Goal: Communication & Community: Answer question/provide support

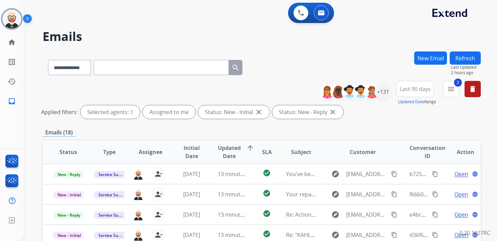
select select "**********"
click at [10, 20] on img at bounding box center [11, 18] width 19 height 19
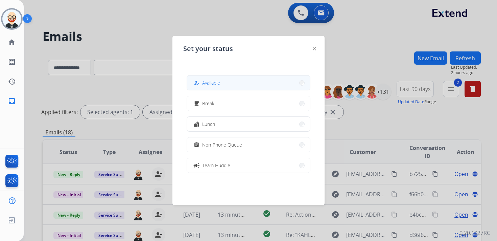
click at [212, 89] on button "how_to_reg Available" at bounding box center [248, 82] width 123 height 15
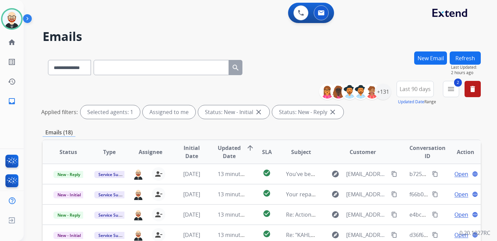
click at [471, 61] on button "Refresh" at bounding box center [465, 57] width 31 height 13
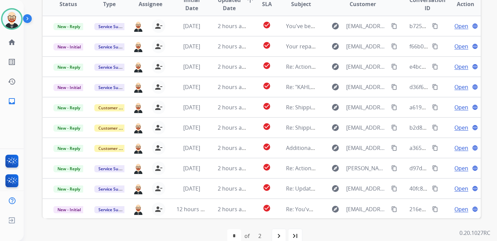
scroll to position [145, 0]
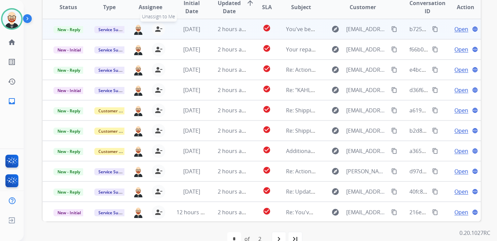
click at [156, 29] on mat-icon "person_remove" at bounding box center [159, 29] width 8 height 8
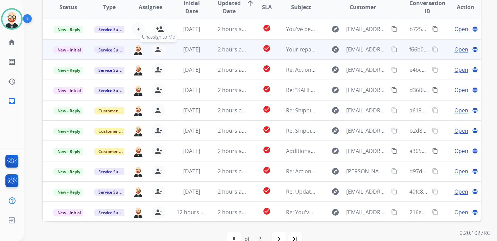
click at [157, 47] on mat-icon "person_remove" at bounding box center [159, 49] width 8 height 8
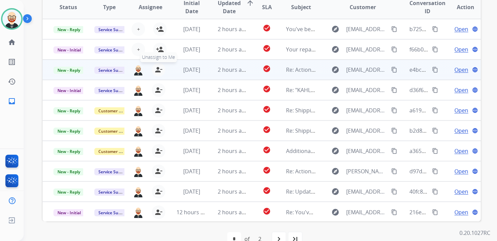
click at [156, 67] on mat-icon "person_remove" at bounding box center [159, 70] width 8 height 8
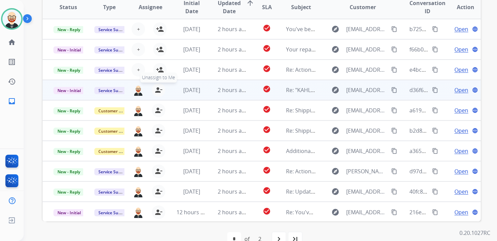
click at [157, 89] on mat-icon "person_remove" at bounding box center [159, 90] width 8 height 8
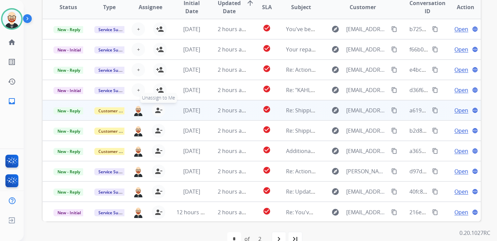
click at [158, 111] on mat-icon "person_remove" at bounding box center [159, 110] width 8 height 8
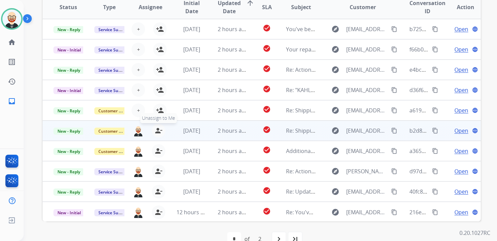
click at [157, 131] on mat-icon "person_remove" at bounding box center [159, 131] width 8 height 8
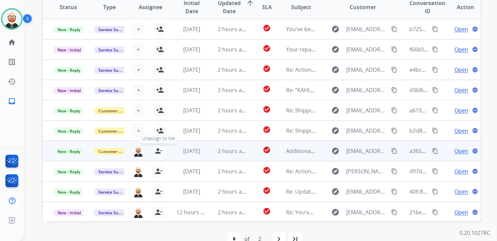
click at [158, 155] on button "person_remove [PERSON_NAME] to Me" at bounding box center [159, 151] width 14 height 14
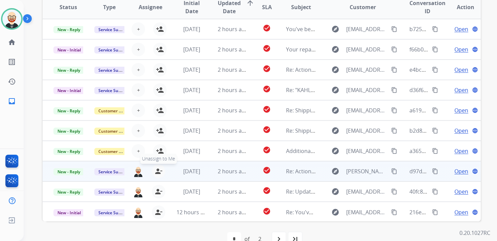
click at [157, 172] on mat-icon "person_remove" at bounding box center [159, 171] width 8 height 8
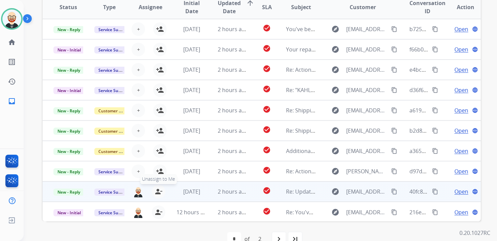
click at [157, 190] on mat-icon "person_remove" at bounding box center [159, 191] width 8 height 8
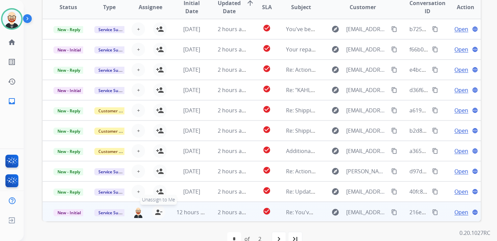
click at [158, 211] on mat-icon "person_remove" at bounding box center [159, 212] width 8 height 8
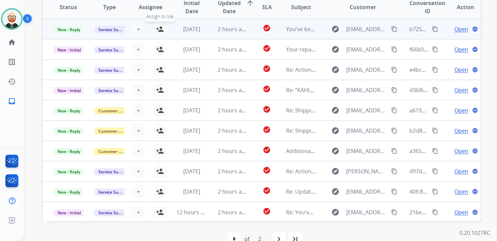
click at [160, 29] on mat-icon "person_add" at bounding box center [160, 29] width 8 height 8
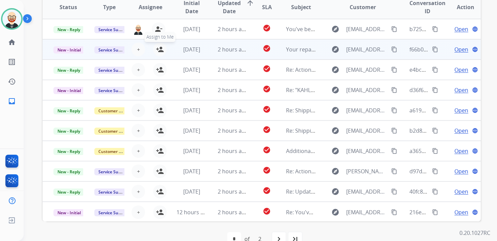
click at [160, 48] on mat-icon "person_add" at bounding box center [160, 49] width 8 height 8
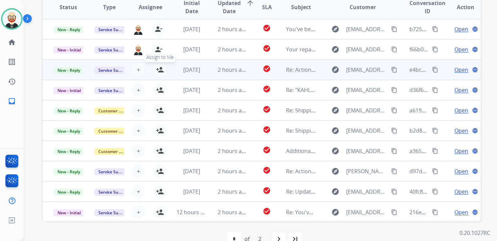
click at [160, 69] on mat-icon "person_add" at bounding box center [160, 70] width 8 height 8
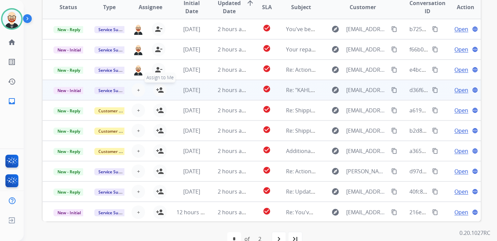
click at [159, 89] on mat-icon "person_add" at bounding box center [160, 90] width 8 height 8
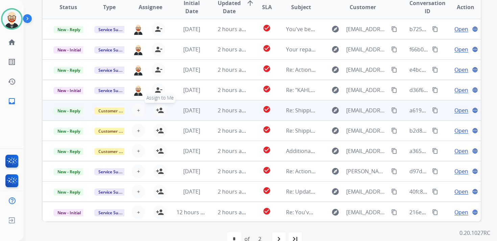
click at [160, 110] on mat-icon "person_add" at bounding box center [160, 110] width 8 height 8
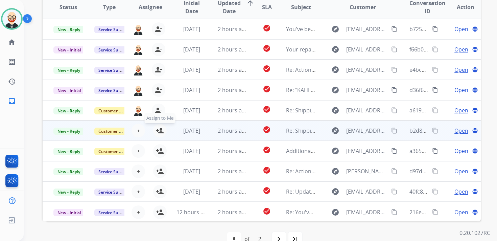
click at [162, 128] on mat-icon "person_add" at bounding box center [160, 131] width 8 height 8
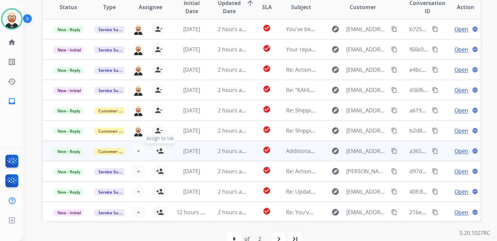
click at [161, 154] on mat-icon "person_add" at bounding box center [160, 151] width 8 height 8
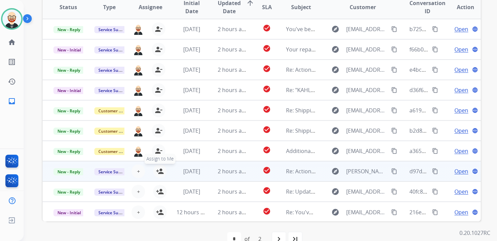
click at [161, 173] on mat-icon "person_add" at bounding box center [160, 171] width 8 height 8
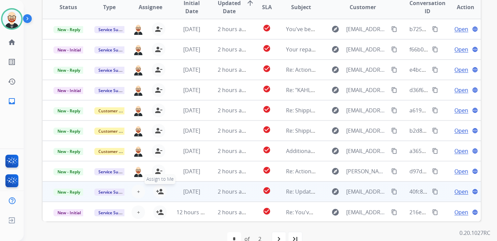
click at [161, 187] on button "person_add Assign to Me" at bounding box center [160, 192] width 14 height 14
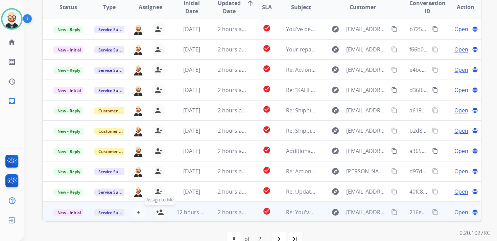
click at [160, 212] on mat-icon "person_add" at bounding box center [160, 212] width 8 height 8
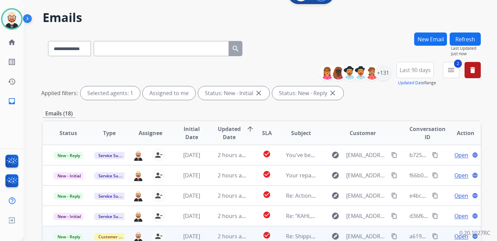
scroll to position [0, 0]
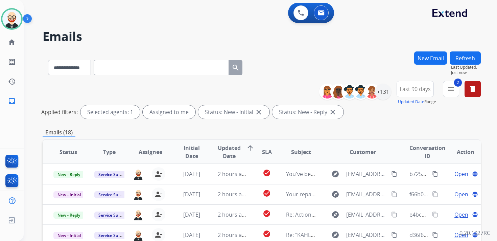
click at [469, 59] on button "Refresh" at bounding box center [465, 57] width 31 height 13
click at [385, 90] on div "+131" at bounding box center [383, 92] width 16 height 16
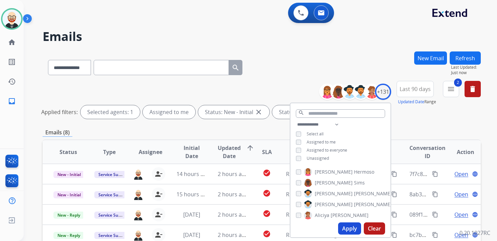
click at [322, 157] on span "Unassigned" at bounding box center [318, 158] width 22 height 6
click at [346, 226] on button "Apply" at bounding box center [349, 228] width 23 height 12
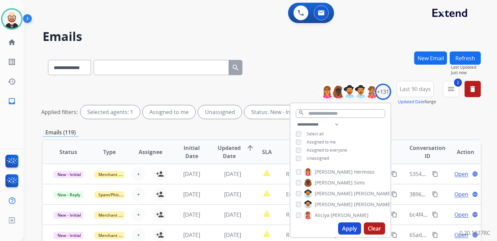
click at [263, 132] on div "Emails (119)" at bounding box center [262, 132] width 439 height 8
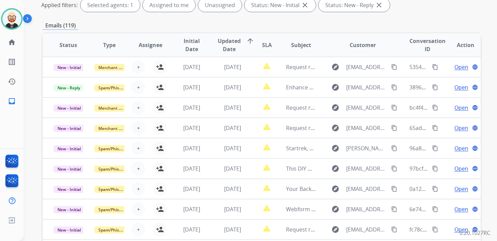
scroll to position [160, 0]
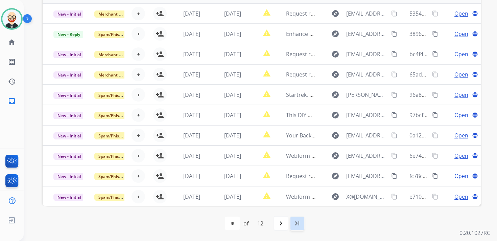
click at [297, 223] on mat-icon "last_page" at bounding box center [297, 223] width 8 height 8
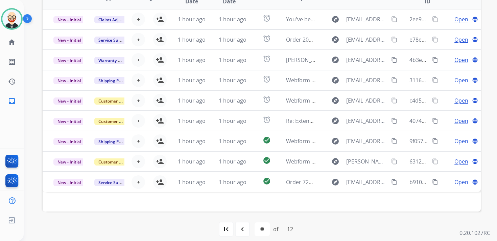
scroll to position [0, 0]
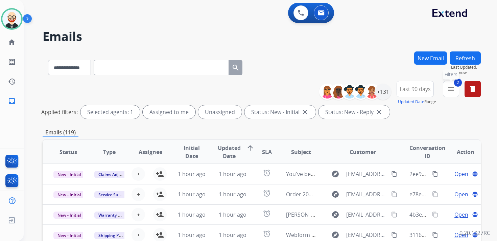
click at [453, 86] on mat-icon "menu" at bounding box center [451, 89] width 8 height 8
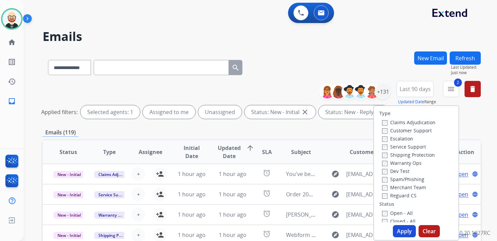
click at [406, 148] on label "Service Support" at bounding box center [404, 146] width 44 height 6
click at [401, 231] on button "Apply" at bounding box center [404, 231] width 23 height 12
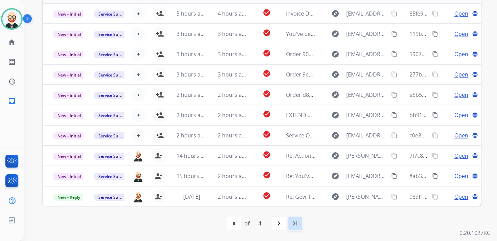
click at [295, 225] on mat-icon "last_page" at bounding box center [295, 223] width 8 height 8
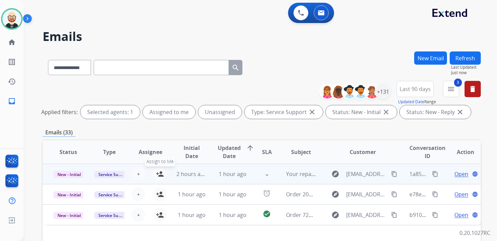
click at [160, 176] on mat-icon "person_add" at bounding box center [160, 174] width 8 height 8
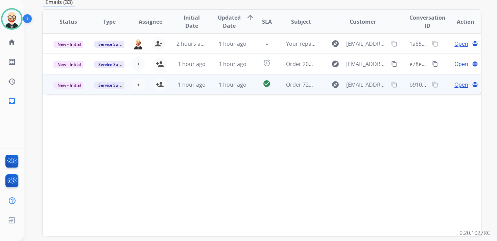
scroll to position [160, 0]
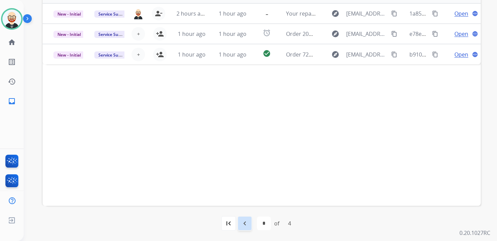
click at [246, 223] on mat-icon "navigate_before" at bounding box center [245, 223] width 8 height 8
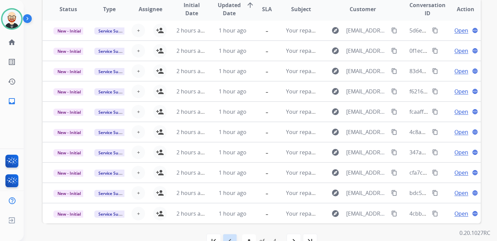
scroll to position [135, 0]
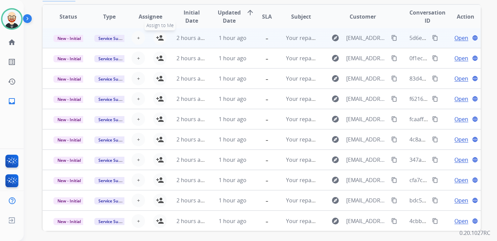
click at [161, 40] on mat-icon "person_add" at bounding box center [160, 38] width 8 height 8
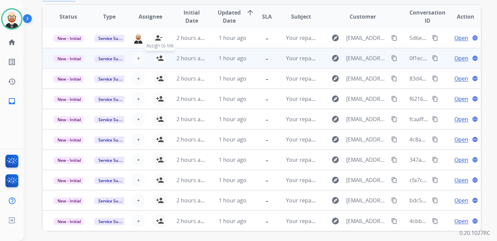
click at [161, 55] on mat-icon "person_add" at bounding box center [160, 58] width 8 height 8
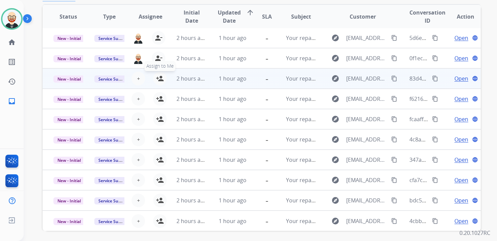
click at [160, 82] on mat-icon "person_add" at bounding box center [160, 78] width 8 height 8
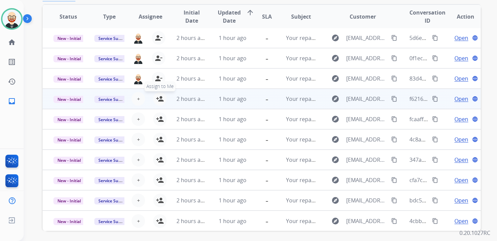
click at [159, 99] on mat-icon "person_add" at bounding box center [160, 99] width 8 height 8
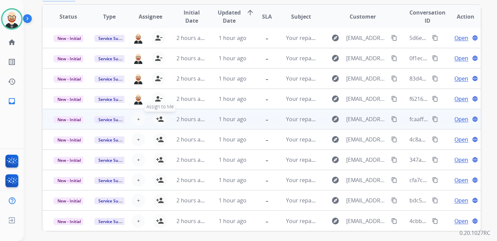
click at [159, 116] on mat-icon "person_add" at bounding box center [160, 119] width 8 height 8
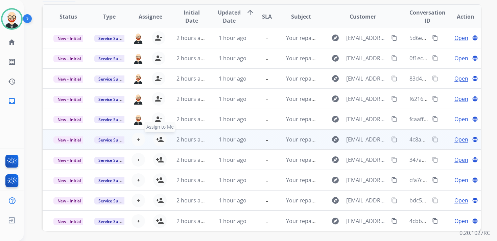
click at [160, 142] on mat-icon "person_add" at bounding box center [160, 139] width 8 height 8
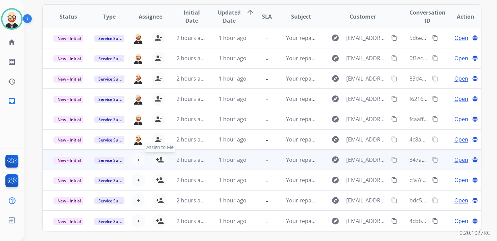
click at [160, 160] on mat-icon "person_add" at bounding box center [160, 160] width 8 height 8
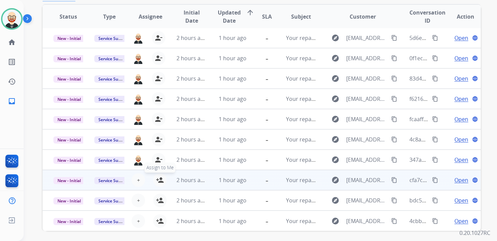
click at [159, 181] on mat-icon "person_add" at bounding box center [160, 180] width 8 height 8
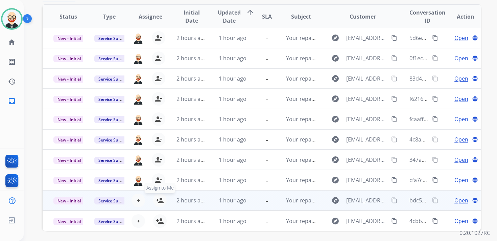
click at [159, 202] on mat-icon "person_add" at bounding box center [160, 200] width 8 height 8
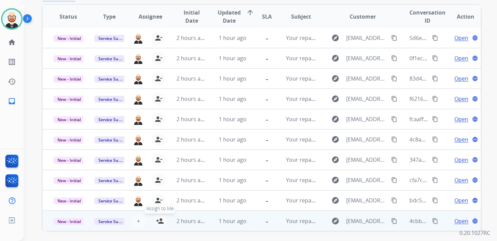
click at [159, 223] on mat-icon "person_add" at bounding box center [160, 221] width 8 height 8
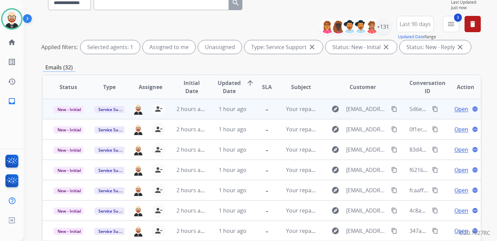
scroll to position [54, 0]
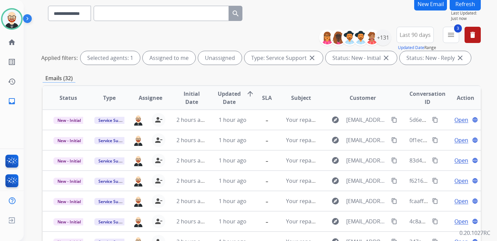
click at [463, 4] on button "Refresh" at bounding box center [465, 3] width 31 height 13
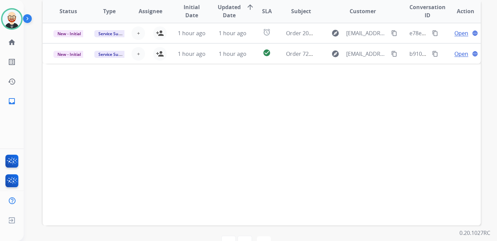
scroll to position [160, 0]
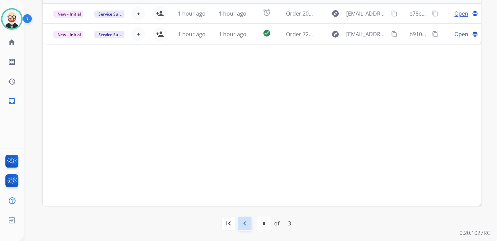
click at [247, 223] on mat-icon "navigate_before" at bounding box center [245, 223] width 8 height 8
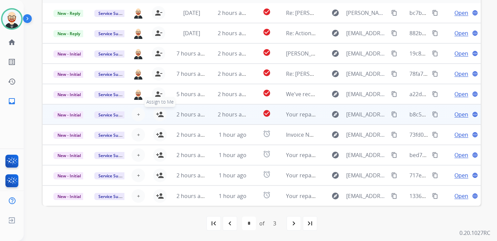
click at [160, 115] on mat-icon "person_add" at bounding box center [160, 114] width 8 height 8
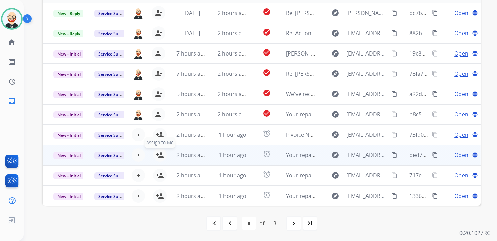
click at [157, 154] on mat-icon "person_add" at bounding box center [160, 155] width 8 height 8
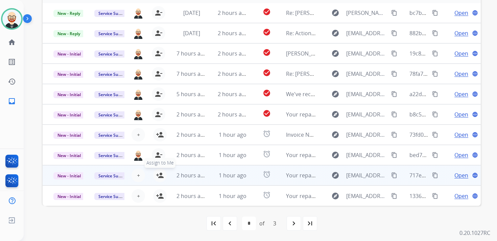
click at [160, 176] on mat-icon "person_add" at bounding box center [160, 175] width 8 height 8
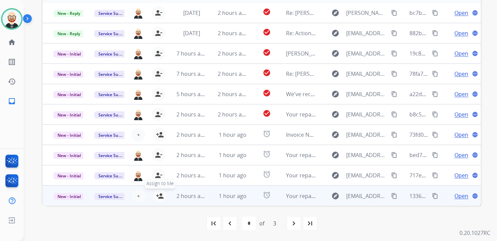
click at [160, 193] on mat-icon "person_add" at bounding box center [160, 196] width 8 height 8
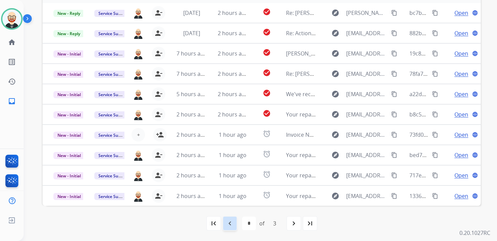
click at [226, 225] on mat-icon "navigate_before" at bounding box center [230, 223] width 8 height 8
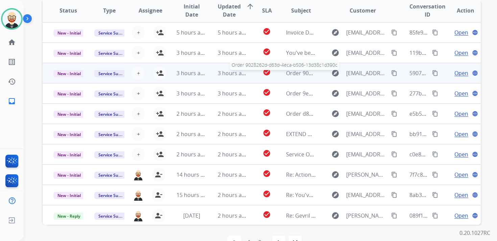
scroll to position [0, 0]
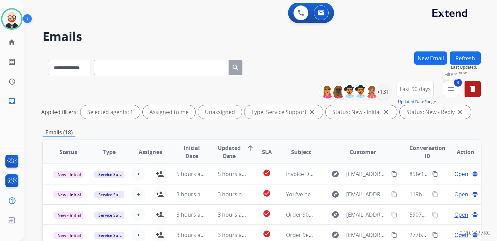
click at [452, 89] on mat-icon "menu" at bounding box center [451, 89] width 8 height 8
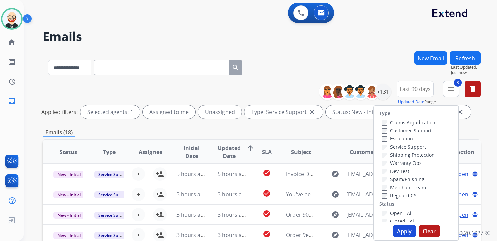
click at [405, 149] on label "Service Support" at bounding box center [404, 146] width 44 height 6
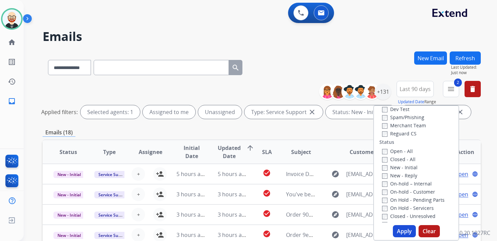
scroll to position [64, 0]
click at [398, 229] on button "Apply" at bounding box center [404, 231] width 23 height 12
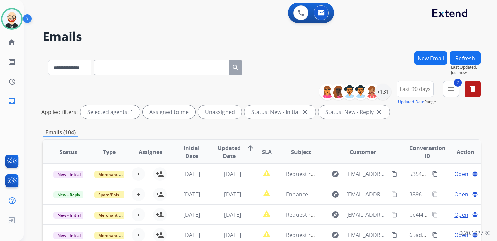
scroll to position [1, 0]
click at [230, 157] on span "Updated Date" at bounding box center [229, 152] width 23 height 16
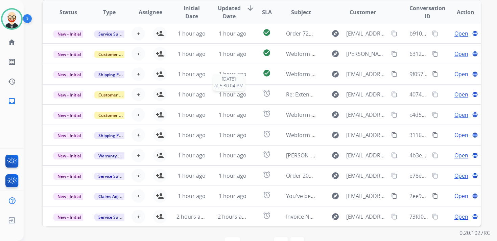
scroll to position [145, 0]
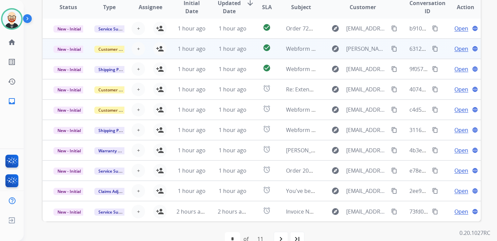
click at [460, 48] on span "Open" at bounding box center [462, 49] width 14 height 8
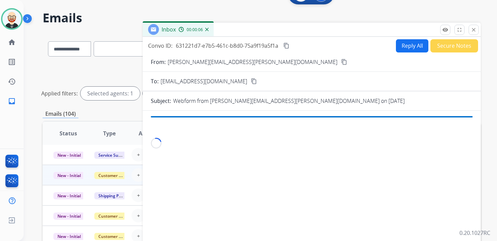
scroll to position [0, 0]
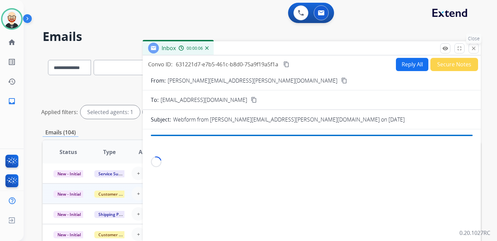
click at [471, 46] on mat-icon "close" at bounding box center [474, 48] width 6 height 6
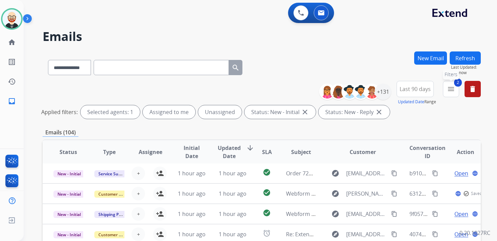
click at [453, 85] on mat-icon "menu" at bounding box center [451, 89] width 8 height 8
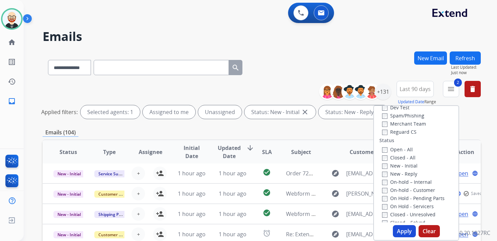
click at [401, 149] on label "Open - All" at bounding box center [397, 149] width 31 height 6
click at [385, 158] on label "Closed - All" at bounding box center [399, 157] width 34 height 6
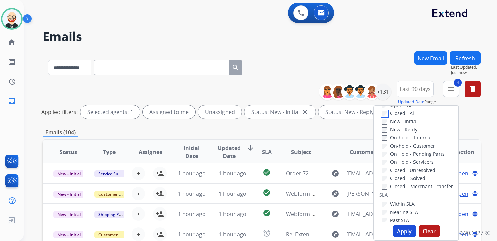
scroll to position [113, 0]
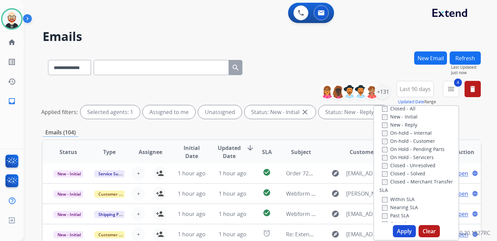
click at [397, 230] on button "Apply" at bounding box center [404, 231] width 23 height 12
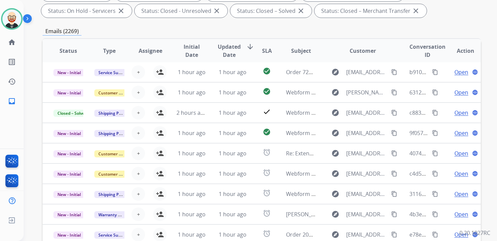
scroll to position [134, 0]
click at [237, 52] on span "Updated Date" at bounding box center [229, 50] width 23 height 16
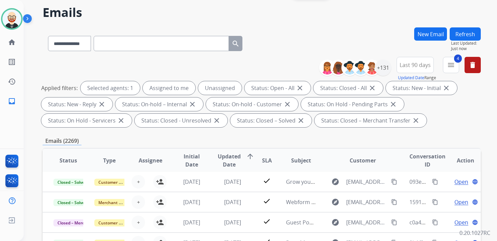
scroll to position [28, 0]
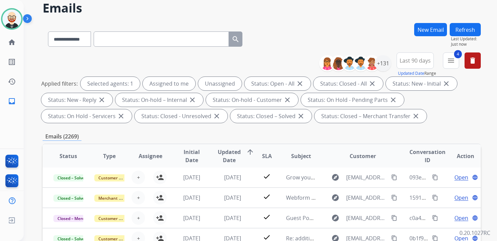
click at [231, 158] on span "Updated Date" at bounding box center [229, 156] width 23 height 16
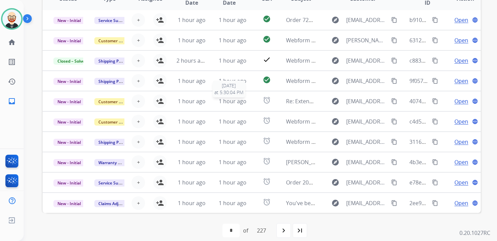
scroll to position [193, 0]
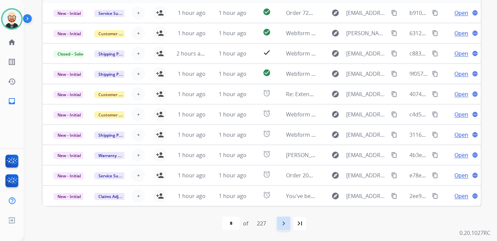
click at [284, 223] on mat-icon "navigate_next" at bounding box center [284, 223] width 8 height 8
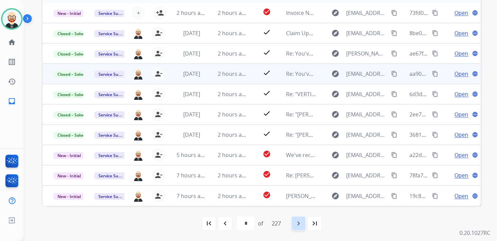
click at [296, 224] on mat-icon "navigate_next" at bounding box center [299, 223] width 8 height 8
select select "*"
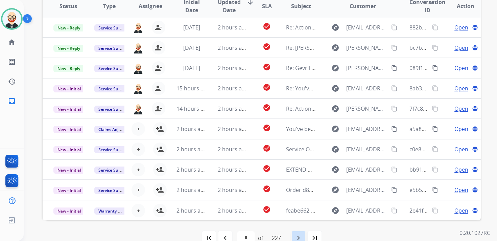
scroll to position [184, 0]
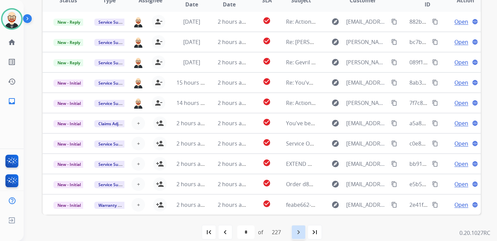
click at [296, 232] on div "navigate_next" at bounding box center [298, 232] width 15 height 15
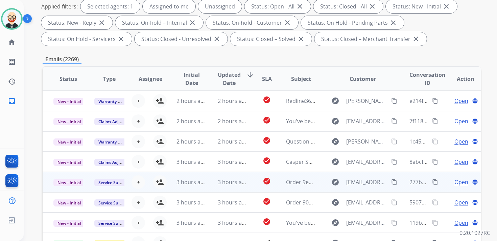
scroll to position [0, 0]
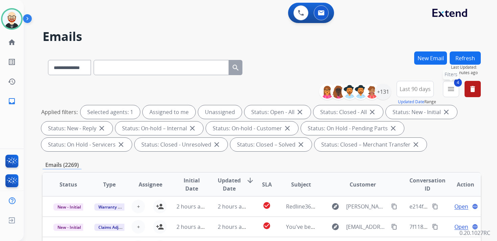
click at [455, 88] on button "4 menu Filters" at bounding box center [451, 89] width 16 height 16
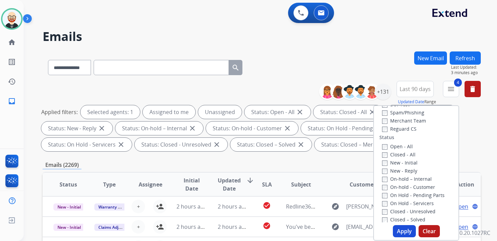
scroll to position [50, 0]
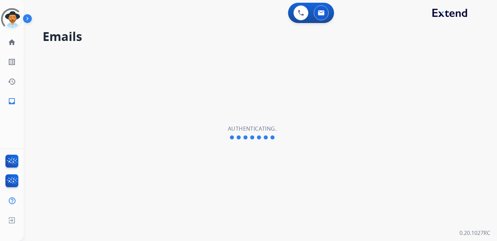
select select "**********"
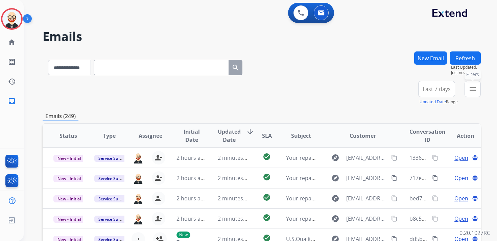
click at [474, 92] on mat-icon "menu" at bounding box center [473, 89] width 8 height 8
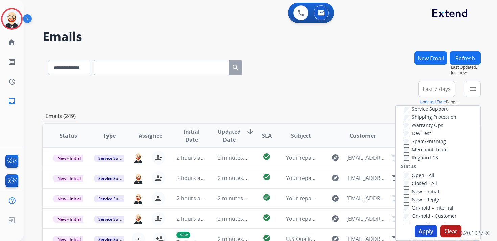
scroll to position [42, 0]
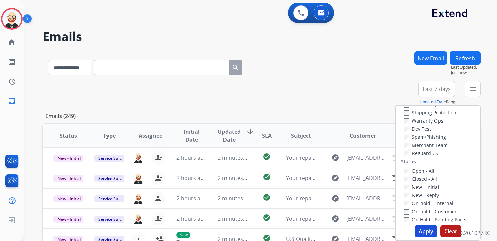
click at [428, 188] on label "New - Initial" at bounding box center [422, 187] width 36 height 6
click at [427, 197] on label "New - Reply" at bounding box center [421, 195] width 35 height 6
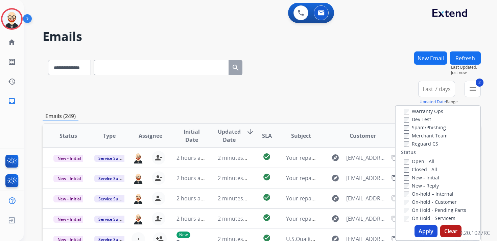
click at [424, 227] on button "Apply" at bounding box center [426, 231] width 23 height 12
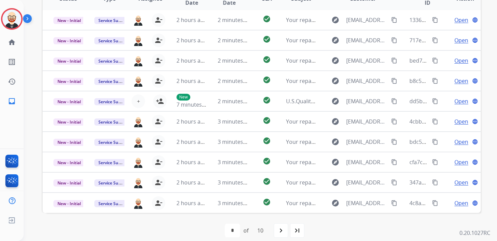
scroll to position [160, 0]
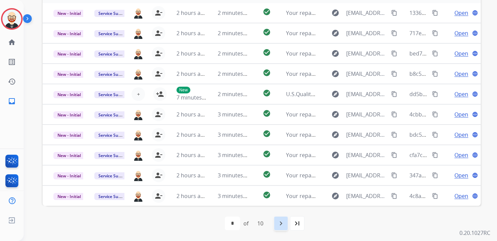
click at [285, 224] on mat-icon "navigate_next" at bounding box center [281, 223] width 8 height 8
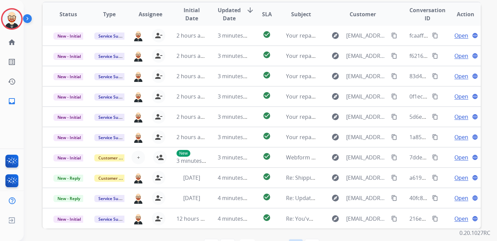
scroll to position [138, 0]
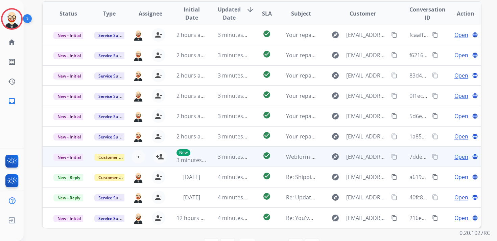
click at [455, 157] on span "Open" at bounding box center [462, 157] width 14 height 8
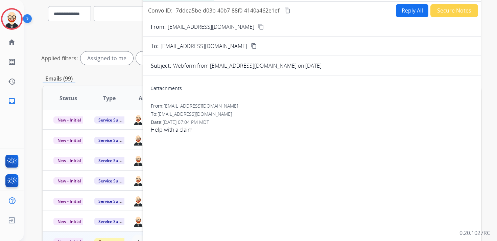
scroll to position [0, 0]
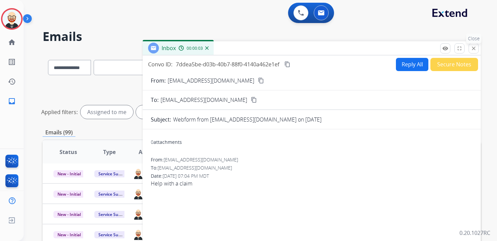
click at [473, 47] on mat-icon "close" at bounding box center [474, 48] width 6 height 6
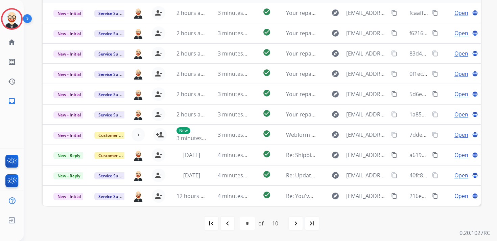
scroll to position [1, 0]
click at [293, 223] on div "navigate_next" at bounding box center [296, 223] width 15 height 15
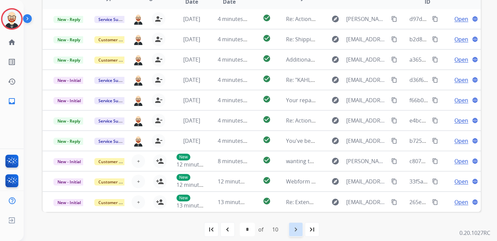
scroll to position [160, 0]
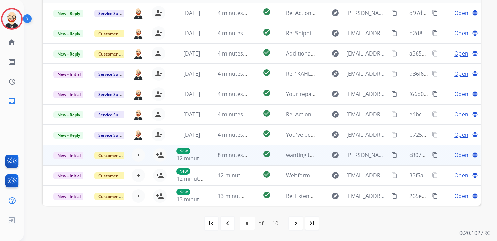
click at [456, 155] on span "Open" at bounding box center [462, 155] width 14 height 8
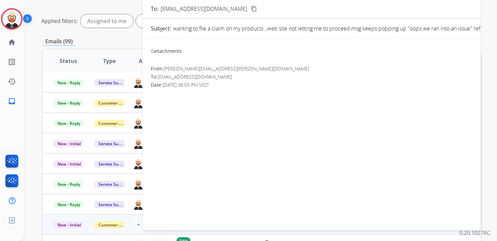
scroll to position [0, 0]
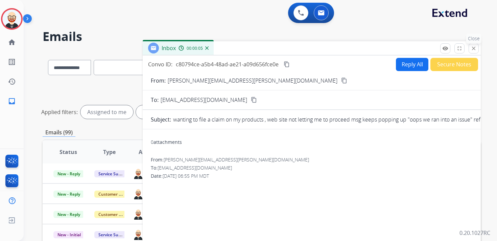
click at [475, 50] on mat-icon "close" at bounding box center [474, 48] width 6 height 6
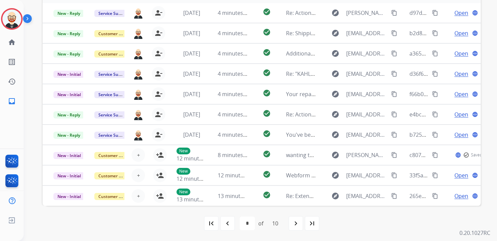
scroll to position [1, 0]
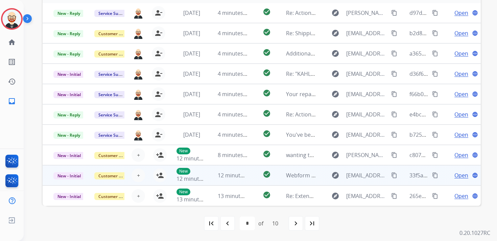
click at [455, 178] on span "Open" at bounding box center [462, 175] width 14 height 8
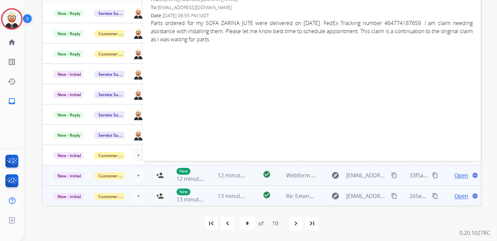
click at [455, 196] on span "Open" at bounding box center [462, 196] width 14 height 8
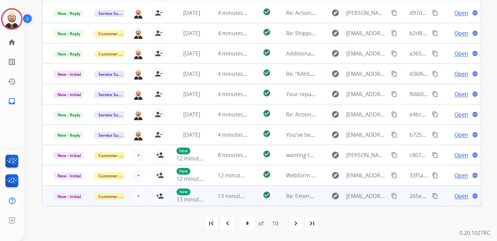
click at [455, 197] on span "Open" at bounding box center [462, 196] width 14 height 8
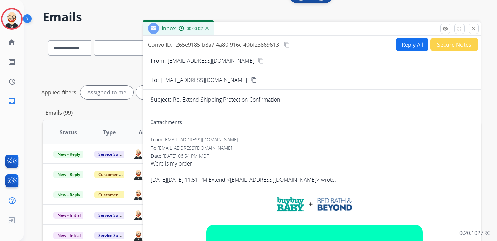
scroll to position [19, 0]
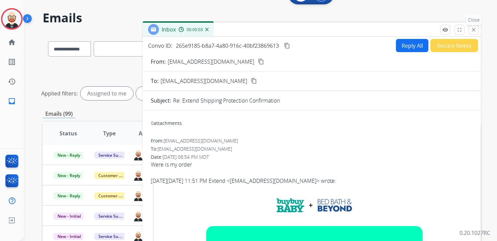
click at [473, 30] on mat-icon "close" at bounding box center [474, 30] width 6 height 6
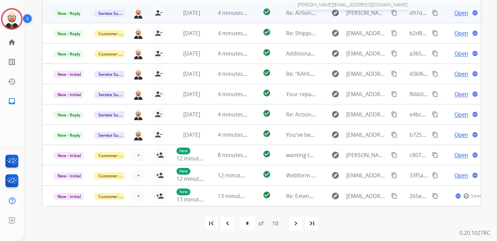
scroll to position [1, 0]
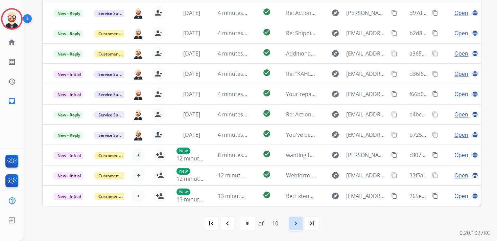
click at [294, 223] on mat-icon "navigate_next" at bounding box center [296, 223] width 8 height 8
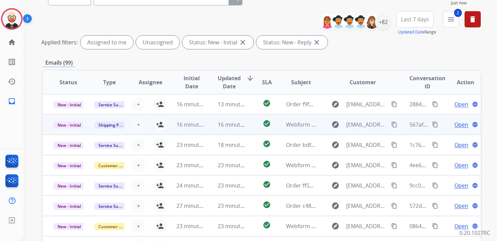
scroll to position [0, 0]
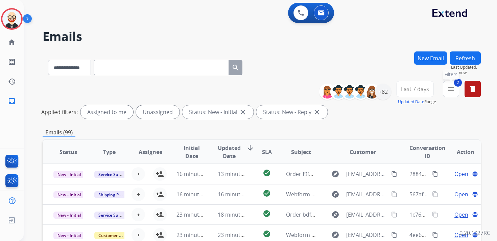
click at [452, 89] on mat-icon "menu" at bounding box center [451, 89] width 8 height 8
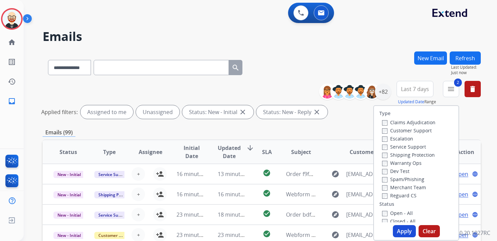
click at [399, 147] on label "Service Support" at bounding box center [404, 146] width 44 height 6
click at [400, 229] on button "Apply" at bounding box center [404, 231] width 23 height 12
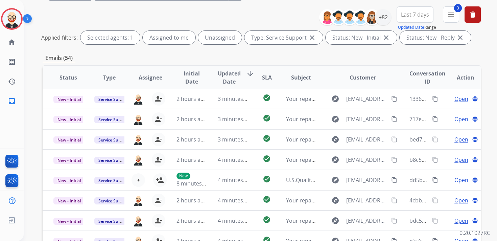
scroll to position [160, 0]
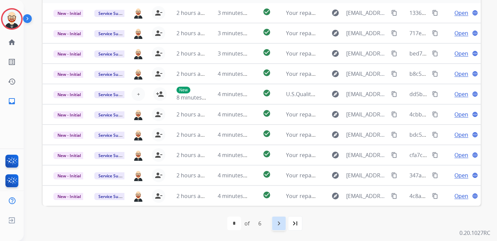
click at [282, 222] on mat-icon "navigate_next" at bounding box center [279, 223] width 8 height 8
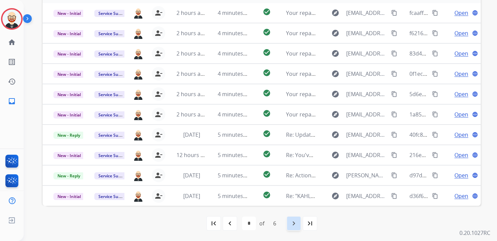
click at [290, 225] on div "navigate_next" at bounding box center [294, 223] width 15 height 15
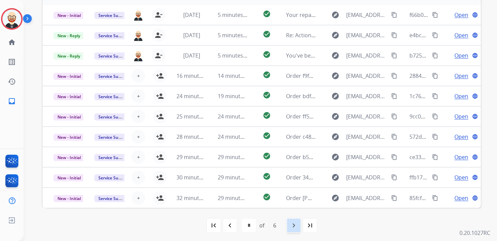
scroll to position [159, 0]
click at [295, 221] on mat-icon "navigate_next" at bounding box center [294, 225] width 8 height 8
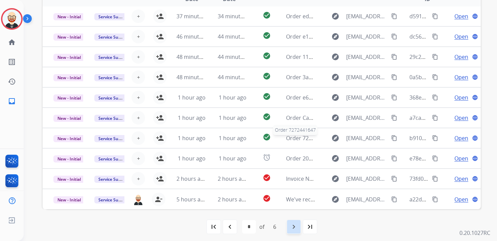
scroll to position [158, 0]
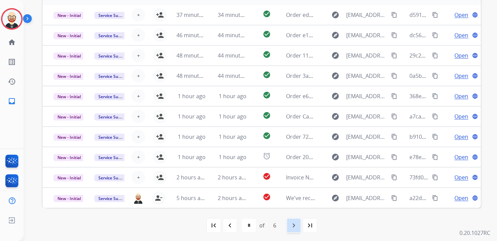
click at [294, 225] on mat-icon "navigate_next" at bounding box center [294, 225] width 8 height 8
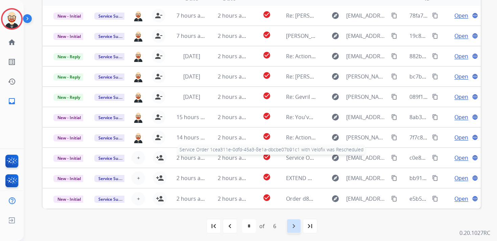
scroll to position [160, 0]
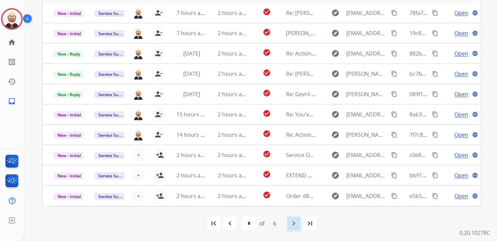
click at [294, 226] on mat-icon "navigate_next" at bounding box center [294, 223] width 8 height 8
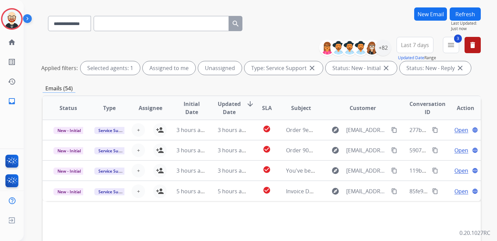
scroll to position [0, 0]
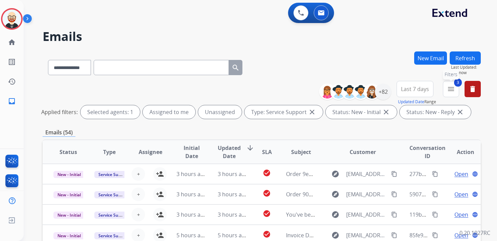
click at [448, 83] on button "3 menu Filters" at bounding box center [451, 89] width 16 height 16
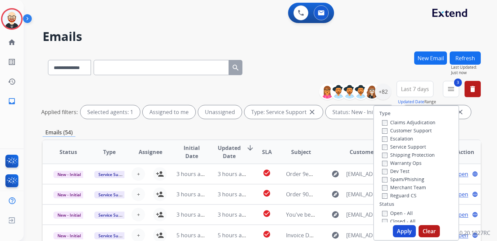
click at [391, 149] on label "Service Support" at bounding box center [404, 146] width 44 height 6
click at [403, 231] on button "Apply" at bounding box center [404, 231] width 23 height 12
select select "*"
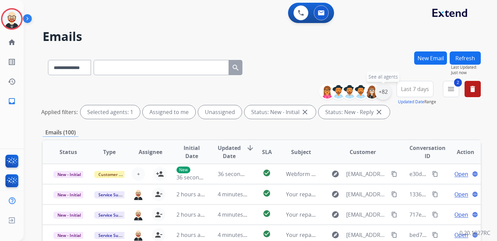
click at [383, 89] on div "+82" at bounding box center [383, 92] width 16 height 16
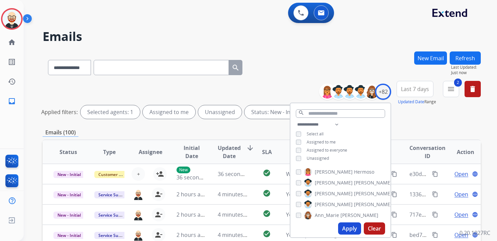
click at [326, 156] on span "Unassigned" at bounding box center [318, 158] width 22 height 6
click at [344, 229] on button "Apply" at bounding box center [349, 228] width 23 height 12
click at [260, 123] on div "**********" at bounding box center [262, 226] width 439 height 350
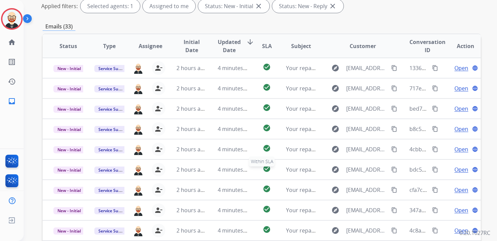
scroll to position [84, 0]
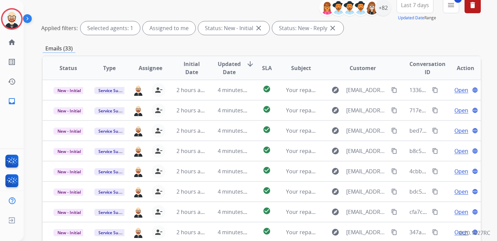
click at [230, 72] on span "Updated Date" at bounding box center [229, 68] width 23 height 16
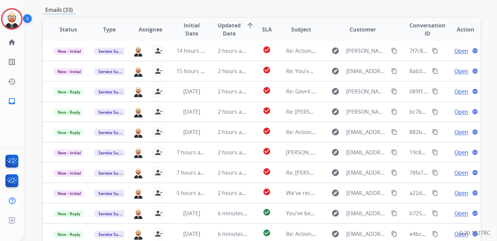
scroll to position [123, 0]
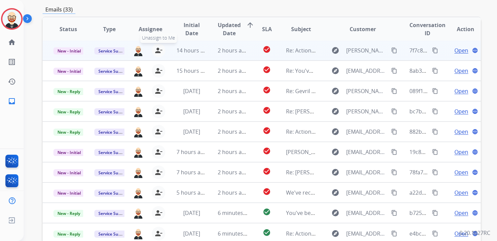
click at [158, 51] on mat-icon "person_remove" at bounding box center [159, 50] width 8 height 8
click at [158, 51] on mat-icon "person_add" at bounding box center [160, 50] width 8 height 8
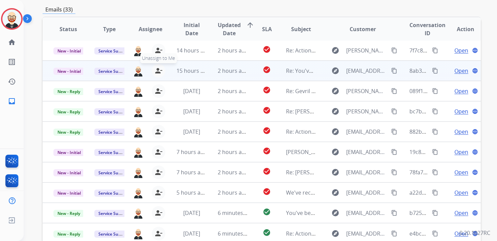
click at [156, 70] on mat-icon "person_remove" at bounding box center [159, 71] width 8 height 8
click at [156, 70] on mat-icon "person_add" at bounding box center [160, 71] width 8 height 8
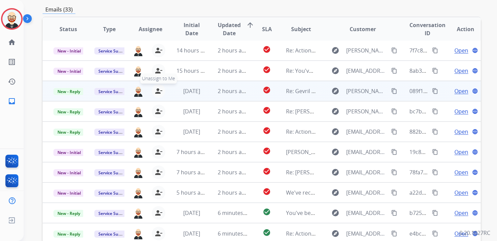
click at [157, 90] on mat-icon "person_remove" at bounding box center [159, 91] width 8 height 8
click at [157, 90] on mat-icon "person_add" at bounding box center [160, 91] width 8 height 8
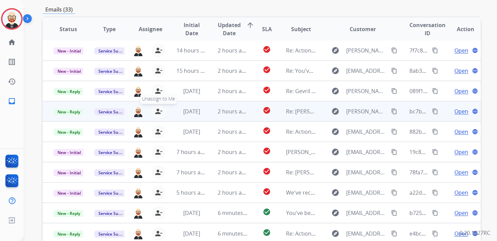
click at [157, 111] on mat-icon "person_remove" at bounding box center [159, 111] width 8 height 8
click at [157, 111] on mat-icon "person_add" at bounding box center [160, 111] width 8 height 8
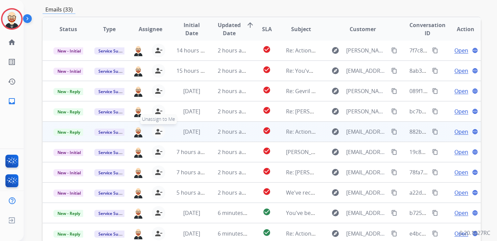
click at [158, 132] on mat-icon "person_remove" at bounding box center [159, 132] width 8 height 8
click at [158, 132] on mat-icon "person_add" at bounding box center [160, 132] width 8 height 8
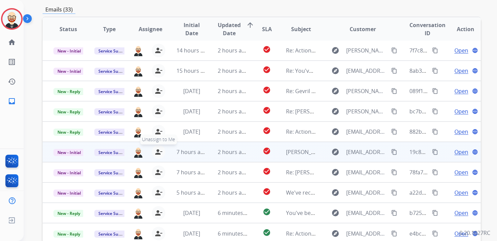
click at [158, 149] on mat-icon "person_remove" at bounding box center [159, 152] width 8 height 8
click at [158, 149] on mat-icon "person_add" at bounding box center [160, 152] width 8 height 8
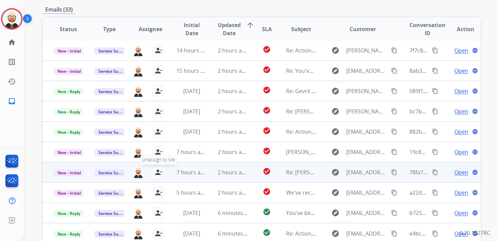
click at [155, 170] on mat-icon "person_remove" at bounding box center [159, 172] width 8 height 8
click at [155, 170] on button "person_add Assign to Me" at bounding box center [160, 172] width 14 height 14
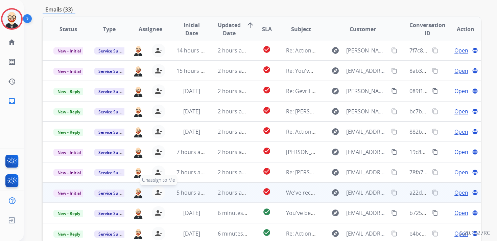
click at [158, 193] on mat-icon "person_remove" at bounding box center [159, 192] width 8 height 8
click at [158, 193] on mat-icon "person_add" at bounding box center [160, 192] width 8 height 8
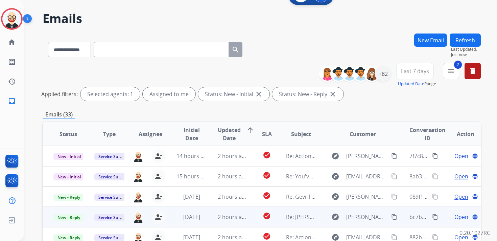
scroll to position [0, 0]
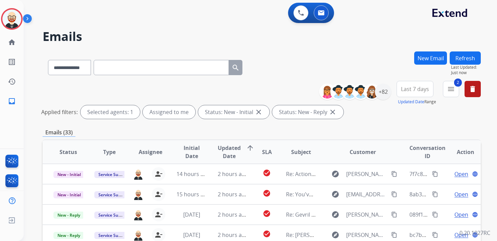
click at [464, 55] on button "Refresh" at bounding box center [465, 57] width 31 height 13
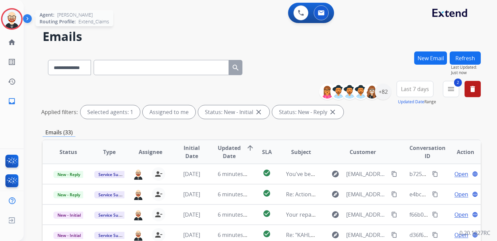
click at [19, 17] on img at bounding box center [11, 18] width 19 height 19
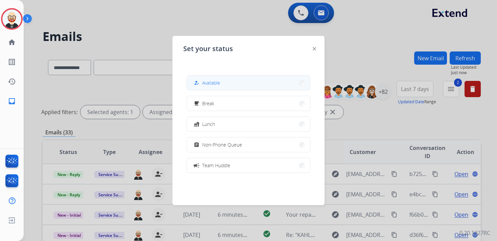
click at [197, 84] on mat-icon "how_to_reg" at bounding box center [197, 83] width 6 height 6
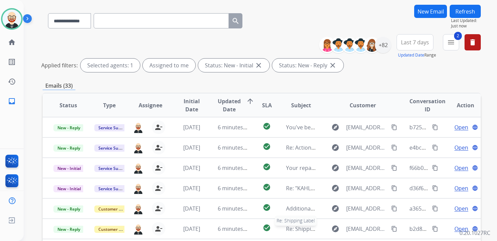
scroll to position [45, 0]
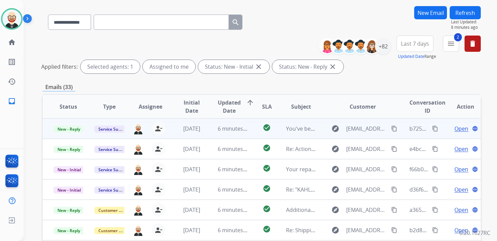
click at [458, 128] on span "Open" at bounding box center [462, 129] width 14 height 8
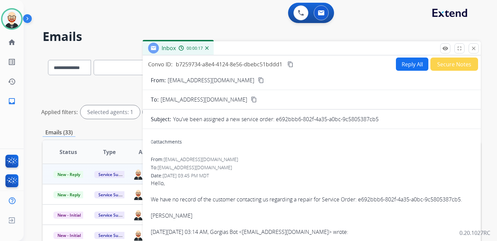
scroll to position [23, 0]
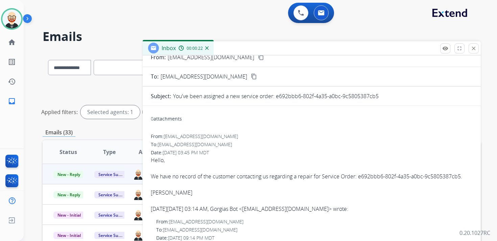
drag, startPoint x: 387, startPoint y: 96, endPoint x: 276, endPoint y: 95, distance: 110.3
click at [276, 95] on div "You've been assigned a new service order: e692bbb6-802f-4a35-a0bc-9c5805387cb5" at bounding box center [323, 96] width 300 height 8
copy p "e692bbb6-802f-4a35-a0bc-9c5805387cb5"
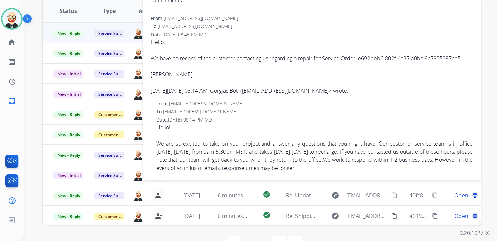
scroll to position [0, 0]
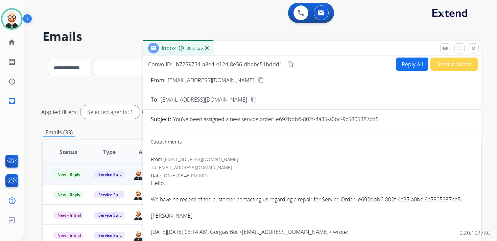
click at [406, 64] on button "Reply All" at bounding box center [412, 64] width 32 height 13
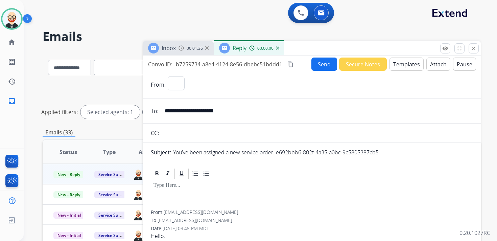
select select "**********"
click at [188, 196] on div at bounding box center [312, 195] width 322 height 30
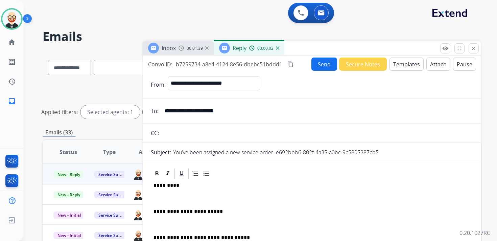
scroll to position [2, 0]
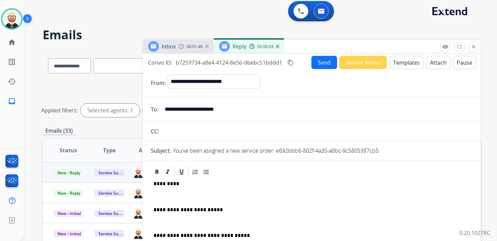
click at [184, 197] on p at bounding box center [312, 197] width 317 height 6
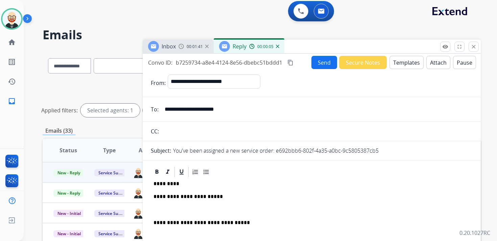
click at [183, 204] on div "**********" at bounding box center [312, 219] width 322 height 83
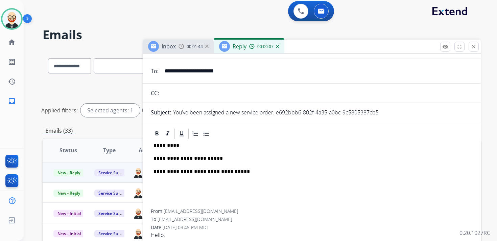
scroll to position [40, 0]
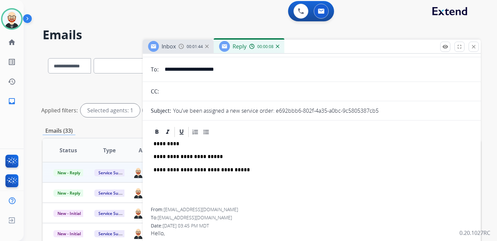
click at [209, 157] on p "**********" at bounding box center [309, 157] width 311 height 6
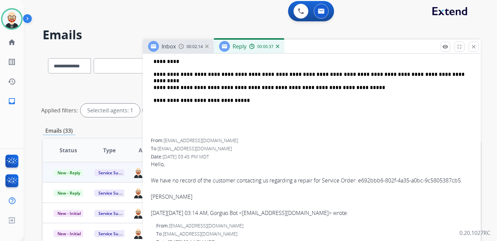
scroll to position [125, 0]
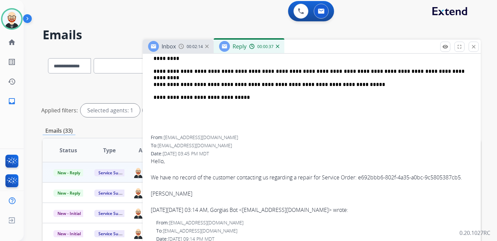
click at [165, 192] on div "[PERSON_NAME]" at bounding box center [312, 194] width 322 height 8
copy div "[PERSON_NAME]"
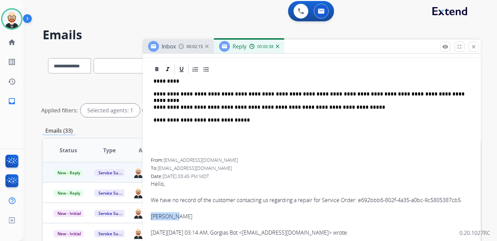
scroll to position [62, 0]
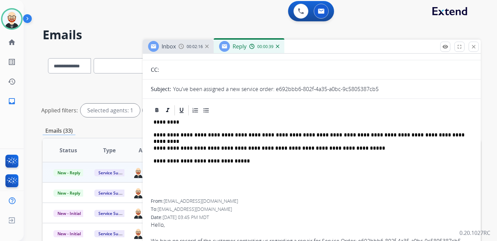
click at [167, 123] on p "*********" at bounding box center [309, 122] width 311 height 6
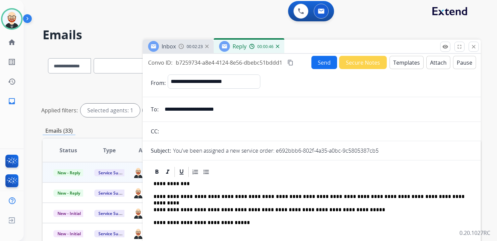
click at [320, 61] on button "Send" at bounding box center [325, 62] width 26 height 13
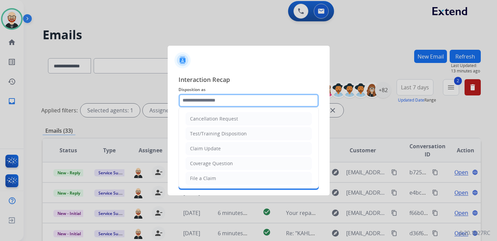
click at [235, 104] on input "text" at bounding box center [249, 101] width 140 height 14
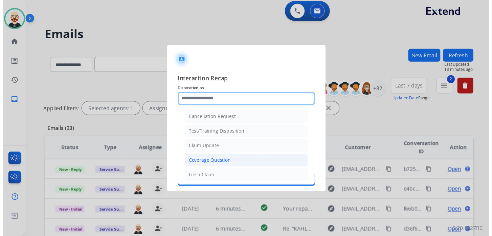
scroll to position [102, 0]
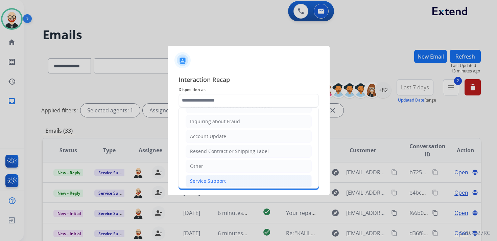
click at [213, 178] on div "Service Support" at bounding box center [208, 181] width 36 height 7
type input "**********"
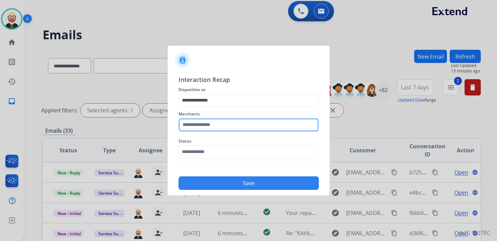
click at [210, 125] on input "text" at bounding box center [249, 125] width 140 height 14
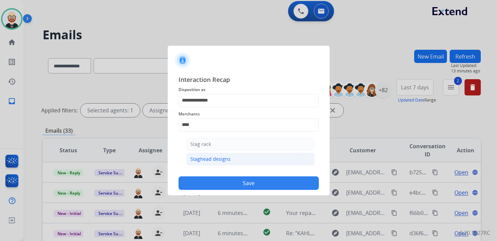
click at [214, 162] on li "Staghead designs" at bounding box center [250, 159] width 129 height 13
type input "**********"
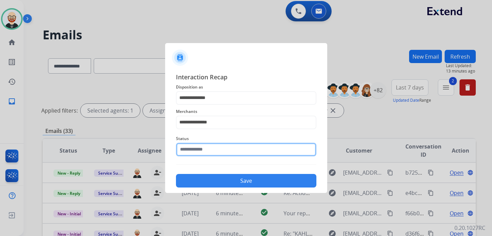
click at [212, 153] on input "text" at bounding box center [246, 149] width 140 height 14
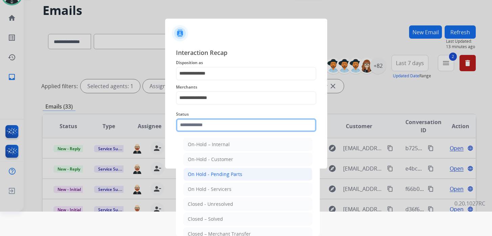
scroll to position [38, 0]
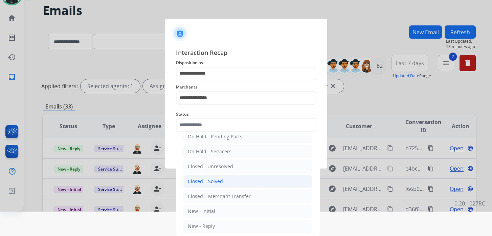
click at [208, 179] on div "Closed – Solved" at bounding box center [205, 181] width 35 height 7
type input "**********"
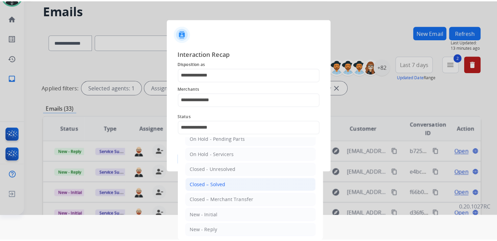
scroll to position [0, 0]
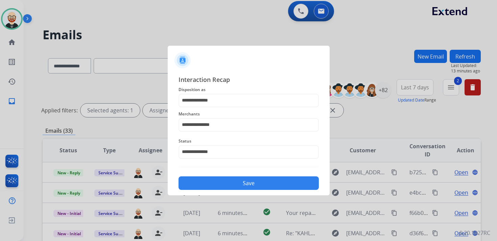
click at [239, 184] on button "Save" at bounding box center [249, 183] width 140 height 14
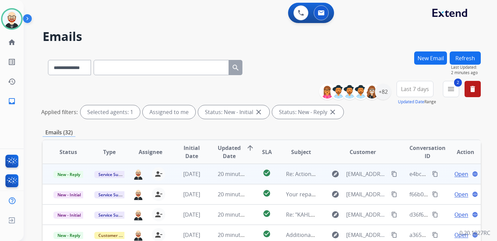
click at [455, 173] on span "Open" at bounding box center [462, 174] width 14 height 8
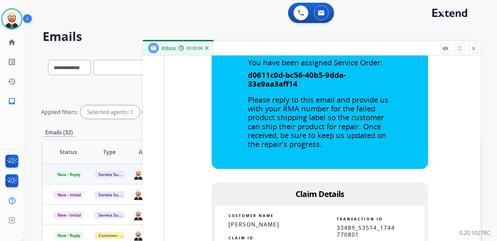
scroll to position [580, 0]
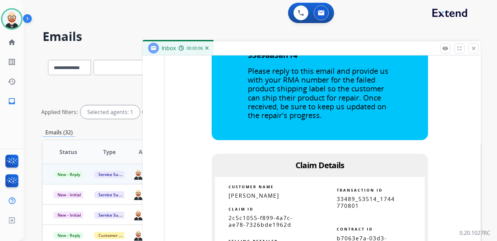
click at [267, 217] on span "2c5c1055-f899-4a7c-ae78-7326bde1962d" at bounding box center [261, 221] width 64 height 14
copy tbody
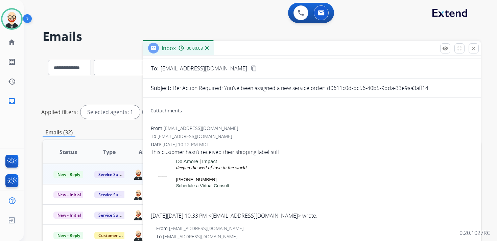
scroll to position [0, 0]
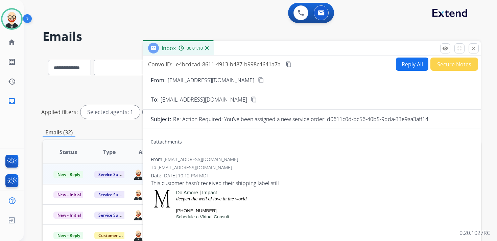
click at [409, 67] on button "Reply All" at bounding box center [412, 64] width 32 height 13
select select "**********"
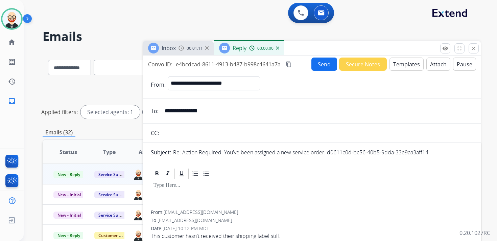
click at [171, 191] on div at bounding box center [312, 195] width 322 height 30
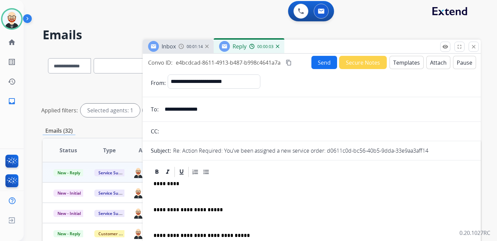
click at [170, 196] on p at bounding box center [312, 197] width 317 height 6
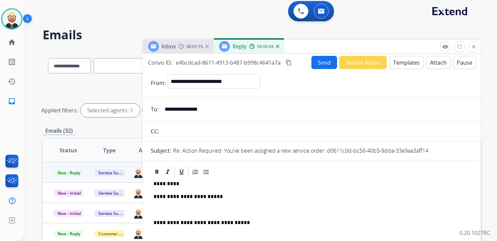
click at [167, 214] on div "**********" at bounding box center [312, 219] width 322 height 83
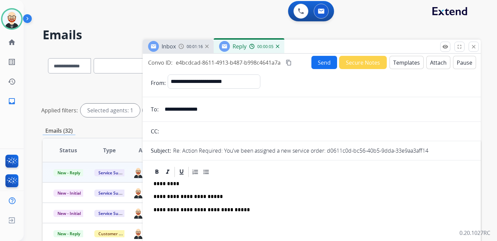
click at [182, 197] on p "**********" at bounding box center [309, 197] width 311 height 6
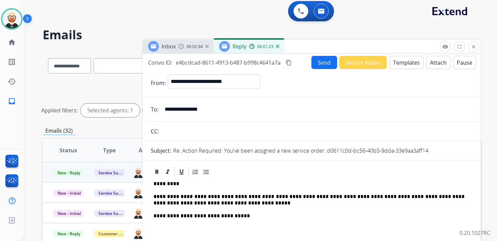
click at [226, 201] on p "**********" at bounding box center [309, 200] width 311 height 13
click at [265, 204] on p "**********" at bounding box center [309, 200] width 311 height 13
click at [323, 65] on button "Send" at bounding box center [325, 62] width 26 height 13
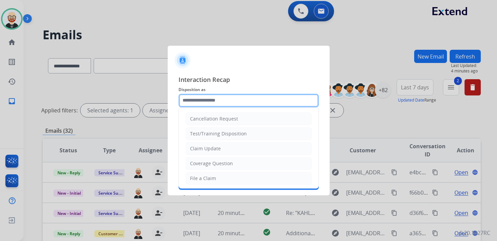
click at [207, 103] on input "text" at bounding box center [249, 101] width 140 height 14
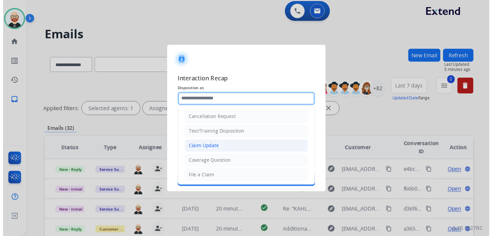
scroll to position [102, 0]
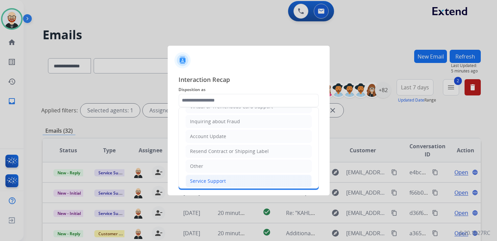
click at [202, 178] on div "Service Support" at bounding box center [208, 181] width 36 height 7
type input "**********"
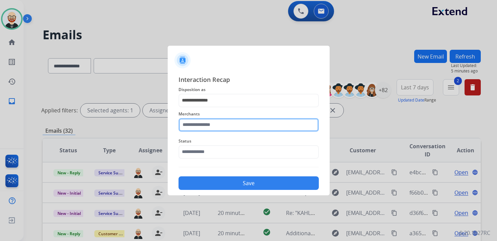
click at [210, 124] on input "text" at bounding box center [249, 125] width 140 height 14
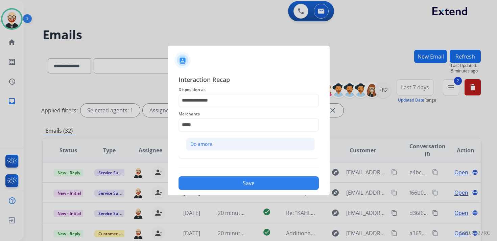
click at [210, 144] on div "Do amore" at bounding box center [202, 144] width 22 height 7
type input "********"
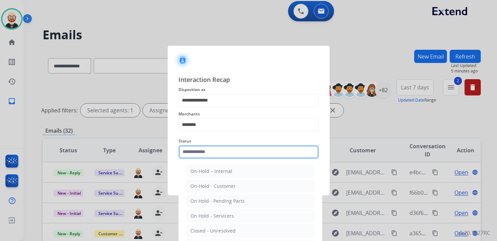
click at [209, 146] on input "text" at bounding box center [249, 152] width 140 height 14
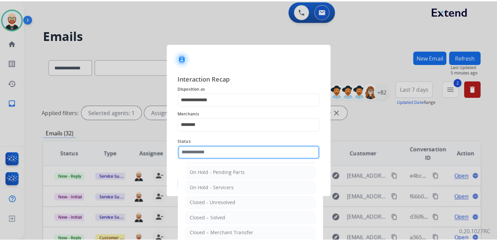
scroll to position [38, 0]
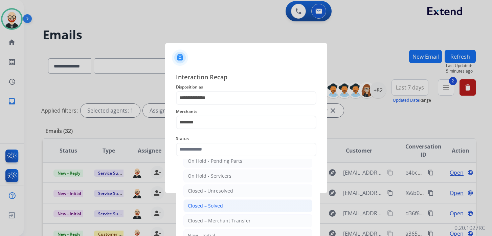
click at [209, 203] on div "Closed – Solved" at bounding box center [205, 205] width 35 height 7
type input "**********"
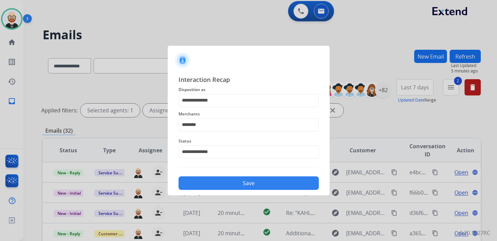
click at [203, 184] on button "Save" at bounding box center [249, 183] width 140 height 14
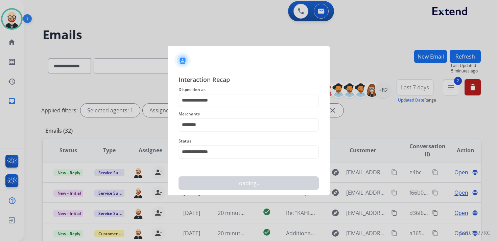
scroll to position [0, 0]
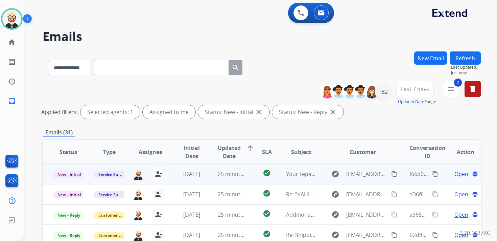
click at [455, 174] on span "Open" at bounding box center [462, 174] width 14 height 8
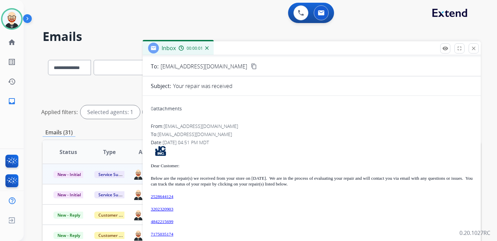
scroll to position [34, 0]
click at [475, 49] on mat-icon "close" at bounding box center [474, 48] width 6 height 6
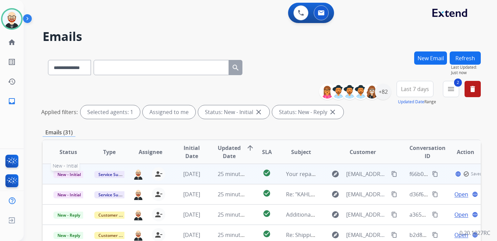
click at [62, 174] on span "New - Initial" at bounding box center [68, 174] width 31 height 7
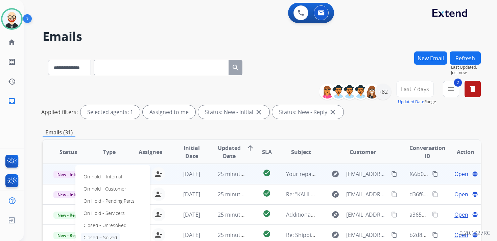
click at [110, 238] on p "Closed – Solved" at bounding box center [100, 237] width 39 height 9
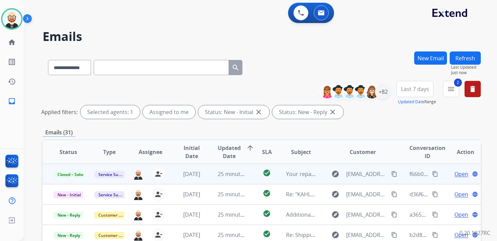
click at [471, 58] on button "Refresh" at bounding box center [465, 57] width 31 height 13
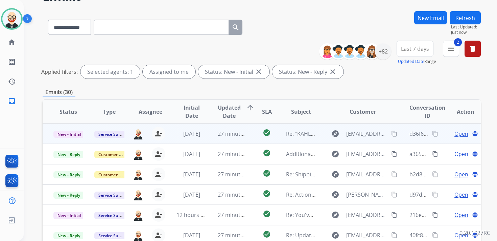
scroll to position [40, 0]
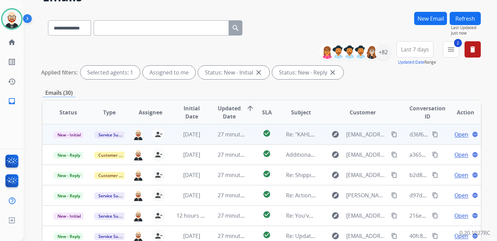
click at [459, 136] on span "Open" at bounding box center [462, 134] width 14 height 8
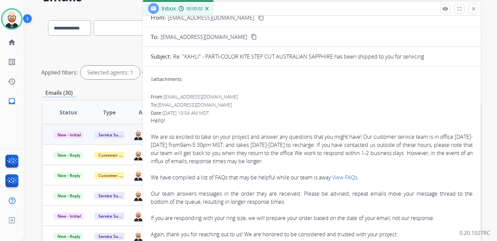
scroll to position [0, 0]
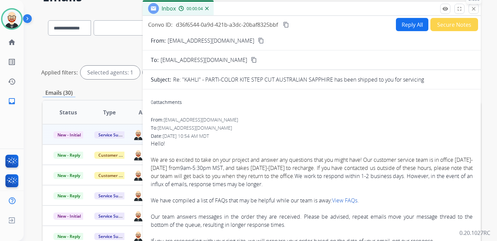
click at [471, 9] on button "close Close" at bounding box center [474, 9] width 10 height 10
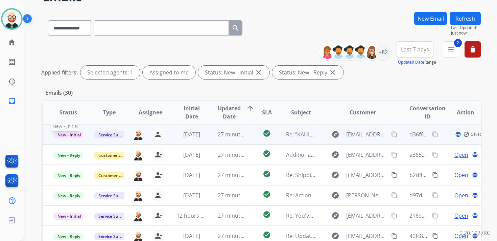
click at [70, 136] on span "New - Initial" at bounding box center [68, 134] width 31 height 7
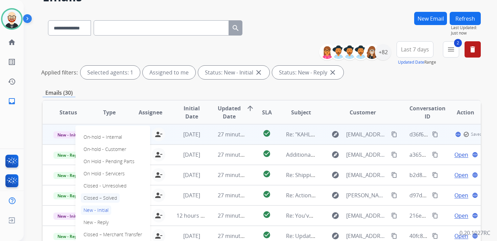
click at [109, 199] on p "Closed – Solved" at bounding box center [100, 197] width 39 height 9
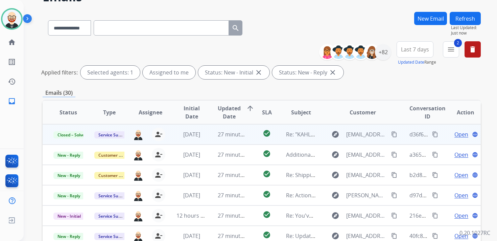
click at [468, 18] on button "Refresh" at bounding box center [465, 18] width 31 height 13
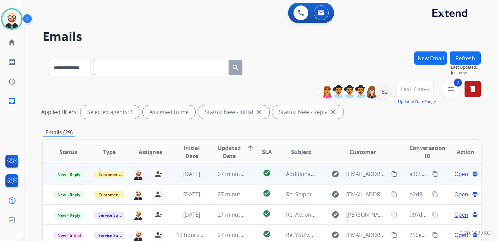
click at [455, 175] on span "Open" at bounding box center [462, 174] width 14 height 8
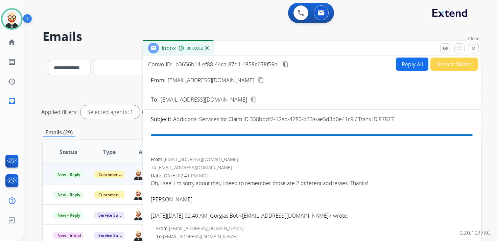
click at [475, 48] on mat-icon "close" at bounding box center [474, 48] width 6 height 6
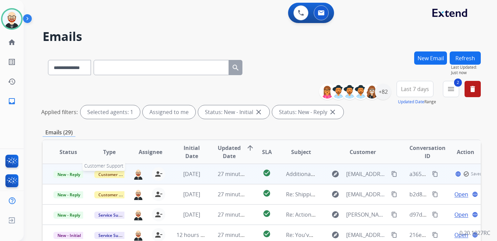
click at [113, 175] on span "Customer Support" at bounding box center [116, 174] width 44 height 7
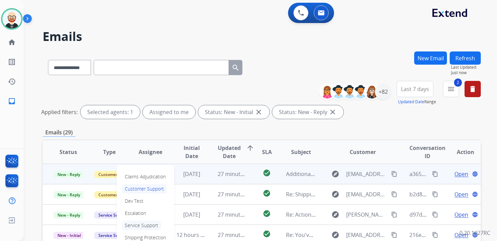
click at [144, 227] on p "Service Support" at bounding box center [141, 225] width 39 height 9
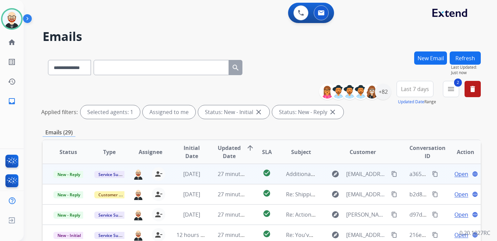
click at [455, 177] on span "Open" at bounding box center [462, 174] width 14 height 8
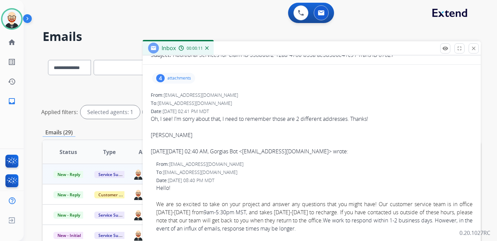
scroll to position [1, 0]
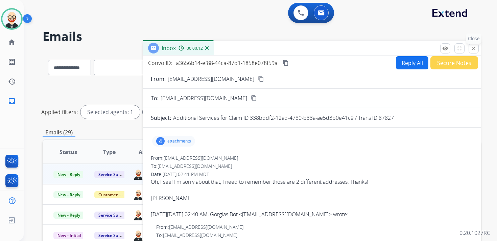
click at [475, 49] on mat-icon "close" at bounding box center [474, 48] width 6 height 6
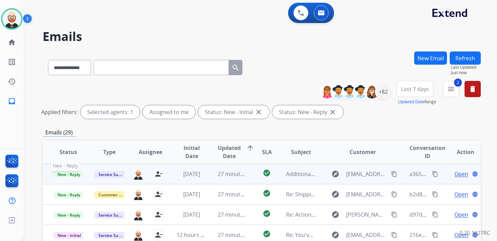
click at [80, 176] on span "New - Reply" at bounding box center [68, 174] width 31 height 7
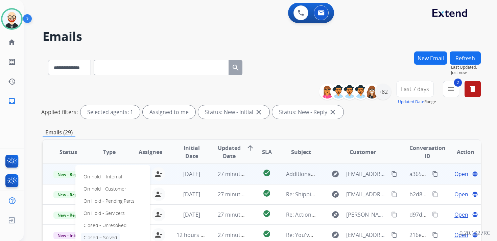
click at [104, 235] on p "Closed – Solved" at bounding box center [100, 237] width 39 height 9
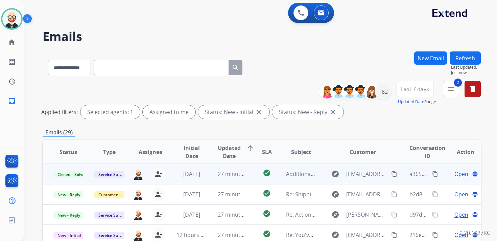
click at [467, 62] on button "Refresh" at bounding box center [465, 57] width 31 height 13
click at [456, 176] on span "Open" at bounding box center [462, 174] width 14 height 8
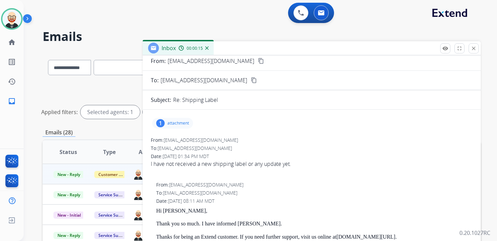
scroll to position [0, 0]
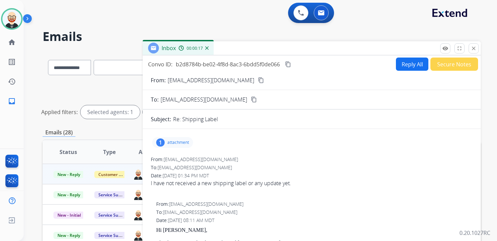
click at [258, 80] on mat-icon "content_copy" at bounding box center [261, 80] width 6 height 6
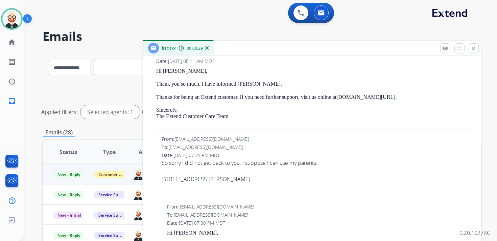
scroll to position [169, 0]
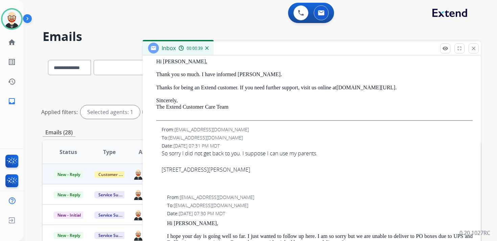
click at [221, 170] on p "[STREET_ADDRESS][PERSON_NAME]" at bounding box center [317, 169] width 311 height 8
copy p "[STREET_ADDRESS][PERSON_NAME]"
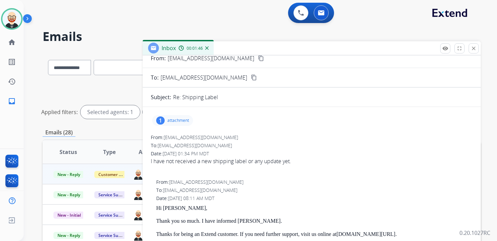
scroll to position [0, 0]
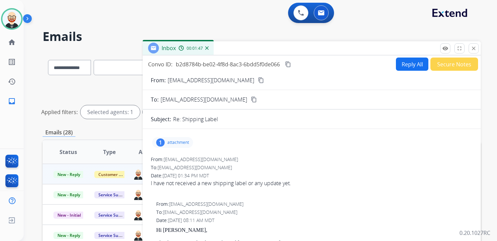
click at [405, 66] on button "Reply All" at bounding box center [412, 64] width 32 height 13
select select "**********"
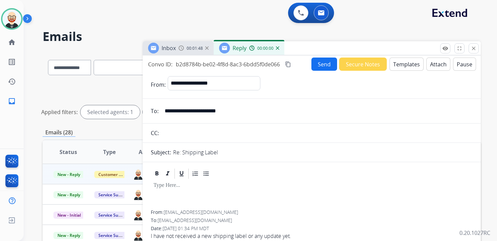
click at [185, 189] on div at bounding box center [312, 195] width 322 height 30
click at [429, 65] on button "Attach" at bounding box center [439, 64] width 24 height 13
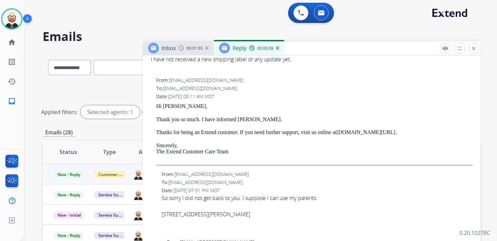
scroll to position [202, 0]
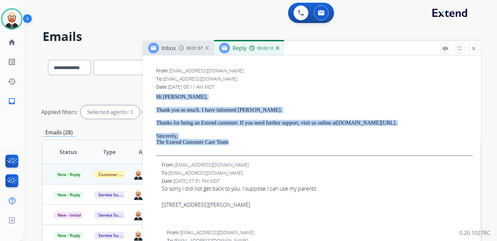
drag, startPoint x: 243, startPoint y: 142, endPoint x: 156, endPoint y: 98, distance: 97.5
click at [156, 98] on div "Hi [PERSON_NAME], Thank you so much. I have informed [PERSON_NAME]. Thanks for …" at bounding box center [314, 125] width 317 height 62
copy div "Hi [PERSON_NAME], Thank you so much. I have informed [PERSON_NAME]. Thanks for …"
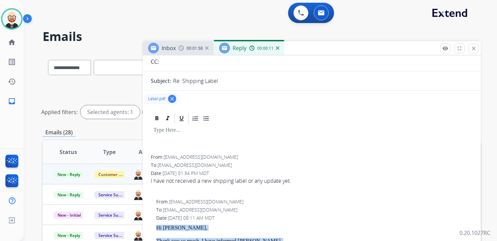
scroll to position [0, 0]
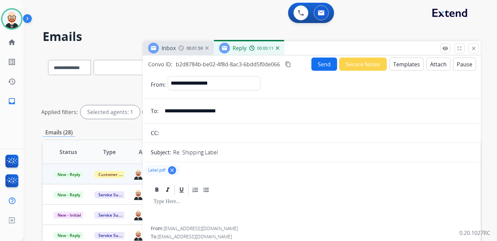
click at [171, 205] on p at bounding box center [312, 202] width 317 height 6
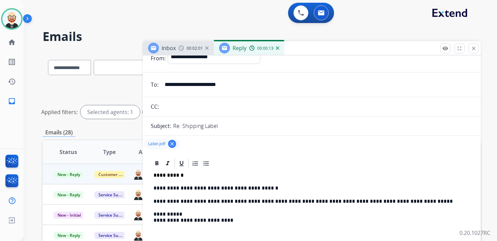
scroll to position [36, 0]
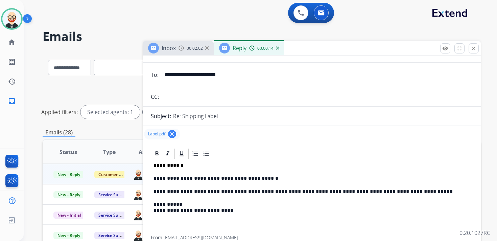
click at [207, 178] on p "**********" at bounding box center [309, 178] width 311 height 6
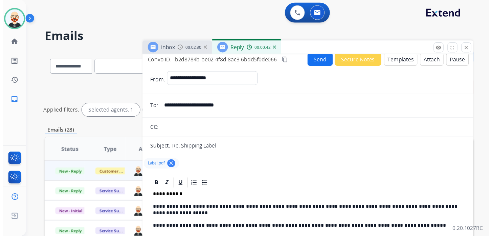
scroll to position [0, 0]
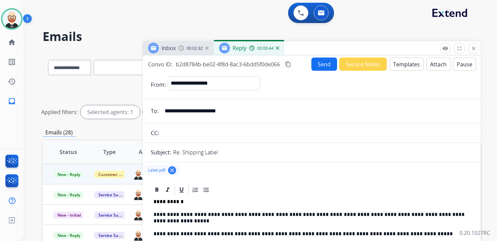
click at [322, 65] on button "Send" at bounding box center [325, 64] width 26 height 13
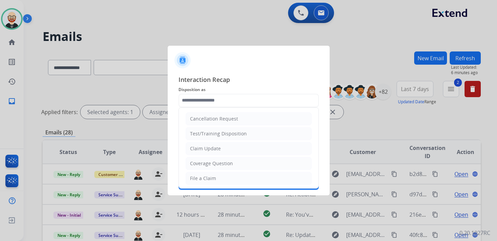
click at [220, 99] on input "text" at bounding box center [249, 101] width 140 height 14
click at [217, 146] on div "Claim Update" at bounding box center [205, 148] width 31 height 7
type input "**********"
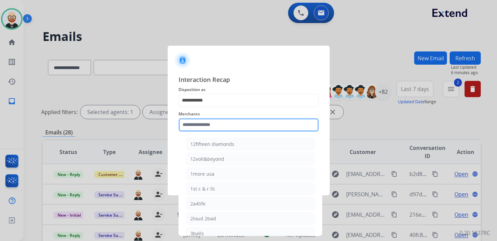
click at [209, 128] on input "text" at bounding box center [249, 125] width 140 height 14
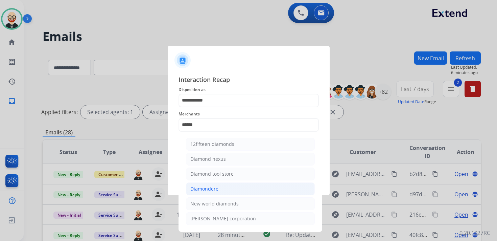
click at [212, 185] on div "Diamondere" at bounding box center [205, 188] width 28 height 7
type input "**********"
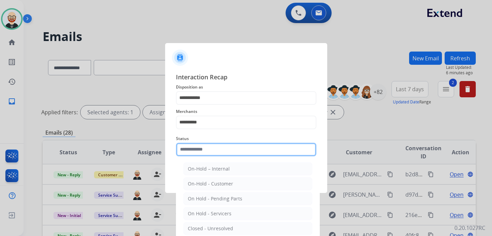
click at [205, 153] on input "text" at bounding box center [246, 149] width 140 height 14
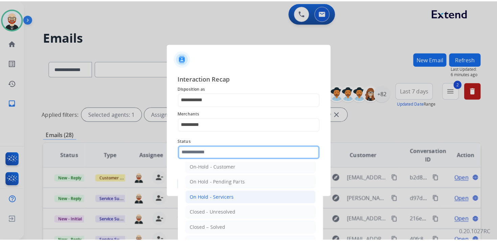
scroll to position [21, 0]
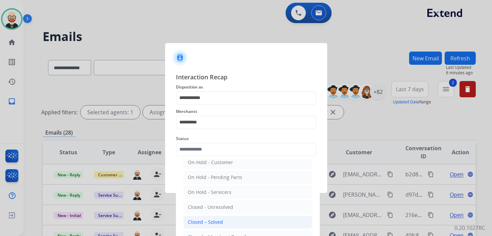
click at [218, 219] on div "Closed – Solved" at bounding box center [205, 221] width 35 height 7
type input "**********"
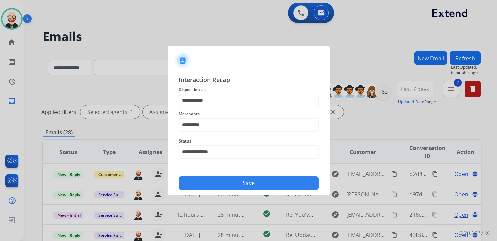
click at [226, 185] on button "Save" at bounding box center [249, 183] width 140 height 14
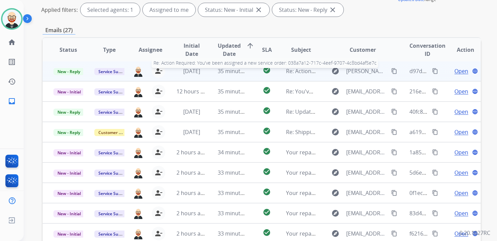
scroll to position [108, 0]
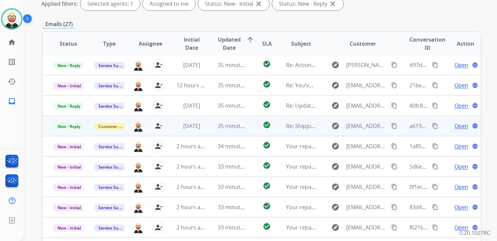
click at [455, 128] on span "Open" at bounding box center [462, 126] width 14 height 8
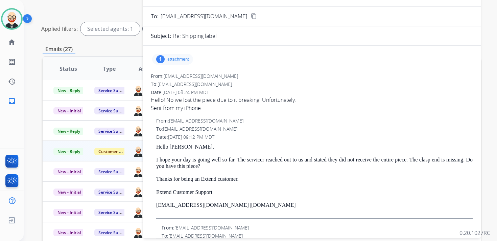
scroll to position [81, 0]
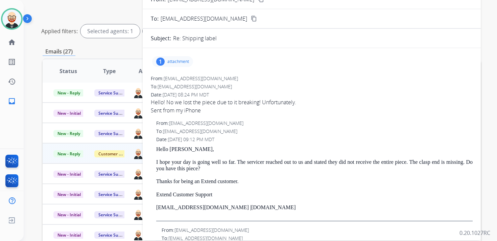
click at [219, 80] on span "[EMAIL_ADDRESS][DOMAIN_NAME]" at bounding box center [201, 78] width 74 height 6
drag, startPoint x: 224, startPoint y: 79, endPoint x: 166, endPoint y: 81, distance: 58.2
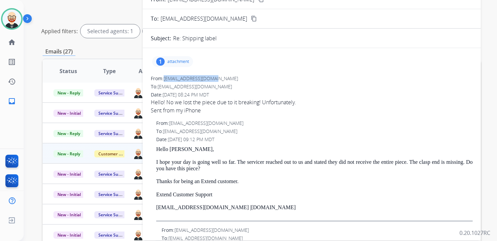
click at [166, 81] on div "From: [EMAIL_ADDRESS][DOMAIN_NAME]" at bounding box center [312, 78] width 322 height 7
copy span "[EMAIL_ADDRESS][DOMAIN_NAME]"
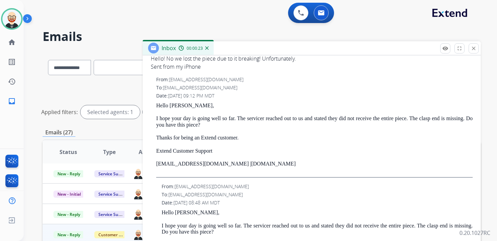
scroll to position [135, 0]
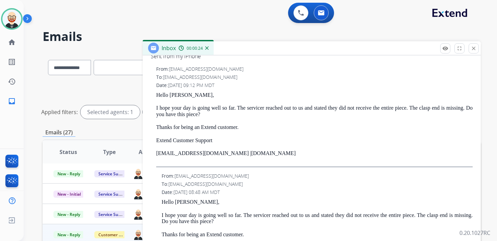
drag, startPoint x: 261, startPoint y: 157, endPoint x: 157, endPoint y: 97, distance: 120.2
click at [157, 96] on div "Hello [PERSON_NAME], I hope your day is going well so far. The servicer reached…" at bounding box center [314, 129] width 317 height 75
copy div "Hello [PERSON_NAME], I hope your day is going well so far. The servicer reached…"
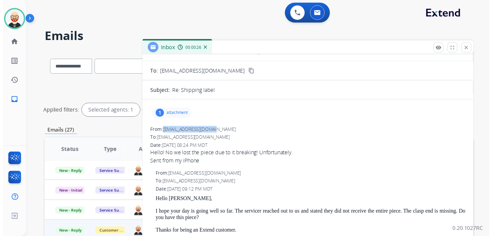
scroll to position [0, 0]
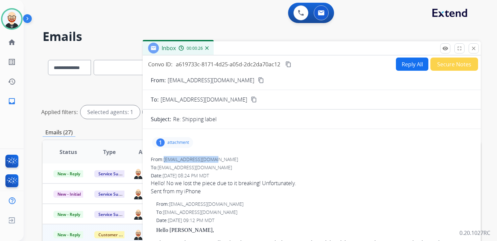
click at [404, 66] on button "Reply All" at bounding box center [412, 64] width 32 height 13
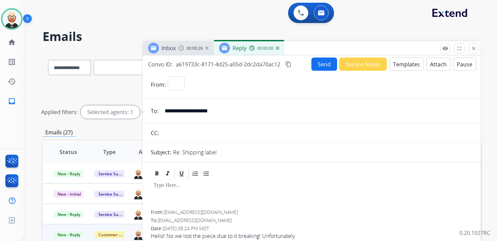
select select "**********"
click at [196, 196] on div at bounding box center [312, 195] width 322 height 30
paste div
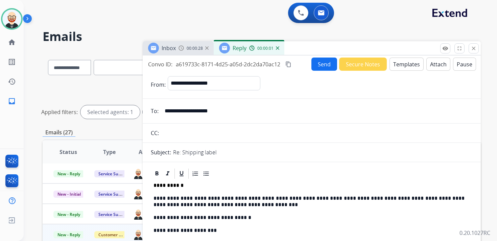
click at [191, 198] on p "**********" at bounding box center [309, 201] width 311 height 13
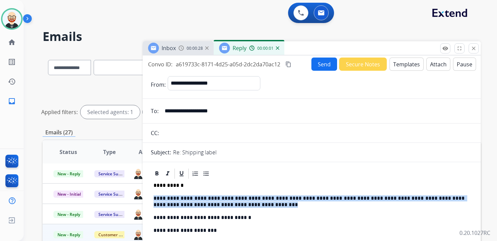
click at [191, 198] on p "**********" at bounding box center [309, 201] width 311 height 13
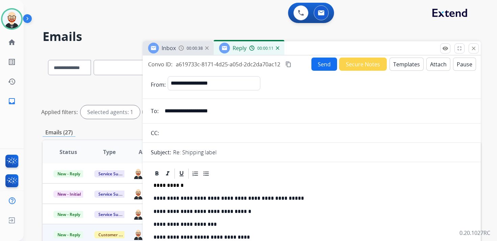
click at [316, 66] on button "Send" at bounding box center [325, 64] width 26 height 13
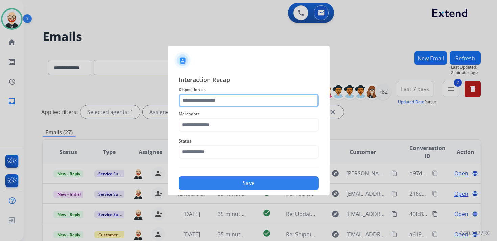
click at [225, 103] on input "text" at bounding box center [249, 101] width 140 height 14
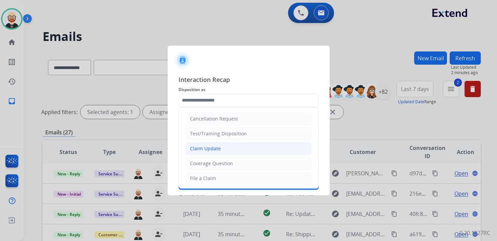
click at [210, 146] on div "Claim Update" at bounding box center [205, 148] width 31 height 7
type input "**********"
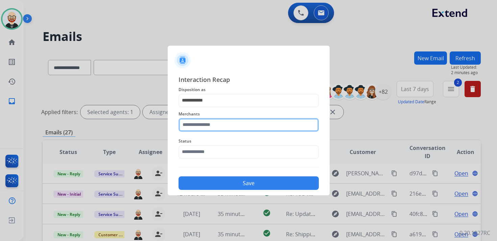
click at [199, 126] on input "text" at bounding box center [249, 125] width 140 height 14
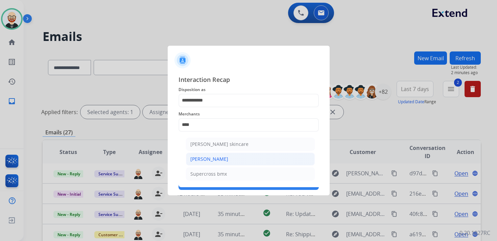
click at [206, 157] on div "[PERSON_NAME]" at bounding box center [210, 159] width 38 height 7
type input "**********"
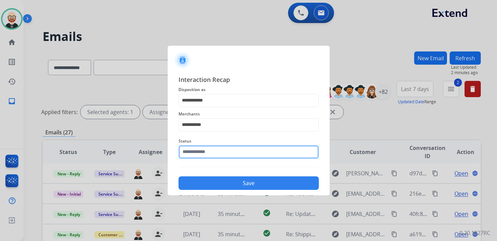
click at [203, 156] on div "Status" at bounding box center [249, 147] width 140 height 27
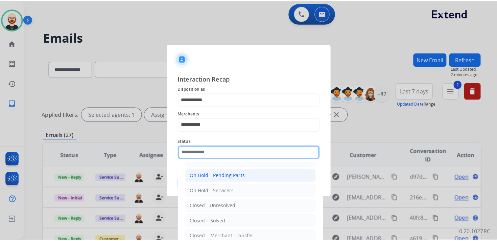
scroll to position [27, 0]
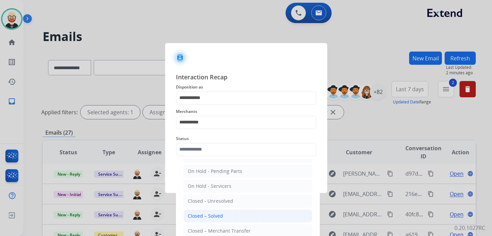
click at [203, 216] on div "Closed – Solved" at bounding box center [205, 215] width 35 height 7
type input "**********"
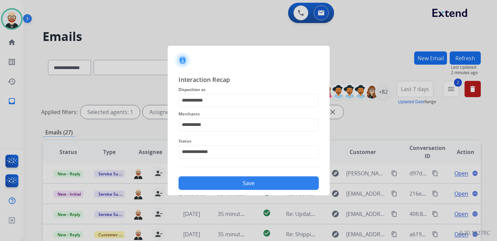
click at [212, 182] on button "Save" at bounding box center [249, 183] width 140 height 14
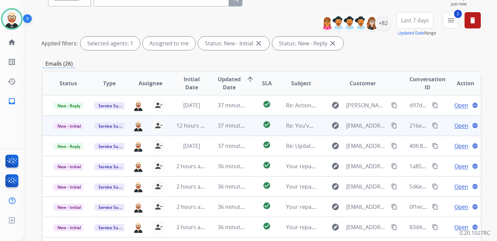
scroll to position [0, 0]
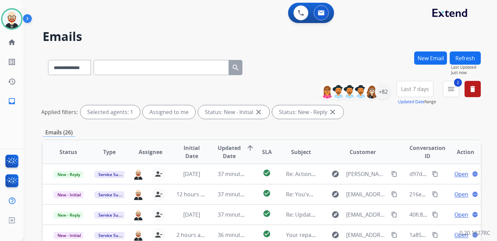
click at [122, 67] on input "text" at bounding box center [161, 67] width 135 height 15
paste input "**********"
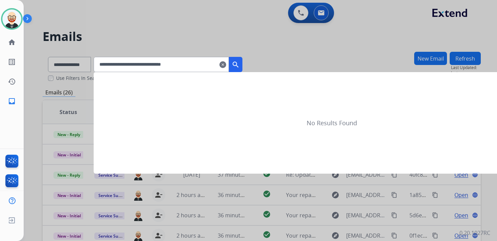
type input "**********"
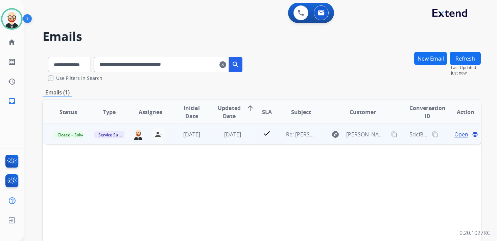
click at [456, 135] on span "Open" at bounding box center [462, 134] width 14 height 8
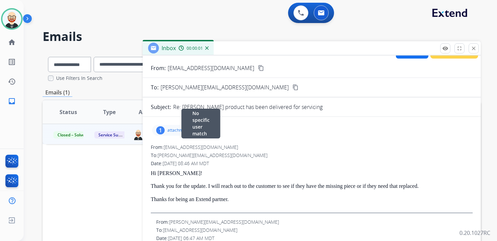
scroll to position [17, 0]
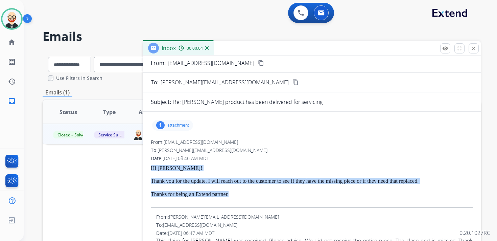
drag, startPoint x: 263, startPoint y: 194, endPoint x: 151, endPoint y: 169, distance: 114.3
click at [151, 169] on div "Hi [PERSON_NAME]! Thank you for the update. I will reach out to the customer to…" at bounding box center [312, 186] width 322 height 43
copy div "Hi [PERSON_NAME]! Thank you for the update. I will reach out to the customer to…"
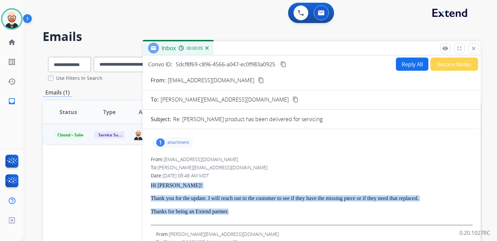
click at [397, 65] on button "Reply All" at bounding box center [412, 64] width 32 height 13
select select "**********"
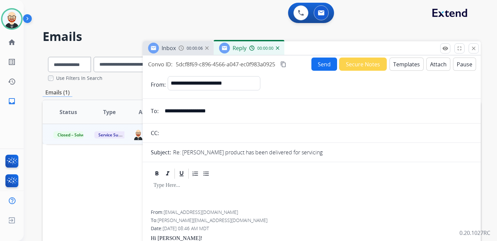
click at [215, 193] on div at bounding box center [312, 195] width 322 height 30
paste div
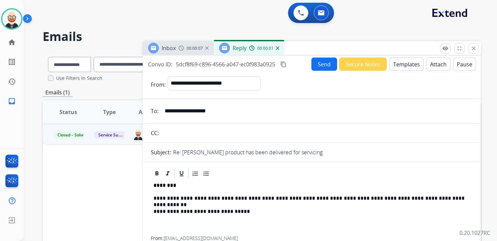
click at [205, 199] on p "**********" at bounding box center [309, 198] width 311 height 6
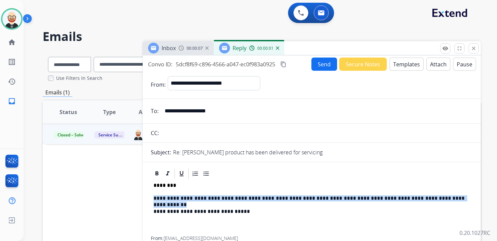
click at [205, 199] on p "**********" at bounding box center [309, 198] width 311 height 6
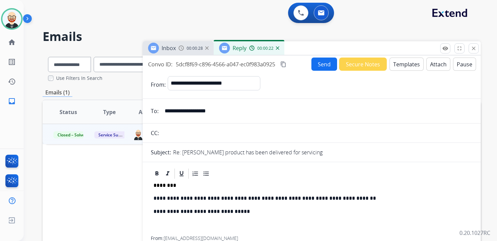
click at [317, 69] on button "Send" at bounding box center [325, 64] width 26 height 13
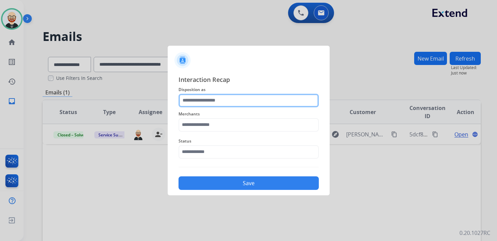
click at [238, 101] on input "text" at bounding box center [249, 101] width 140 height 14
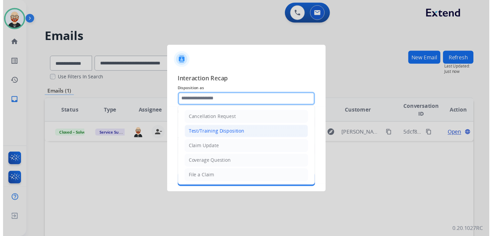
scroll to position [102, 0]
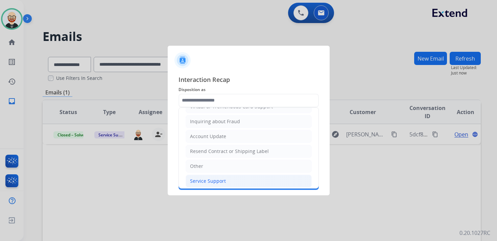
click at [205, 178] on div "Service Support" at bounding box center [208, 181] width 36 height 7
type input "**********"
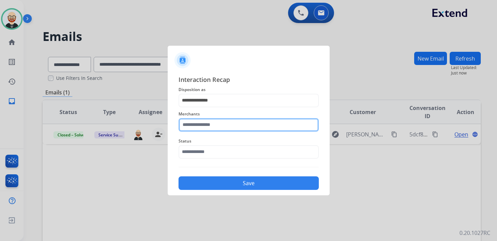
click at [202, 125] on input "text" at bounding box center [249, 125] width 140 height 14
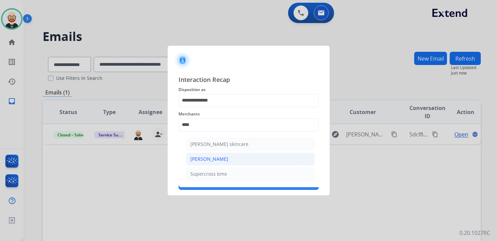
click at [205, 157] on div "[PERSON_NAME]" at bounding box center [210, 159] width 38 height 7
type input "**********"
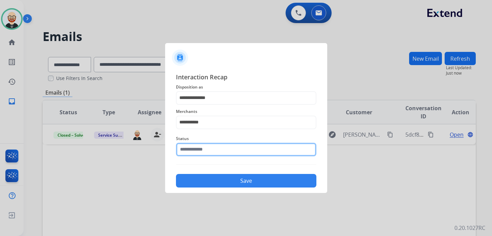
click at [204, 151] on input "text" at bounding box center [246, 149] width 140 height 14
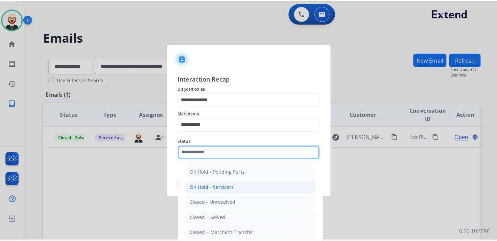
scroll to position [30, 0]
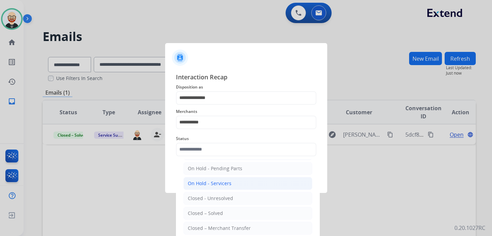
click at [211, 214] on div "Closed – Solved" at bounding box center [205, 212] width 35 height 7
type input "**********"
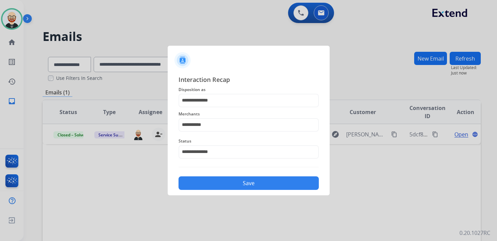
click at [210, 190] on div "**********" at bounding box center [249, 132] width 162 height 126
click at [209, 187] on button "Save" at bounding box center [249, 183] width 140 height 14
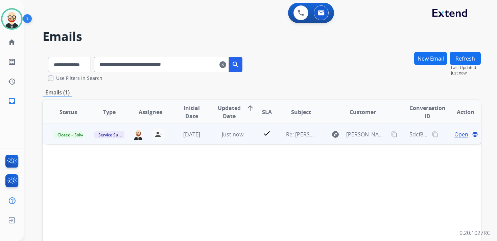
click at [455, 133] on span "Open" at bounding box center [462, 134] width 14 height 8
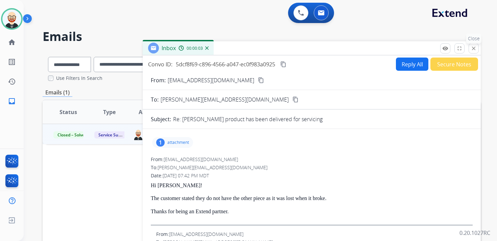
click at [474, 50] on mat-icon "close" at bounding box center [474, 48] width 6 height 6
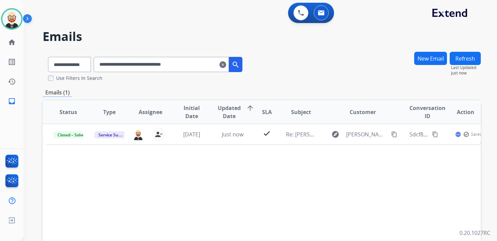
click at [226, 66] on mat-icon "clear" at bounding box center [223, 65] width 7 height 8
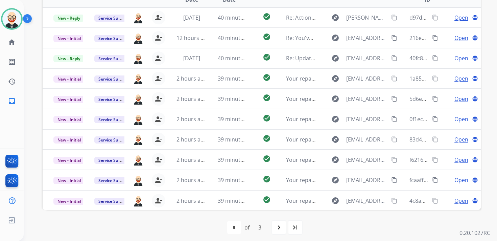
scroll to position [160, 0]
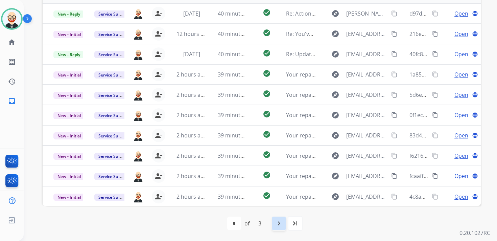
click at [281, 221] on mat-icon "navigate_next" at bounding box center [279, 223] width 8 height 8
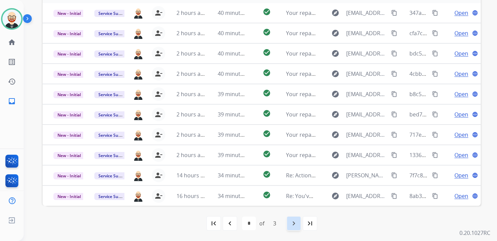
click at [298, 219] on div "navigate_next" at bounding box center [294, 223] width 15 height 15
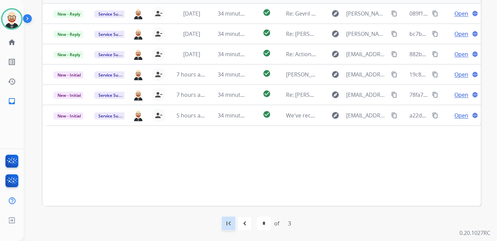
click at [231, 226] on mat-icon "first_page" at bounding box center [229, 223] width 8 height 8
select select "*"
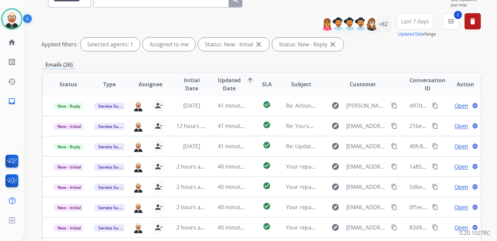
scroll to position [68, 0]
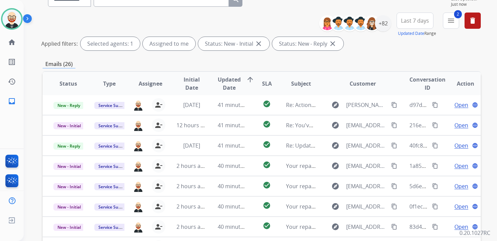
click at [190, 83] on span "Initial Date" at bounding box center [192, 83] width 30 height 16
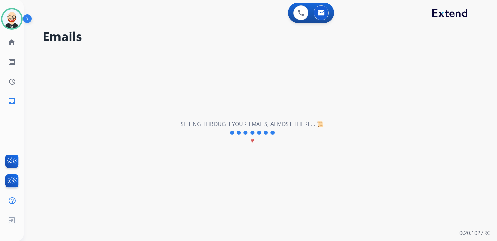
scroll to position [0, 0]
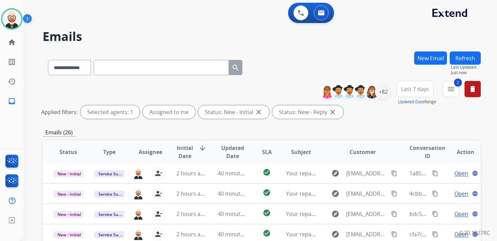
click at [189, 149] on span "Initial Date" at bounding box center [185, 152] width 16 height 16
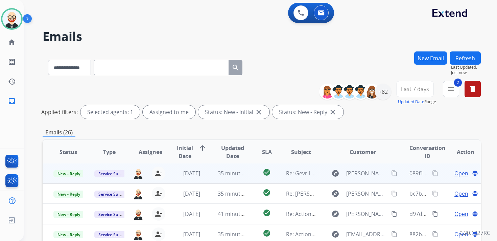
click at [463, 176] on span "Open" at bounding box center [462, 173] width 14 height 8
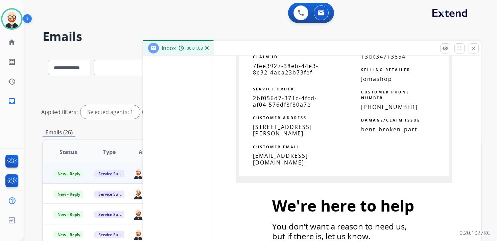
scroll to position [1831, 0]
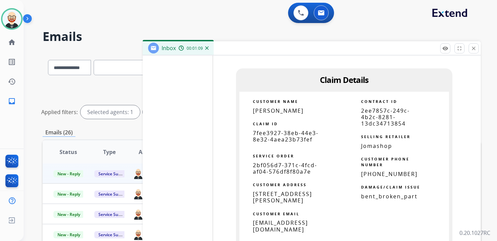
click at [275, 134] on span "7fee3927-38eb-44e3-8e32-4aea23b73fef" at bounding box center [286, 136] width 66 height 14
copy tbody
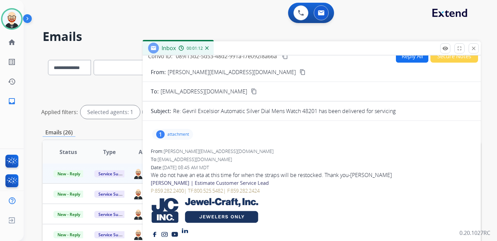
scroll to position [0, 0]
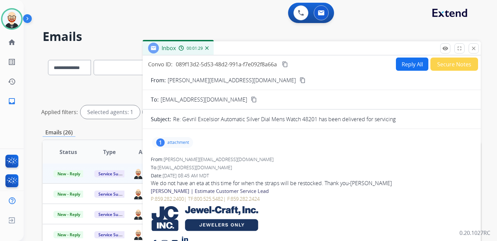
click at [289, 69] on div "Convo ID: 089f13d2-5d53-48d2-991a-f7e092f8a66a content_copy Reply All Secure No…" at bounding box center [312, 64] width 338 height 13
click at [287, 64] on mat-icon "content_copy" at bounding box center [285, 64] width 6 height 6
click at [238, 181] on div "We do not have an eta at this time for when the straps will be restocked. Thank…" at bounding box center [312, 183] width 322 height 8
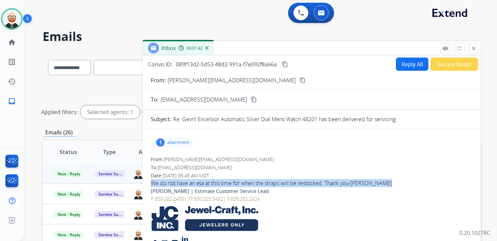
click at [238, 181] on div "We do not have an eta at this time for when the straps will be restocked. Thank…" at bounding box center [312, 183] width 322 height 8
copy div "We do not have an eta at this time for when the straps will be restocked. Thank…"
click at [408, 66] on button "Reply All" at bounding box center [412, 64] width 32 height 13
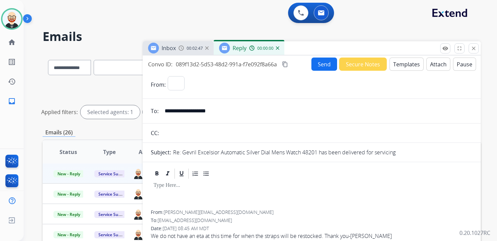
select select "**********"
click at [200, 200] on div at bounding box center [312, 195] width 322 height 30
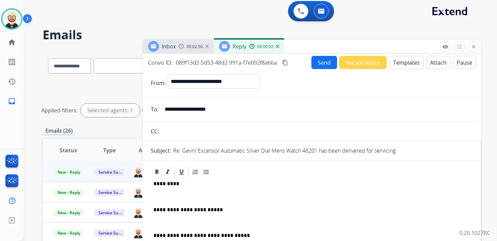
click at [189, 192] on div "**********" at bounding box center [312, 225] width 322 height 95
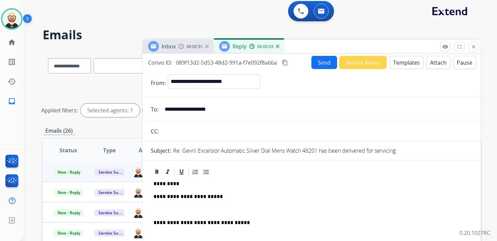
click at [181, 205] on div "**********" at bounding box center [312, 219] width 322 height 83
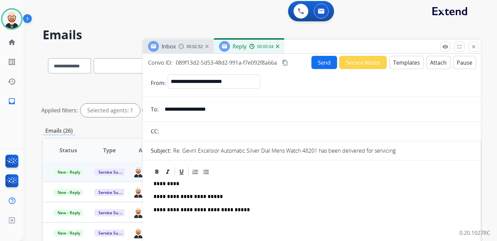
click at [165, 186] on p "*********" at bounding box center [309, 184] width 311 height 6
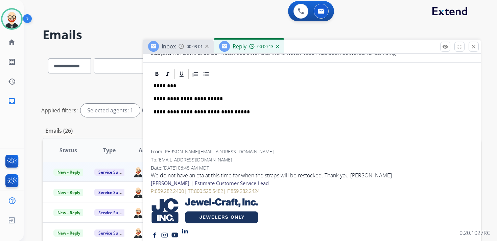
scroll to position [0, 0]
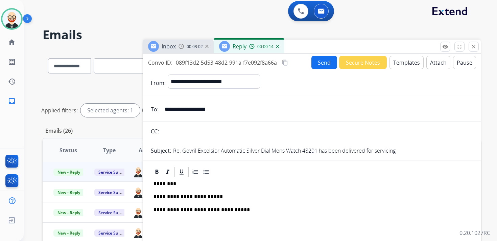
click at [321, 62] on button "Send" at bounding box center [325, 62] width 26 height 13
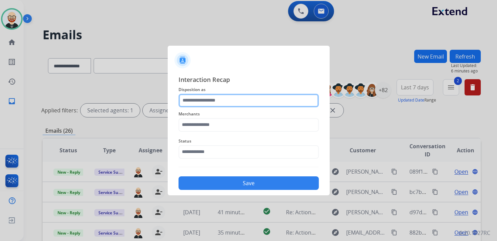
click at [216, 103] on input "text" at bounding box center [249, 101] width 140 height 14
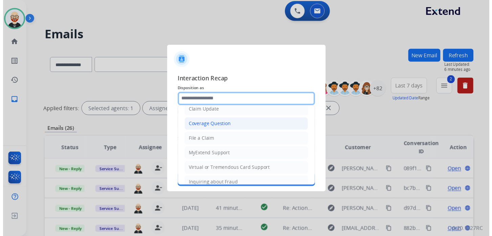
scroll to position [102, 0]
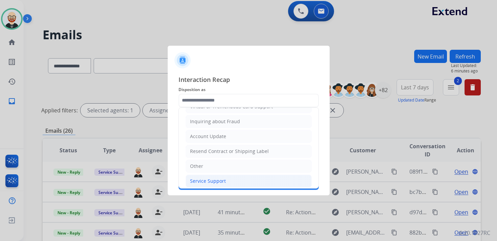
click at [213, 181] on li "Service Support" at bounding box center [249, 181] width 126 height 13
type input "**********"
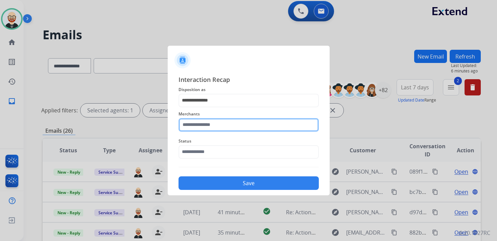
click at [213, 123] on input "text" at bounding box center [249, 125] width 140 height 14
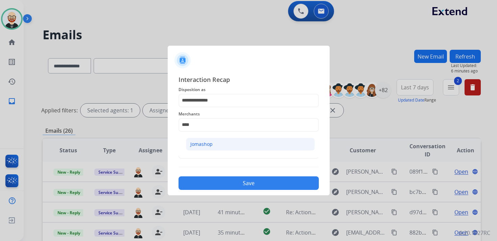
click at [213, 143] on li "Jomashop" at bounding box center [250, 144] width 129 height 13
type input "********"
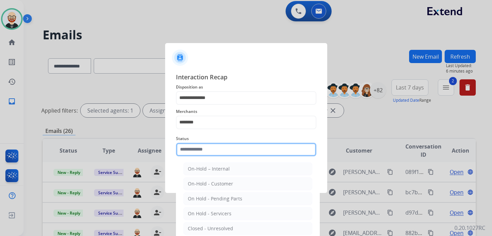
click at [206, 152] on input "text" at bounding box center [246, 149] width 140 height 14
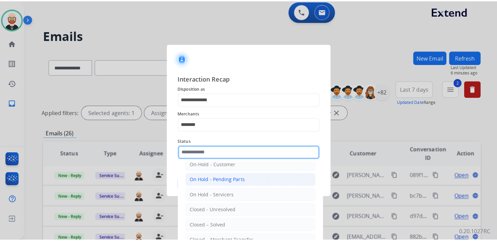
scroll to position [24, 0]
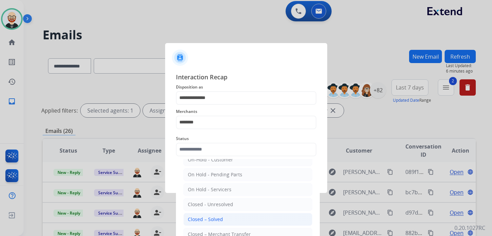
click at [221, 216] on div "Closed – Solved" at bounding box center [205, 219] width 35 height 7
type input "**********"
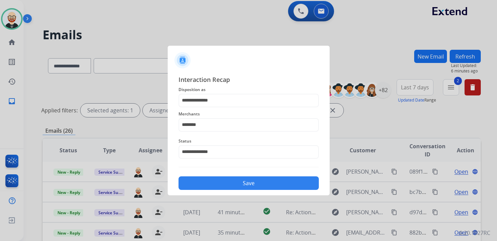
click at [218, 183] on button "Save" at bounding box center [249, 183] width 140 height 14
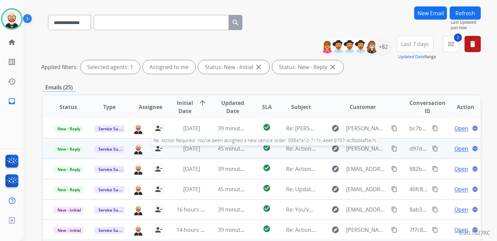
scroll to position [50, 0]
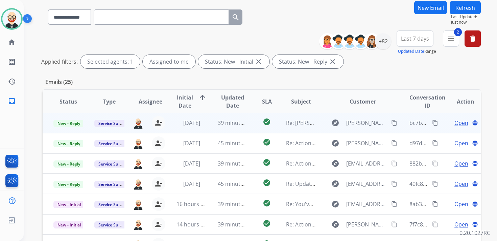
click at [455, 124] on span "Open" at bounding box center [462, 123] width 14 height 8
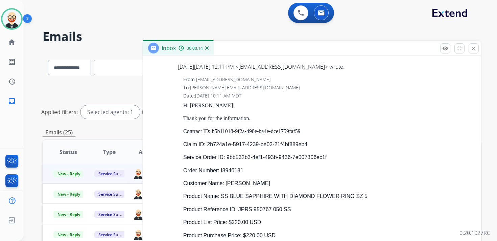
scroll to position [749, 0]
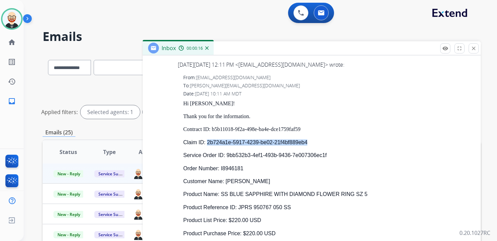
drag, startPoint x: 316, startPoint y: 140, endPoint x: 206, endPoint y: 141, distance: 110.0
click at [206, 141] on p "Claim ID: 2b724a1e-5917-4239-be02-21f4bf889eb4" at bounding box center [328, 142] width 290 height 6
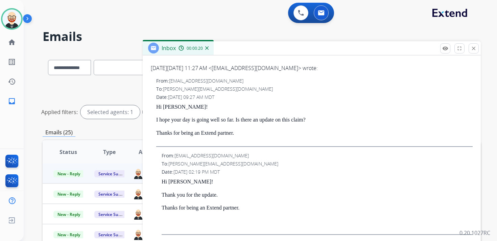
scroll to position [0, 0]
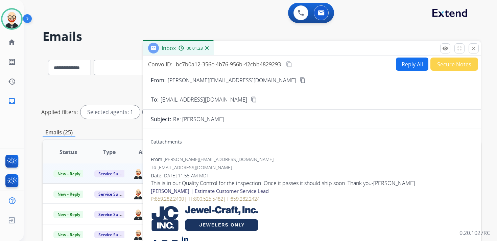
click at [290, 65] on mat-icon "content_copy" at bounding box center [289, 64] width 6 height 6
click at [265, 180] on div "This is in our Quality Control for the inspection. Once it passes it should shi…" at bounding box center [312, 183] width 322 height 8
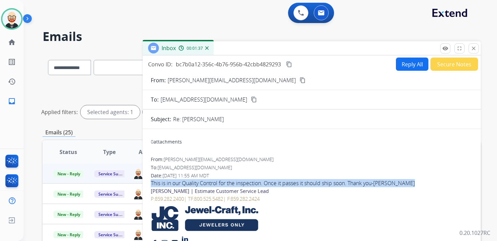
click at [265, 180] on div "This is in our Quality Control for the inspection. Once it passes it should shi…" at bounding box center [312, 183] width 322 height 8
click at [408, 66] on button "Reply All" at bounding box center [412, 64] width 32 height 13
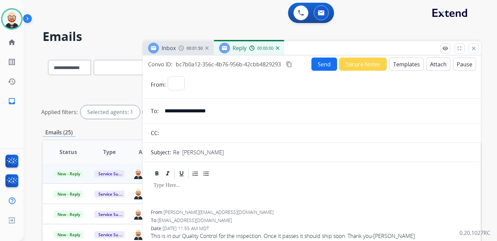
select select "**********"
click at [211, 192] on div at bounding box center [312, 195] width 322 height 30
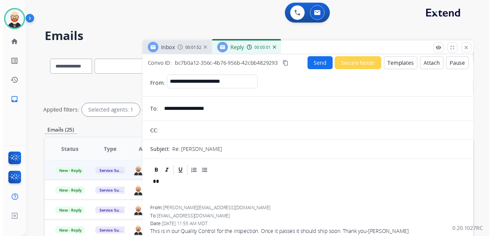
scroll to position [2, 0]
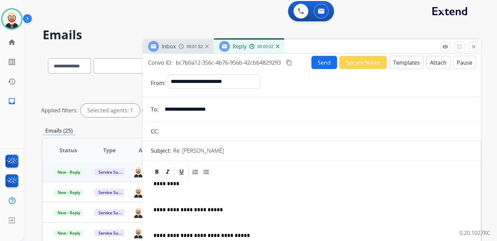
click at [180, 196] on p at bounding box center [312, 197] width 317 height 6
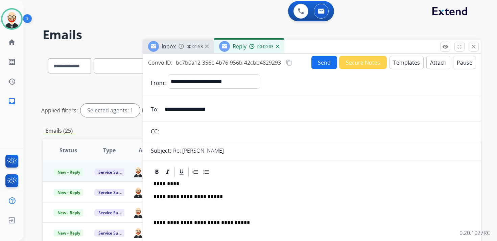
click at [178, 206] on div "**********" at bounding box center [312, 219] width 322 height 83
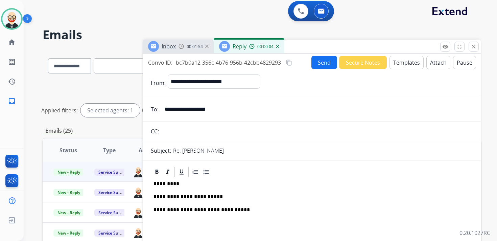
click at [165, 185] on p "*********" at bounding box center [309, 184] width 311 height 6
click at [326, 59] on button "Send" at bounding box center [325, 62] width 26 height 13
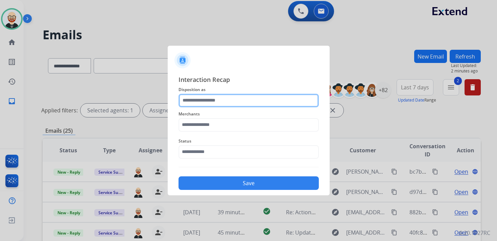
click at [196, 99] on input "text" at bounding box center [249, 101] width 140 height 14
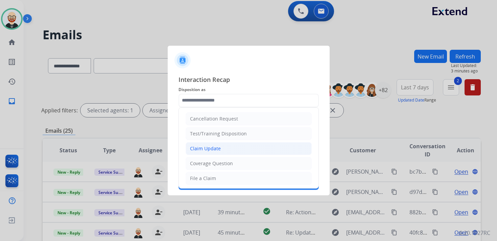
click at [206, 148] on div "Claim Update" at bounding box center [205, 148] width 31 height 7
type input "**********"
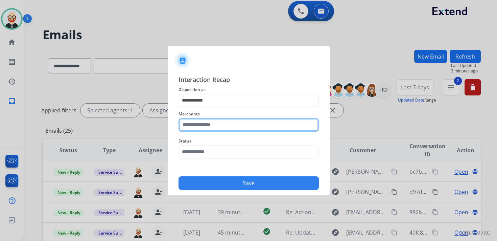
click at [200, 122] on input "text" at bounding box center [249, 125] width 140 height 14
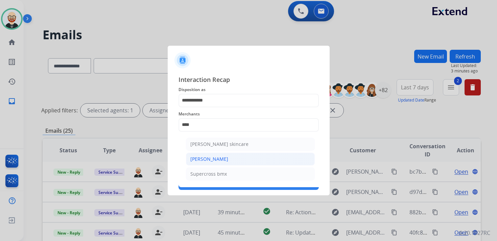
click at [212, 159] on div "[PERSON_NAME]" at bounding box center [210, 159] width 38 height 7
type input "**********"
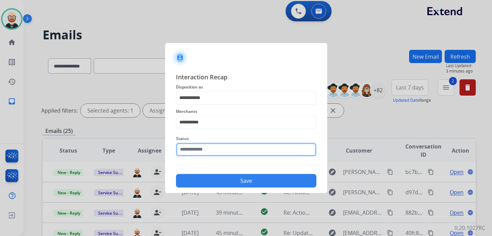
click at [206, 152] on input "text" at bounding box center [246, 149] width 140 height 14
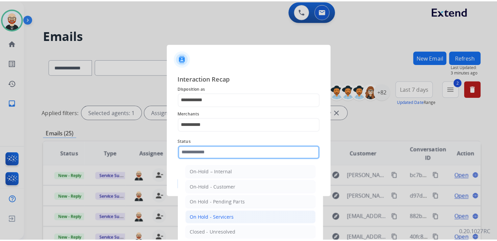
scroll to position [38, 0]
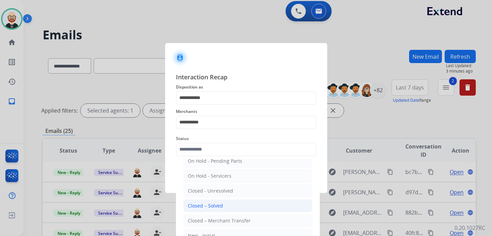
click at [207, 202] on div "Closed – Solved" at bounding box center [205, 205] width 35 height 7
type input "**********"
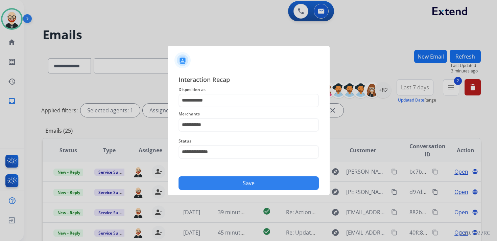
click at [221, 184] on button "Save" at bounding box center [249, 183] width 140 height 14
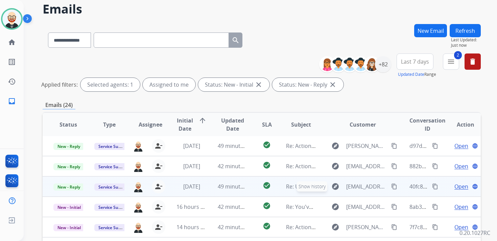
scroll to position [28, 0]
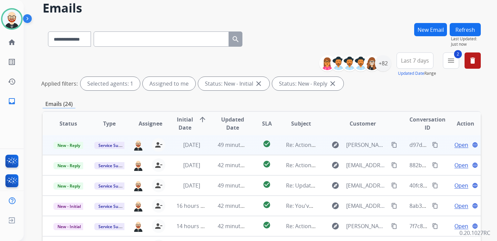
click at [455, 146] on span "Open" at bounding box center [462, 145] width 14 height 8
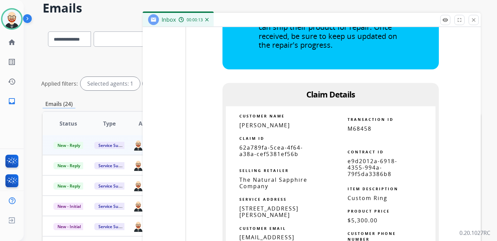
scroll to position [1393, 0]
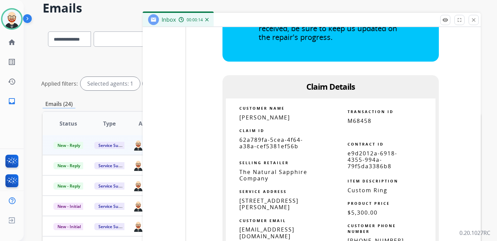
click at [276, 140] on span "62a789fa-5cea-4f64-a38a-cef5381ef56b" at bounding box center [272, 143] width 64 height 14
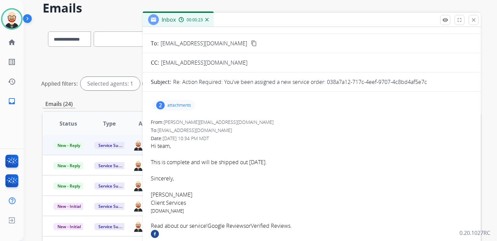
scroll to position [0, 0]
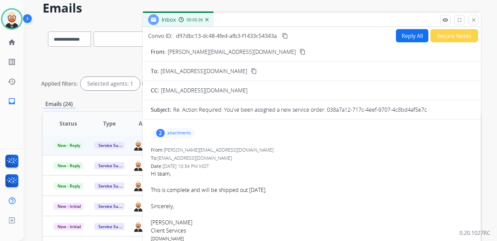
click at [285, 37] on mat-icon "content_copy" at bounding box center [285, 36] width 6 height 6
click at [240, 189] on font "This is complete and will be shipped out [DATE]." at bounding box center [209, 189] width 116 height 7
click at [401, 40] on button "Reply All" at bounding box center [412, 35] width 32 height 13
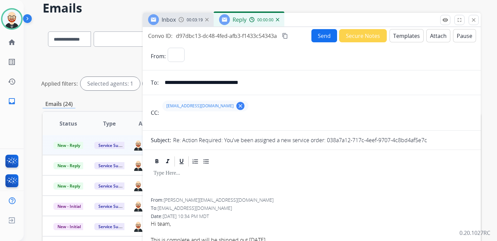
select select "**********"
click at [224, 184] on div at bounding box center [312, 183] width 322 height 30
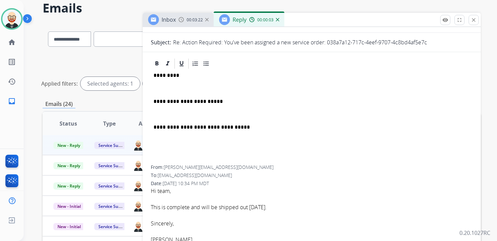
scroll to position [120, 0]
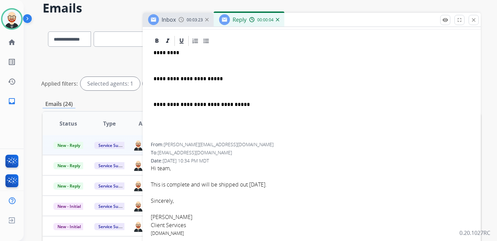
click at [163, 217] on font "[PERSON_NAME]" at bounding box center [172, 216] width 42 height 7
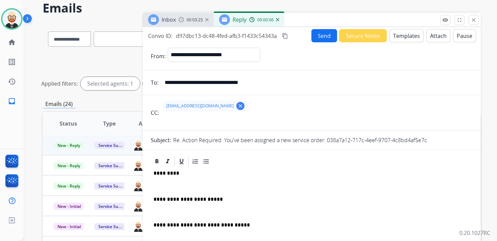
click at [164, 172] on p "*********" at bounding box center [309, 173] width 311 height 6
click at [164, 182] on div "**********" at bounding box center [312, 215] width 322 height 95
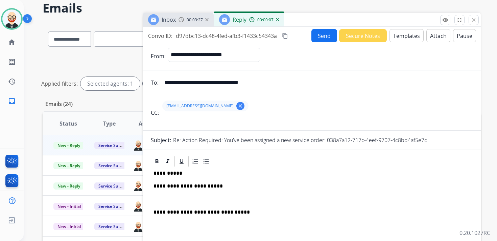
click at [165, 196] on p at bounding box center [312, 199] width 317 height 6
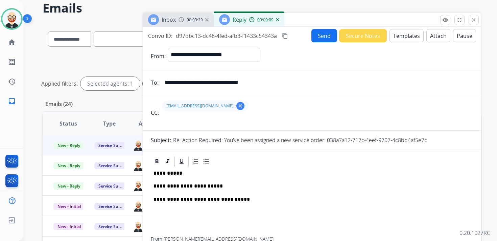
click at [312, 38] on button "Send" at bounding box center [325, 35] width 26 height 13
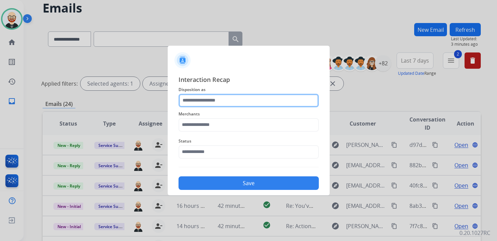
click at [223, 98] on input "text" at bounding box center [249, 101] width 140 height 14
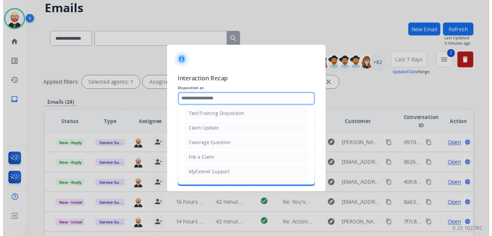
scroll to position [102, 0]
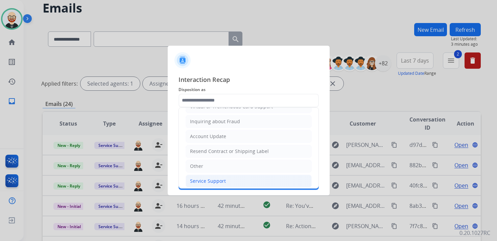
click at [206, 178] on div "Service Support" at bounding box center [208, 181] width 36 height 7
type input "**********"
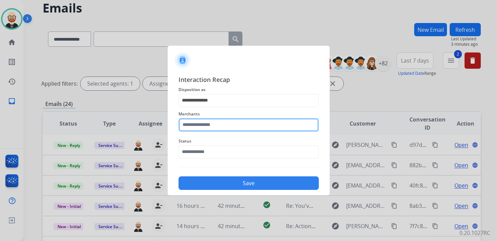
click at [202, 128] on input "text" at bounding box center [249, 125] width 140 height 14
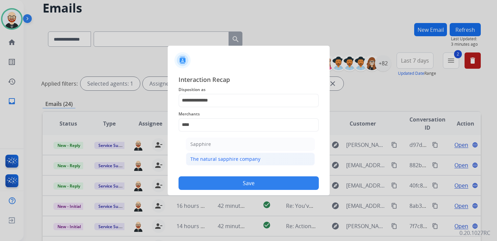
click at [209, 153] on li "The natural sapphire company" at bounding box center [250, 159] width 129 height 13
type input "**********"
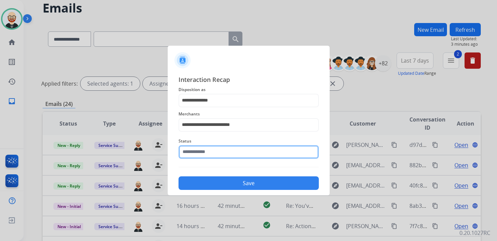
click at [207, 152] on input "text" at bounding box center [249, 152] width 140 height 14
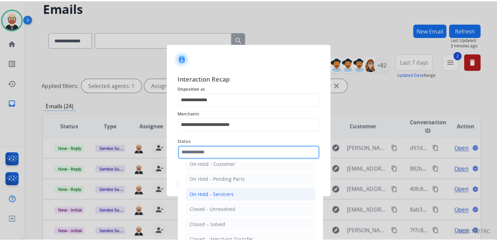
scroll to position [25, 0]
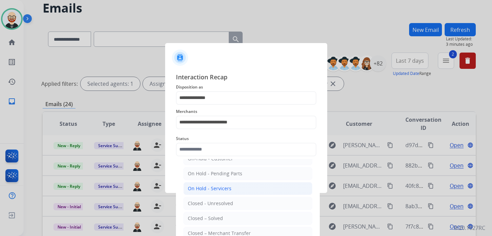
click at [216, 208] on ul "On-Hold – Internal On-Hold - Customer On Hold - Pending Parts On Hold - Service…" at bounding box center [247, 205] width 133 height 142
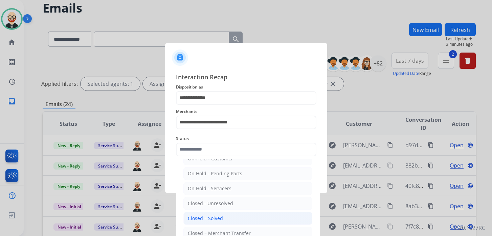
click at [214, 215] on div "Closed – Solved" at bounding box center [205, 218] width 35 height 7
type input "**********"
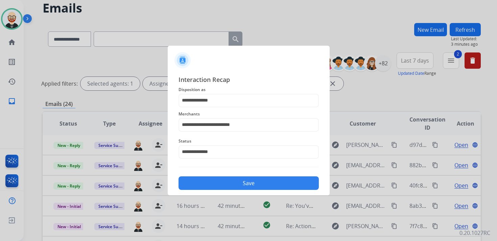
click at [242, 181] on button "Save" at bounding box center [249, 183] width 140 height 14
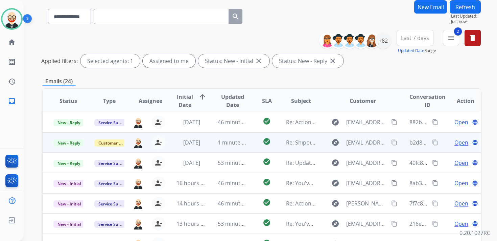
scroll to position [52, 0]
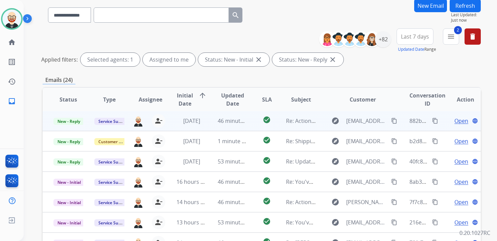
click at [455, 118] on span "Open" at bounding box center [462, 121] width 14 height 8
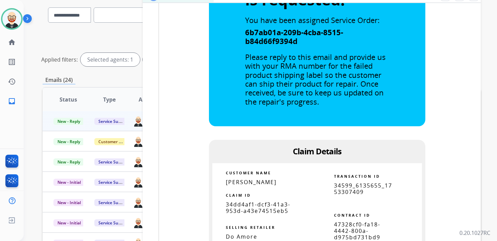
scroll to position [470, 0]
click at [257, 219] on td "SELLING RETAILER" at bounding box center [265, 223] width 105 height 19
click at [258, 205] on span "34dd4af1-dcf3-41a3-953d-a43e74515eb5" at bounding box center [258, 207] width 65 height 14
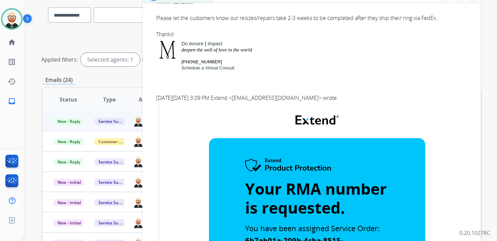
scroll to position [0, 0]
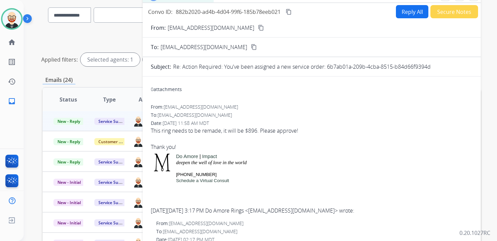
click at [290, 15] on button "content_copy" at bounding box center [289, 12] width 8 height 8
click at [244, 131] on div "This ring needs to be remade, it will be $896. Please approve! Thank you!" at bounding box center [312, 139] width 322 height 24
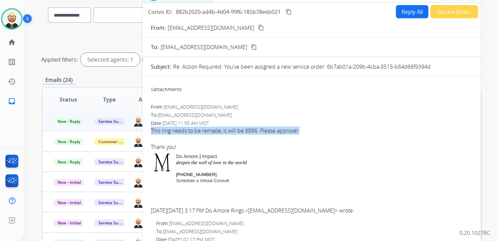
click at [244, 131] on div "This ring needs to be remade, it will be $896. Please approve! Thank you!" at bounding box center [312, 139] width 322 height 24
click at [413, 12] on button "Reply All" at bounding box center [412, 11] width 32 height 13
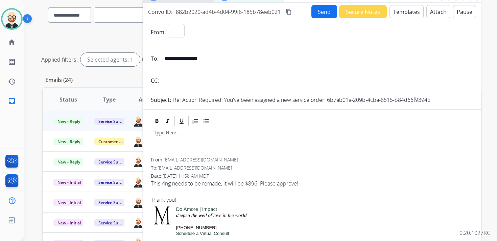
select select "**********"
click at [168, 138] on div at bounding box center [312, 142] width 322 height 30
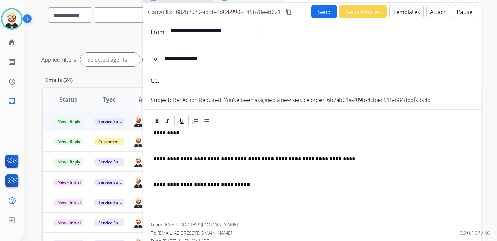
click at [163, 146] on p at bounding box center [312, 146] width 317 height 6
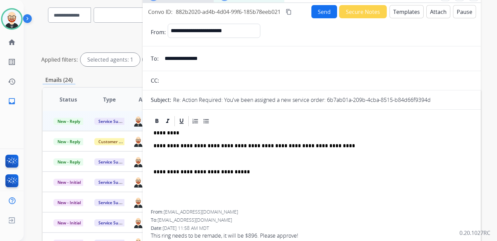
click at [168, 158] on p at bounding box center [312, 159] width 317 height 6
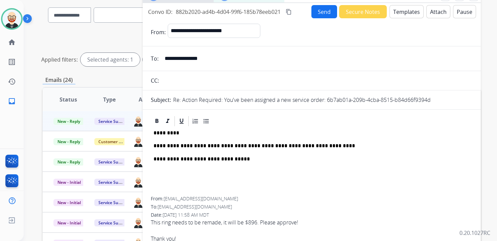
click at [319, 12] on button "Send" at bounding box center [325, 11] width 26 height 13
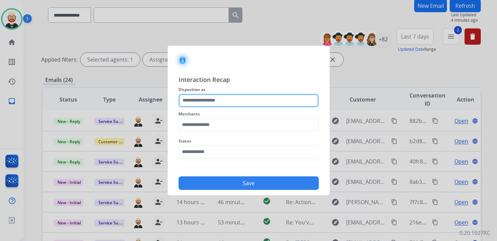
click at [227, 99] on input "text" at bounding box center [249, 101] width 140 height 14
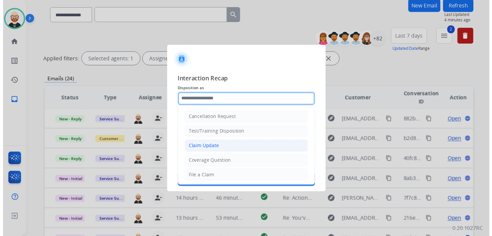
scroll to position [102, 0]
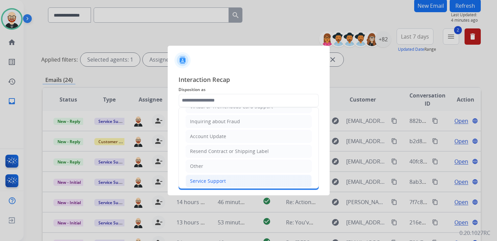
click at [207, 178] on div "Service Support" at bounding box center [208, 181] width 36 height 7
type input "**********"
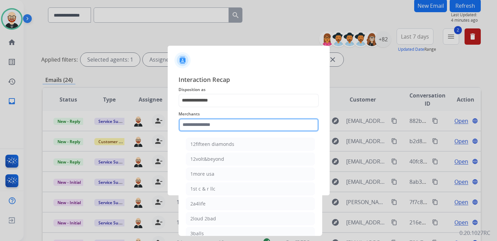
click at [207, 126] on input "text" at bounding box center [249, 125] width 140 height 14
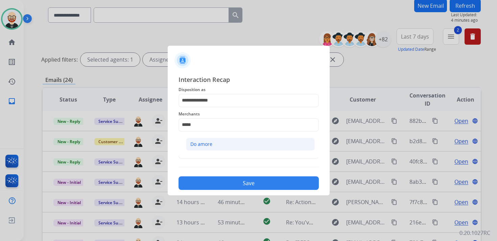
click at [208, 143] on div "Do amore" at bounding box center [202, 144] width 22 height 7
type input "********"
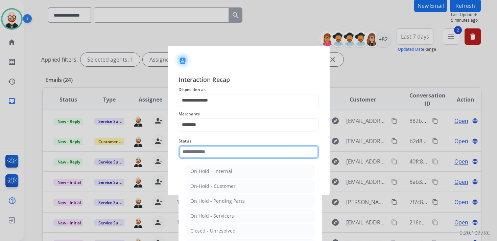
click at [199, 154] on input "text" at bounding box center [249, 152] width 140 height 14
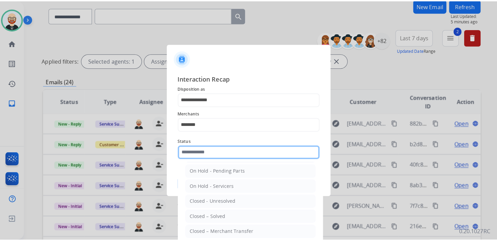
scroll to position [38, 0]
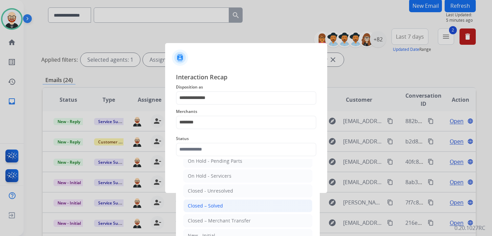
click at [208, 202] on div "Closed – Solved" at bounding box center [205, 205] width 35 height 7
type input "**********"
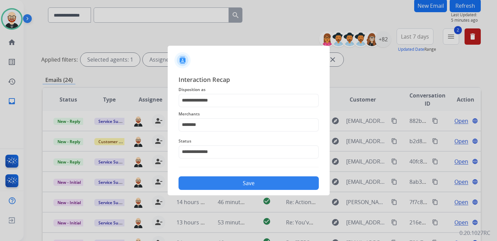
click at [228, 183] on button "Save" at bounding box center [249, 183] width 140 height 14
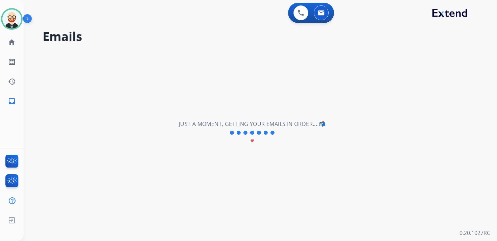
scroll to position [0, 0]
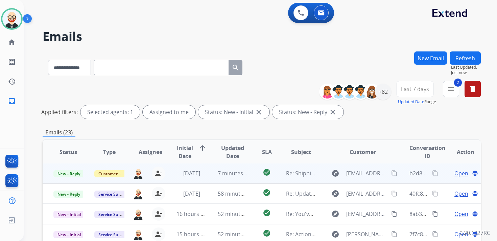
click at [455, 174] on span "Open" at bounding box center [462, 173] width 14 height 8
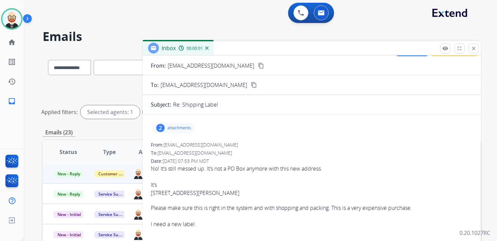
scroll to position [16, 0]
click at [183, 124] on p "attachments" at bounding box center [180, 126] width 24 height 5
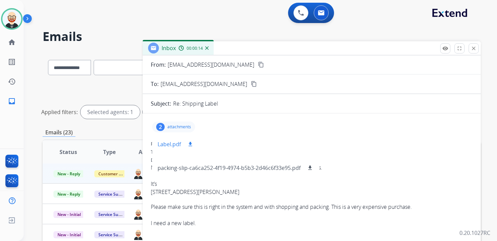
click at [173, 143] on p "Label.pdf" at bounding box center [169, 144] width 23 height 8
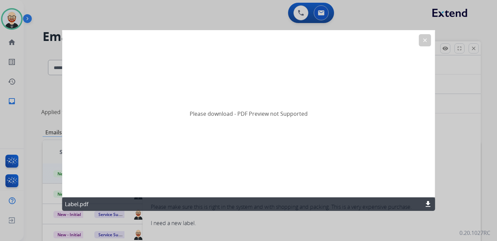
click at [421, 39] on button "clear" at bounding box center [425, 40] width 12 height 12
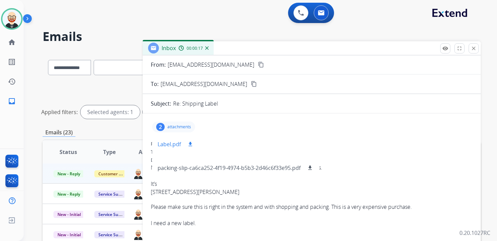
click at [192, 146] on mat-icon "download" at bounding box center [190, 144] width 6 height 6
click at [258, 63] on mat-icon "content_copy" at bounding box center [261, 65] width 6 height 6
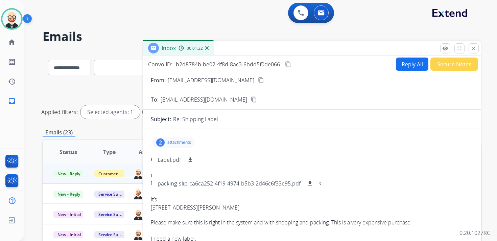
click at [407, 68] on button "Reply All" at bounding box center [412, 64] width 32 height 13
select select "**********"
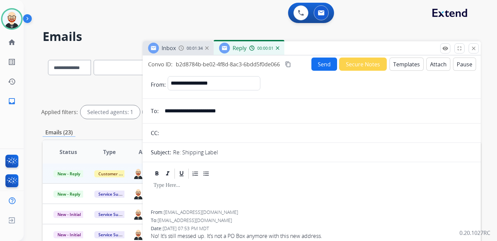
click at [434, 68] on button "Attach" at bounding box center [439, 64] width 24 height 13
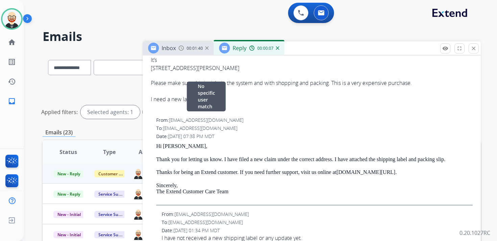
scroll to position [219, 0]
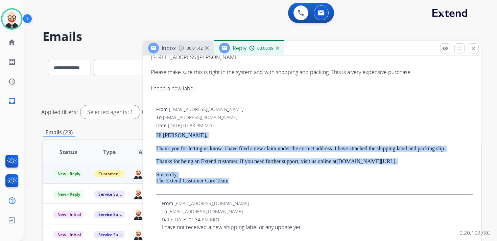
drag, startPoint x: 243, startPoint y: 187, endPoint x: 152, endPoint y: 134, distance: 105.5
click at [152, 134] on div "From: [EMAIL_ADDRESS][DOMAIN_NAME] To: [EMAIL_ADDRESS][DOMAIN_NAME] Date: [DATE…" at bounding box center [312, 150] width 322 height 89
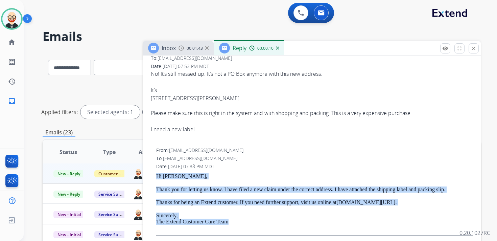
scroll to position [60, 0]
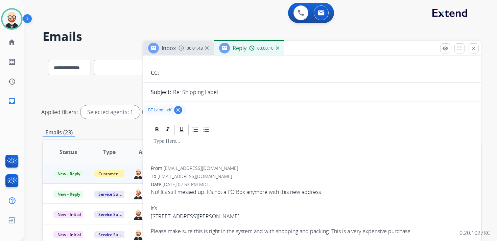
click at [180, 158] on div at bounding box center [312, 151] width 322 height 30
paste div
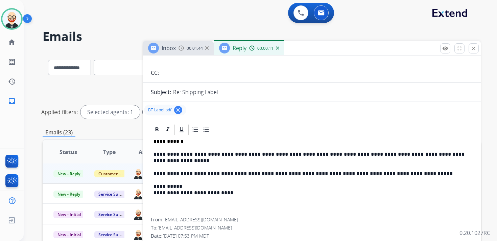
click at [173, 153] on p "**********" at bounding box center [309, 157] width 311 height 13
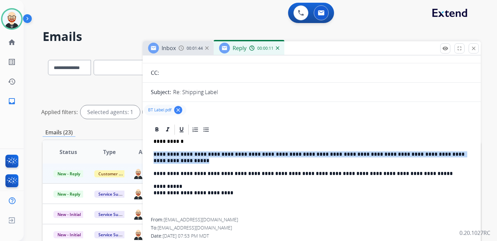
click at [173, 153] on p "**********" at bounding box center [309, 157] width 311 height 13
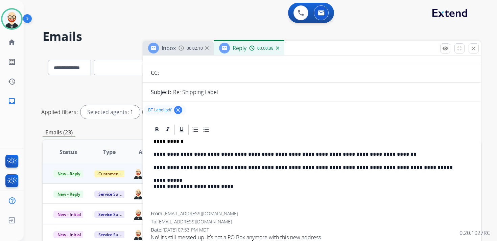
scroll to position [0, 0]
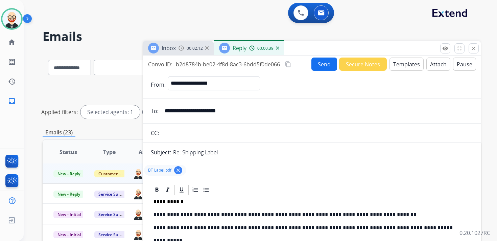
click at [323, 58] on button "Send" at bounding box center [325, 64] width 26 height 13
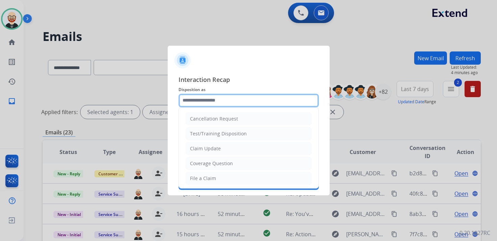
click at [218, 105] on input "text" at bounding box center [249, 101] width 140 height 14
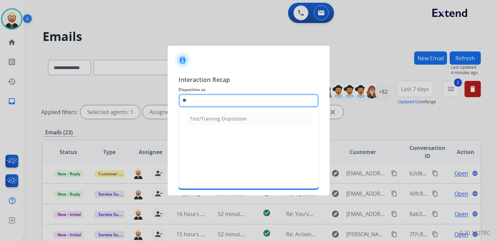
type input "*"
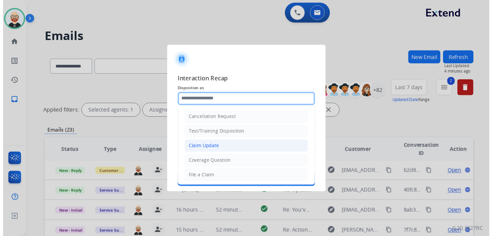
scroll to position [102, 0]
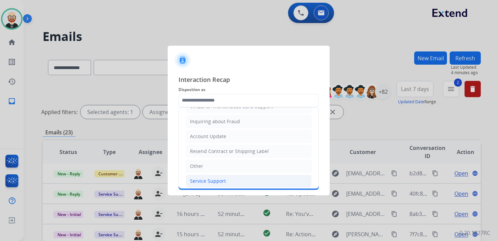
click at [220, 179] on div "Service Support" at bounding box center [208, 181] width 36 height 7
type input "**********"
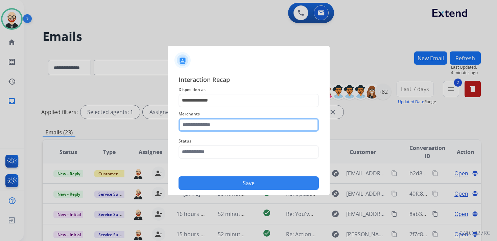
click at [201, 127] on input "text" at bounding box center [249, 125] width 140 height 14
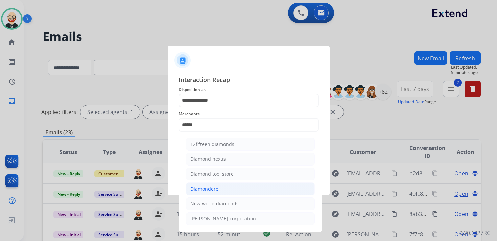
click at [208, 191] on li "Diamondere" at bounding box center [250, 188] width 129 height 13
type input "**********"
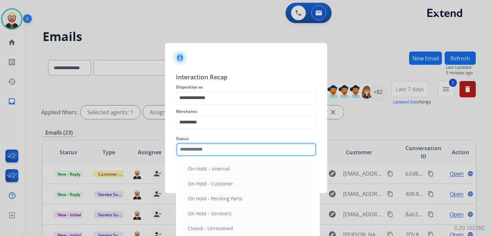
click at [206, 151] on input "text" at bounding box center [246, 149] width 140 height 14
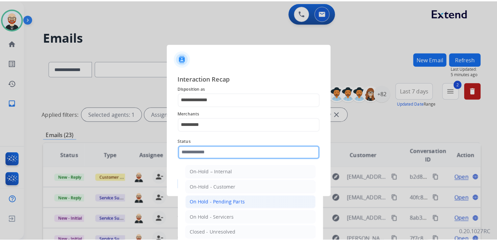
scroll to position [38, 0]
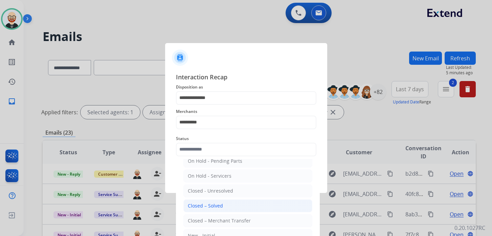
click at [207, 204] on div "Closed – Solved" at bounding box center [205, 205] width 35 height 7
type input "**********"
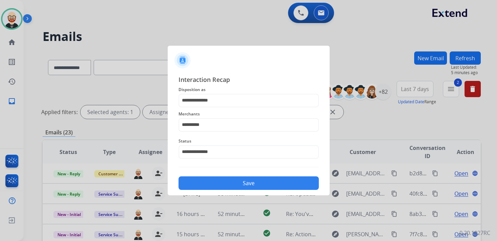
click at [209, 182] on button "Save" at bounding box center [249, 183] width 140 height 14
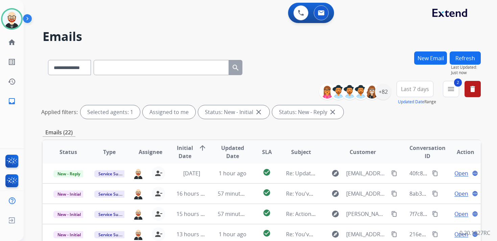
click at [233, 147] on span "Updated Date" at bounding box center [233, 152] width 30 height 16
click at [233, 154] on span "Updated Date" at bounding box center [229, 152] width 23 height 16
click at [194, 149] on span "Initial Date" at bounding box center [192, 152] width 30 height 16
click at [194, 149] on span "Initial Date arrow_downward" at bounding box center [192, 152] width 30 height 16
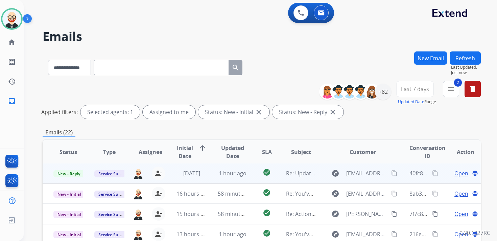
click at [455, 173] on span "Open" at bounding box center [462, 173] width 14 height 8
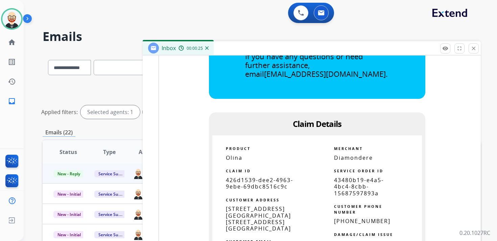
scroll to position [493, 0]
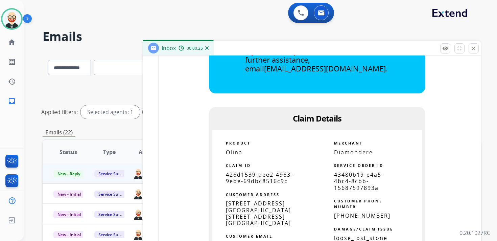
click at [264, 181] on span "426d1539-dee2-4963-9ebe-69dbc8516c9c" at bounding box center [259, 178] width 67 height 14
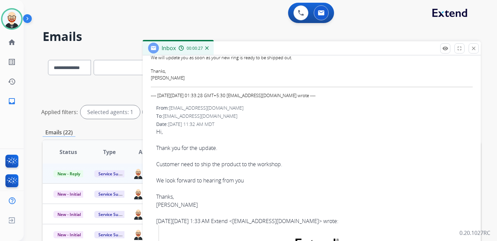
scroll to position [0, 0]
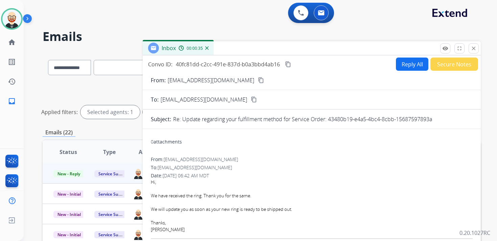
click at [289, 64] on mat-icon "content_copy" at bounding box center [288, 64] width 6 height 6
click at [302, 204] on div at bounding box center [312, 202] width 322 height 7
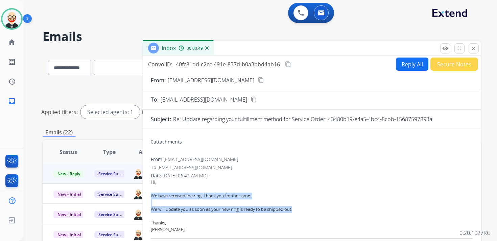
drag, startPoint x: 302, startPoint y: 212, endPoint x: 149, endPoint y: 197, distance: 153.6
click at [401, 65] on button "Reply All" at bounding box center [412, 64] width 32 height 13
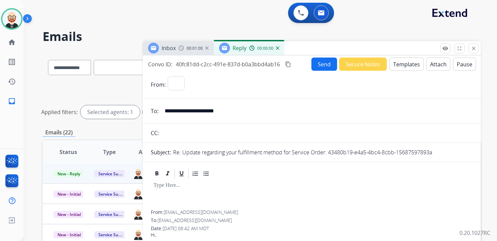
select select "**********"
click at [175, 190] on div at bounding box center [312, 195] width 322 height 30
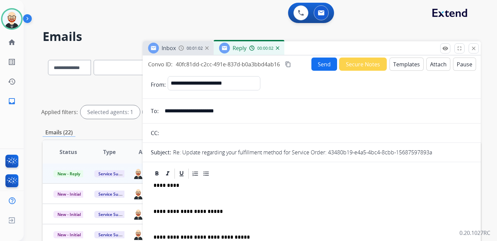
scroll to position [2, 0]
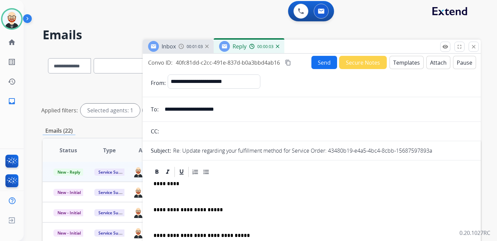
click at [166, 183] on p "*********" at bounding box center [309, 184] width 311 height 6
click at [163, 192] on div "**********" at bounding box center [312, 225] width 322 height 95
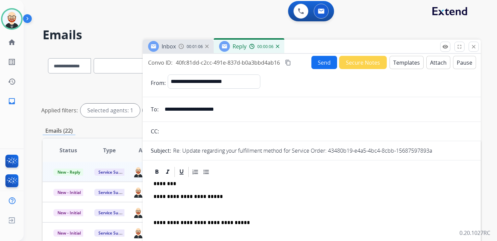
click at [163, 204] on div "**********" at bounding box center [312, 219] width 322 height 83
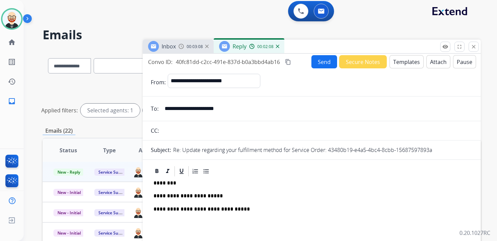
scroll to position [0, 0]
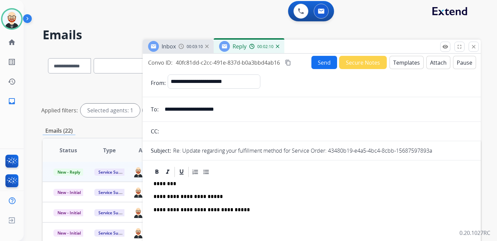
click at [313, 62] on button "Send" at bounding box center [325, 62] width 26 height 13
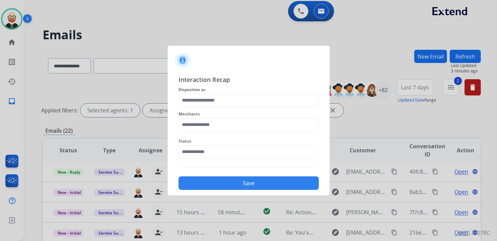
click at [243, 107] on div "Merchants" at bounding box center [249, 120] width 140 height 27
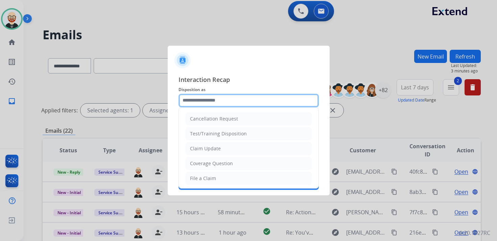
click at [228, 101] on input "text" at bounding box center [249, 101] width 140 height 14
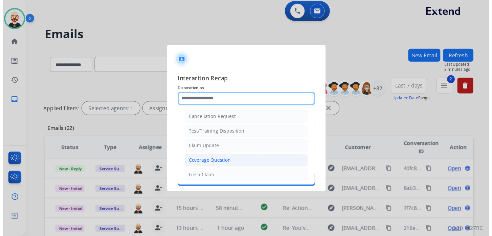
scroll to position [102, 0]
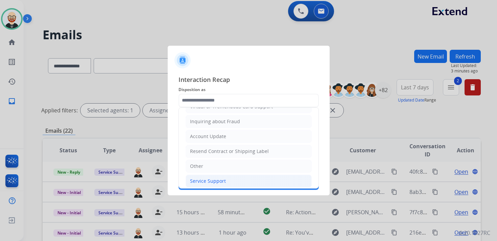
click at [222, 178] on div "Service Support" at bounding box center [208, 181] width 36 height 7
type input "**********"
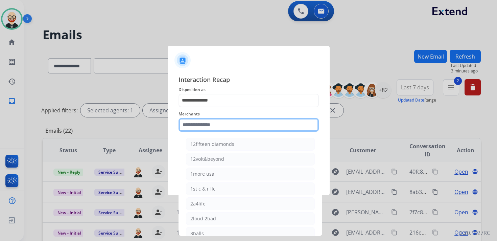
click at [223, 123] on input "text" at bounding box center [249, 125] width 140 height 14
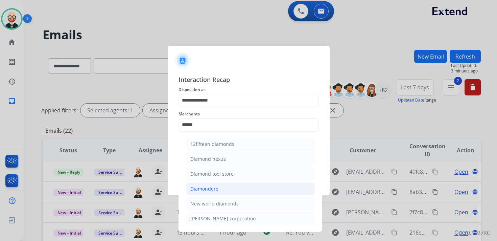
click at [214, 186] on div "Diamondere" at bounding box center [205, 188] width 28 height 7
type input "**********"
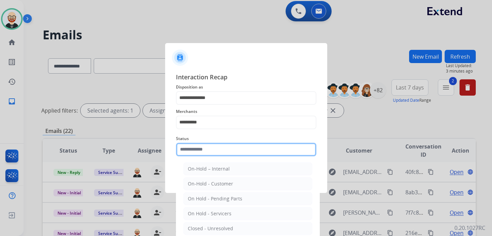
click at [215, 155] on input "text" at bounding box center [246, 149] width 140 height 14
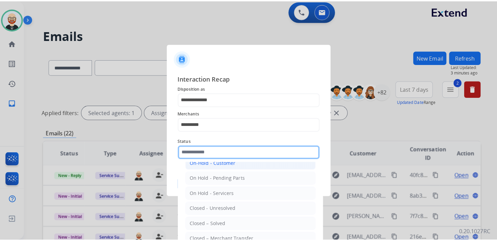
scroll to position [38, 0]
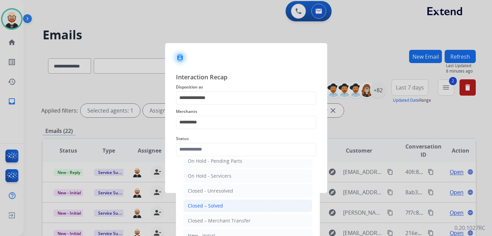
click at [243, 203] on li "Closed – Solved" at bounding box center [247, 205] width 129 height 13
type input "**********"
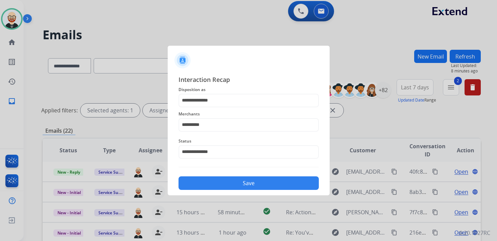
click at [236, 185] on button "Save" at bounding box center [249, 183] width 140 height 14
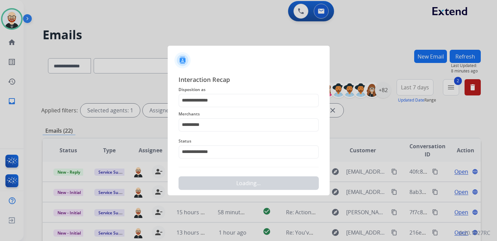
scroll to position [0, 0]
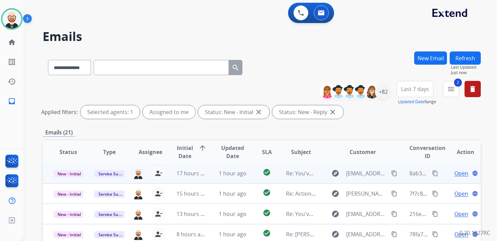
click at [458, 172] on span "Open" at bounding box center [462, 173] width 14 height 8
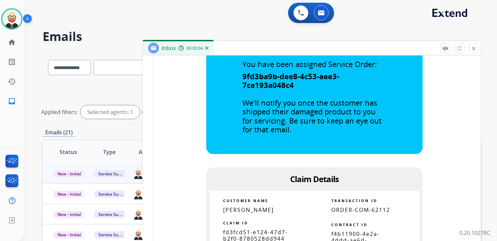
scroll to position [341, 0]
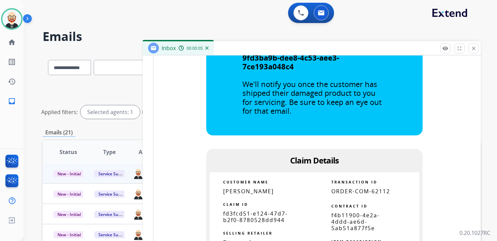
click at [238, 216] on span "fd3fcd51-e124-47d7-b2f0-8780528dd944" at bounding box center [255, 217] width 65 height 14
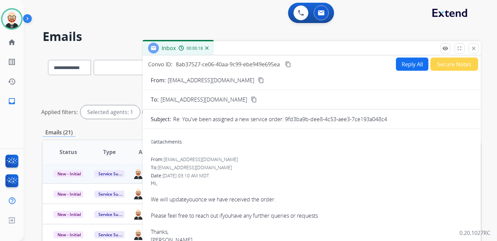
click at [288, 66] on mat-icon "content_copy" at bounding box center [288, 64] width 6 height 6
click at [401, 62] on button "Reply All" at bounding box center [412, 64] width 32 height 13
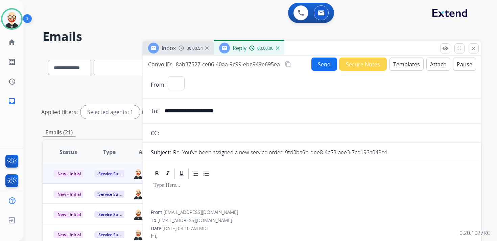
select select "**********"
click at [192, 196] on div at bounding box center [312, 195] width 322 height 30
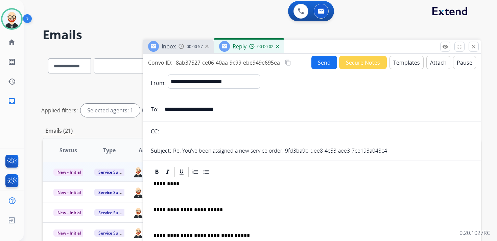
click at [177, 200] on div "**********" at bounding box center [312, 225] width 322 height 95
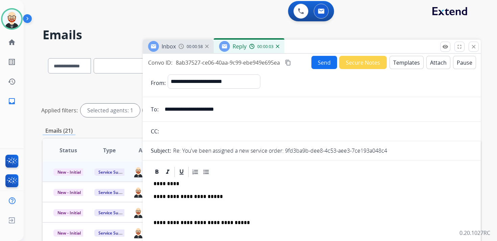
click at [177, 208] on p at bounding box center [312, 210] width 317 height 6
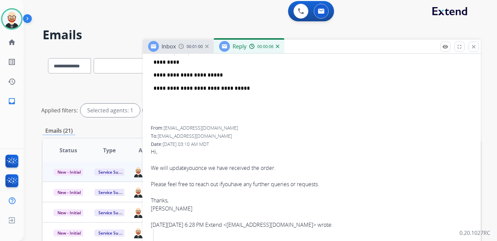
scroll to position [127, 0]
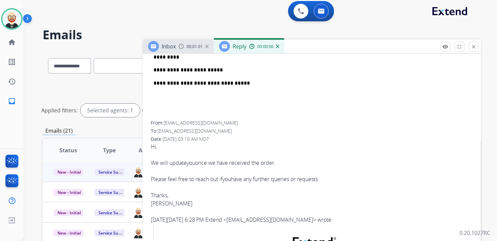
click at [167, 202] on div "We will update you once we have received the order. Please feel free to reach o…" at bounding box center [312, 183] width 322 height 49
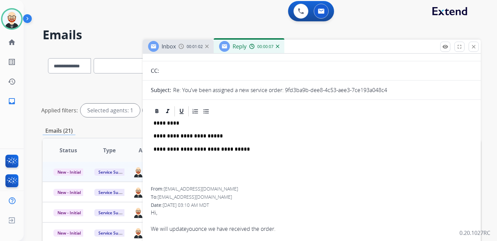
scroll to position [9, 0]
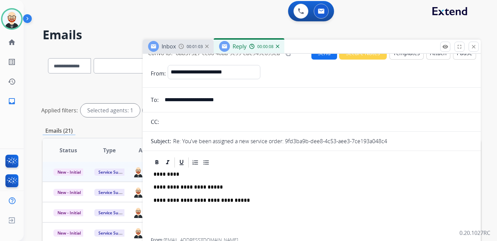
click at [168, 175] on p "*********" at bounding box center [309, 174] width 311 height 6
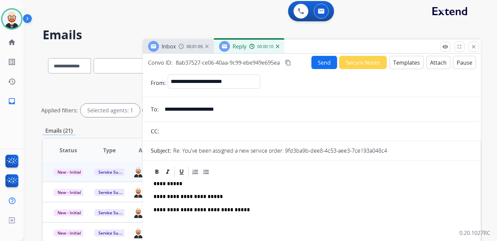
click at [318, 61] on button "Send" at bounding box center [325, 62] width 26 height 13
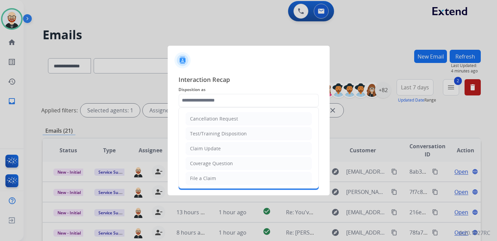
click at [206, 100] on input "text" at bounding box center [249, 101] width 140 height 14
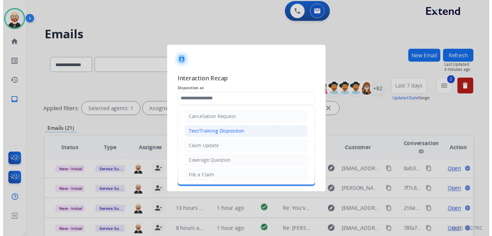
scroll to position [102, 0]
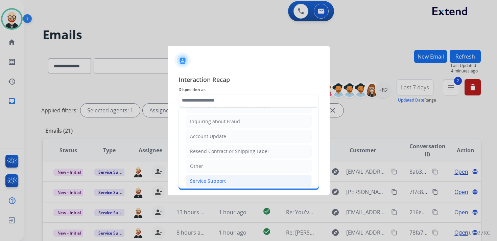
click at [206, 178] on div "Service Support" at bounding box center [208, 181] width 36 height 7
type input "**********"
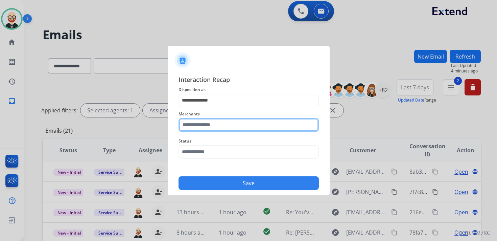
click at [203, 122] on input "text" at bounding box center [249, 125] width 140 height 14
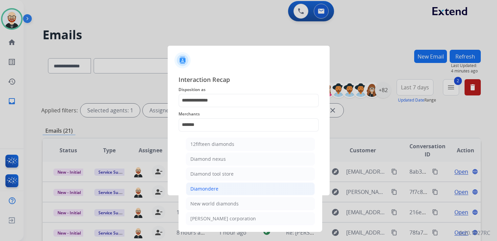
click at [204, 186] on div "Diamondere" at bounding box center [205, 188] width 28 height 7
type input "**********"
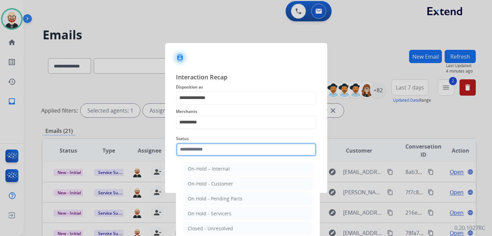
click at [210, 149] on input "text" at bounding box center [246, 149] width 140 height 14
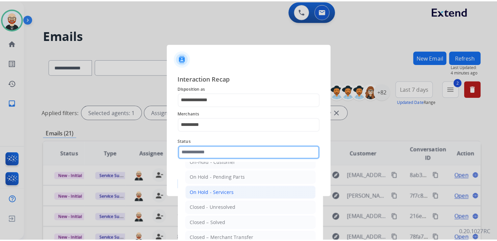
scroll to position [25, 0]
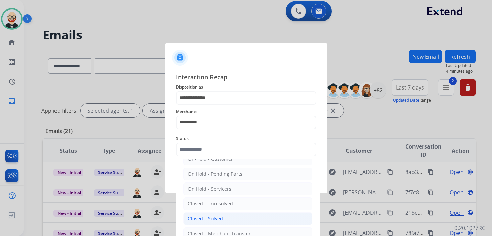
click at [221, 215] on div "Closed – Solved" at bounding box center [205, 218] width 35 height 7
type input "**********"
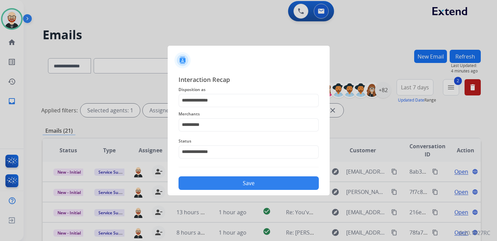
click at [222, 185] on button "Save" at bounding box center [249, 183] width 140 height 14
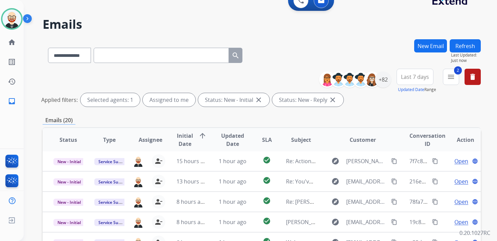
scroll to position [13, 0]
click at [229, 143] on span "Updated Date" at bounding box center [233, 139] width 30 height 16
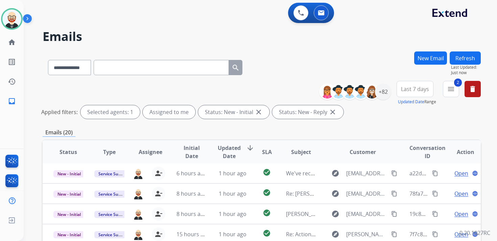
click at [229, 143] on th "Updated Date arrow_downward" at bounding box center [227, 152] width 41 height 24
click at [228, 153] on span "Updated Date" at bounding box center [229, 152] width 23 height 16
click at [193, 153] on span "Initial Date" at bounding box center [192, 152] width 30 height 16
click at [193, 153] on span "Initial Date arrow_downward" at bounding box center [192, 152] width 30 height 16
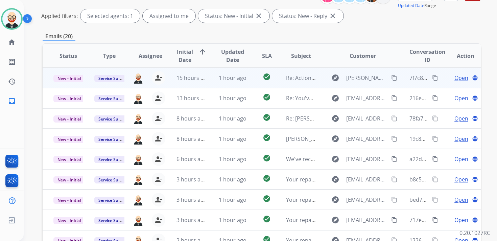
scroll to position [91, 0]
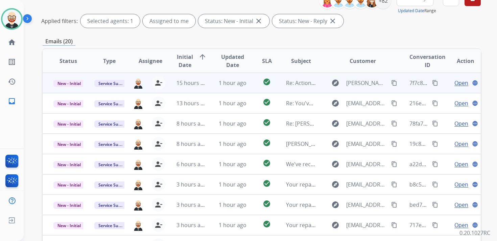
click at [457, 80] on span "Open" at bounding box center [462, 83] width 14 height 8
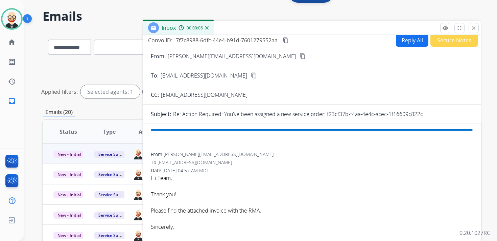
scroll to position [6, 0]
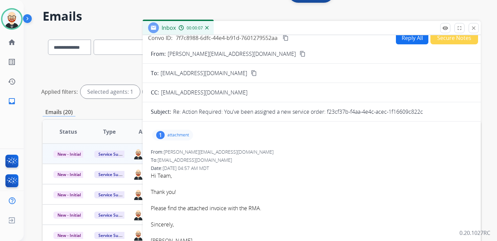
click at [180, 136] on p "attachment" at bounding box center [179, 134] width 22 height 5
click at [182, 151] on div at bounding box center [175, 152] width 34 height 24
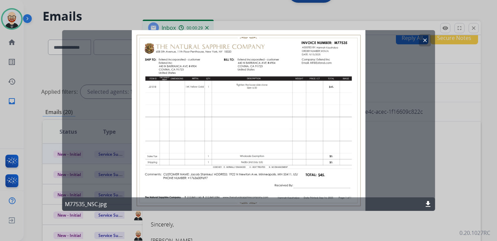
click at [426, 40] on mat-icon "clear" at bounding box center [425, 40] width 6 height 6
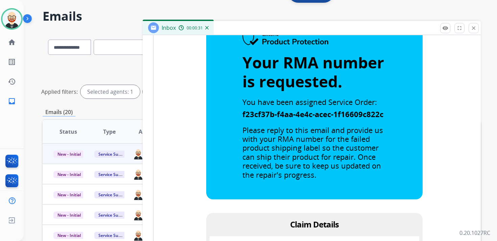
scroll to position [607, 0]
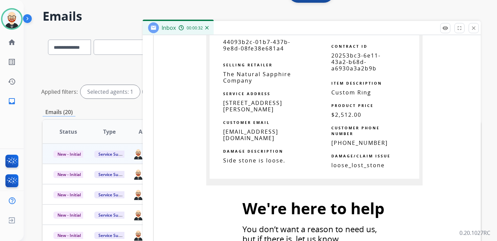
click at [247, 47] on span "44093b2c-01b7-437b-9e8d-08fe38e681a4" at bounding box center [256, 45] width 67 height 14
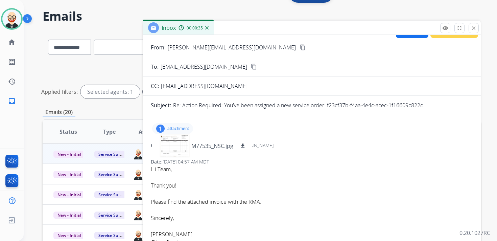
scroll to position [0, 0]
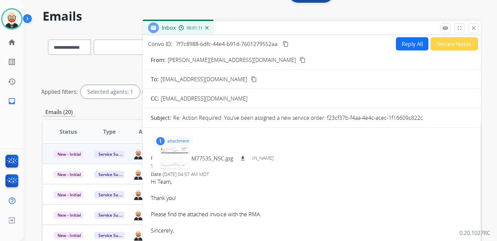
click at [289, 42] on mat-icon "content_copy" at bounding box center [286, 44] width 6 height 6
click at [231, 213] on font "Please find the attached invoice with the RMA." at bounding box center [206, 213] width 111 height 7
click at [404, 43] on button "Reply All" at bounding box center [412, 43] width 32 height 13
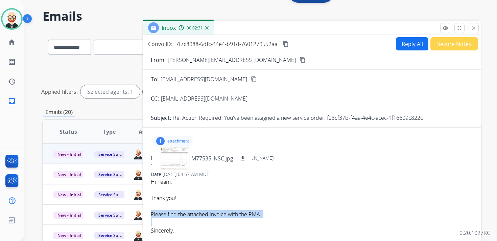
select select "**********"
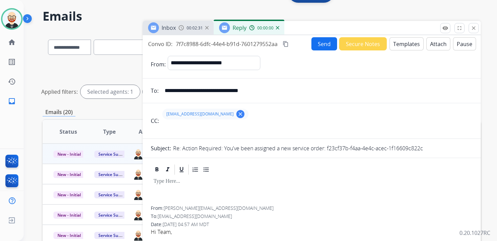
click at [202, 193] on div at bounding box center [312, 191] width 322 height 30
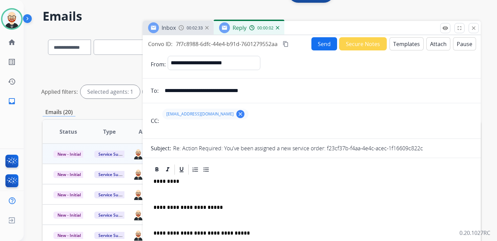
click at [163, 180] on p "*********" at bounding box center [309, 181] width 311 height 6
click at [161, 187] on div "**********" at bounding box center [312, 223] width 322 height 95
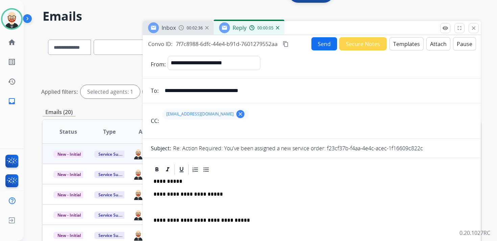
click at [173, 209] on p at bounding box center [312, 207] width 317 height 6
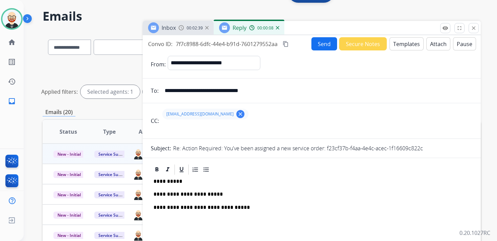
click at [319, 46] on button "Send" at bounding box center [325, 43] width 26 height 13
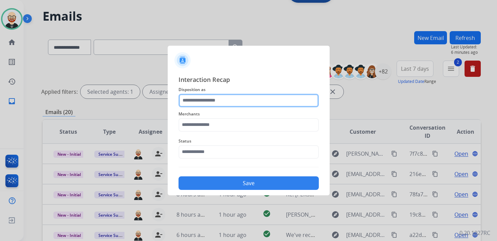
click at [201, 102] on input "text" at bounding box center [249, 101] width 140 height 14
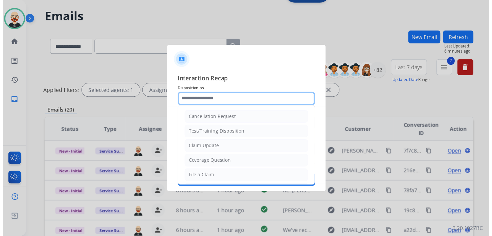
scroll to position [102, 0]
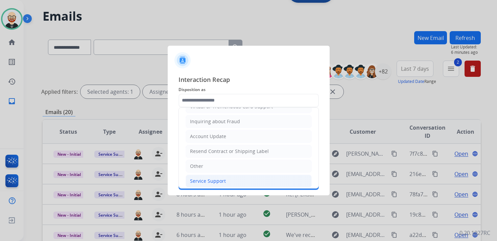
click at [203, 178] on div "Service Support" at bounding box center [208, 181] width 36 height 7
type input "**********"
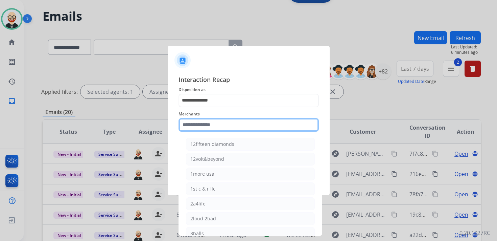
click at [209, 125] on input "text" at bounding box center [249, 125] width 140 height 14
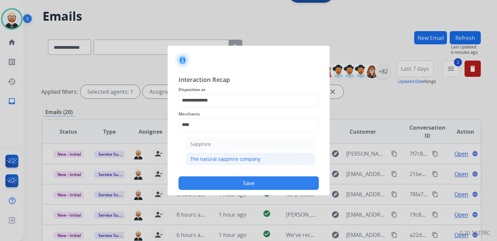
click at [221, 156] on div "The natural sapphire company" at bounding box center [226, 159] width 70 height 7
type input "**********"
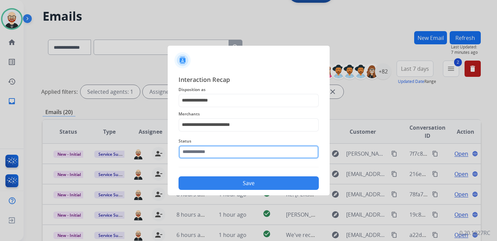
click at [221, 156] on div "Status" at bounding box center [249, 147] width 140 height 27
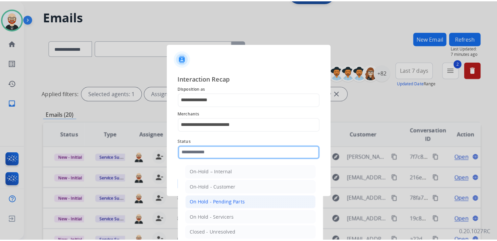
scroll to position [30, 0]
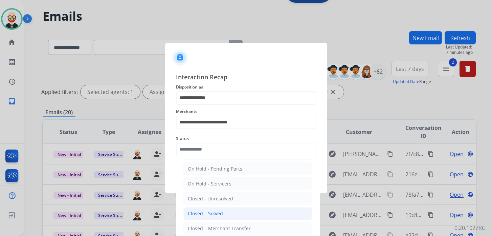
click at [218, 210] on div "Closed – Solved" at bounding box center [205, 213] width 35 height 7
type input "**********"
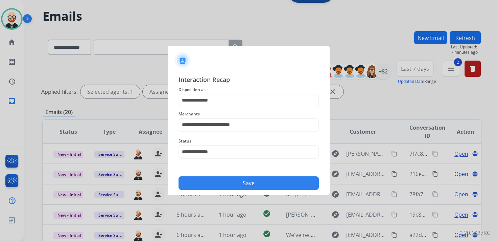
click at [227, 182] on button "Save" at bounding box center [249, 183] width 140 height 14
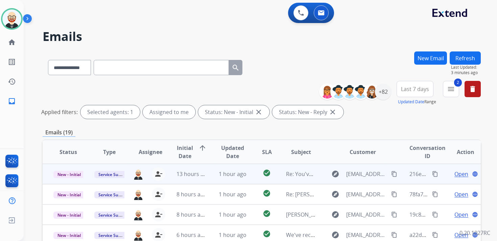
scroll to position [1, 0]
click at [455, 171] on span "Open" at bounding box center [462, 173] width 14 height 8
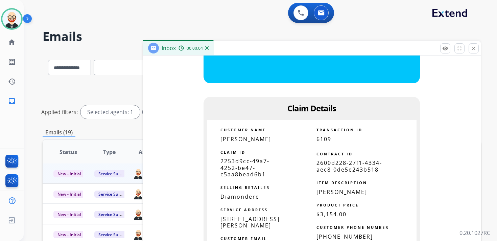
scroll to position [512, 0]
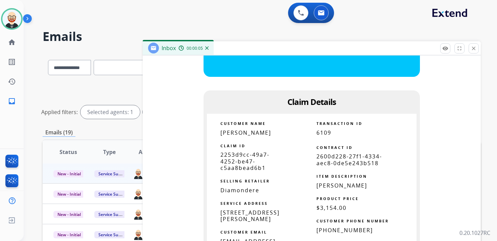
click at [249, 158] on span "2253d9cc-49a7-4252-be47-c5aa8bead6b1" at bounding box center [245, 161] width 49 height 20
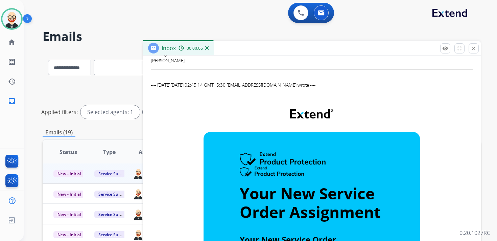
scroll to position [0, 0]
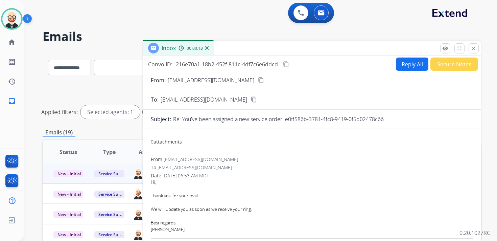
click at [287, 64] on mat-icon "content_copy" at bounding box center [286, 64] width 6 height 6
click at [406, 62] on button "Reply All" at bounding box center [412, 64] width 32 height 13
select select "**********"
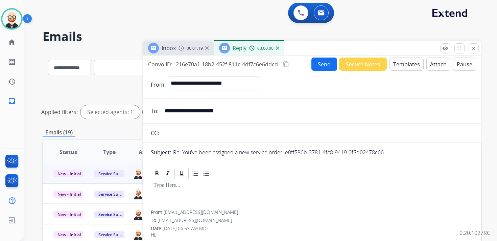
click at [201, 192] on div at bounding box center [312, 195] width 322 height 30
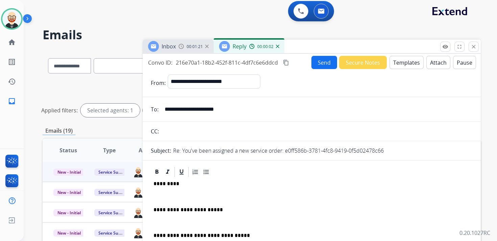
click at [167, 197] on p at bounding box center [312, 197] width 317 height 6
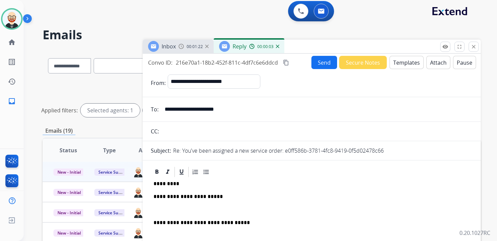
click at [168, 208] on p at bounding box center [312, 210] width 317 height 6
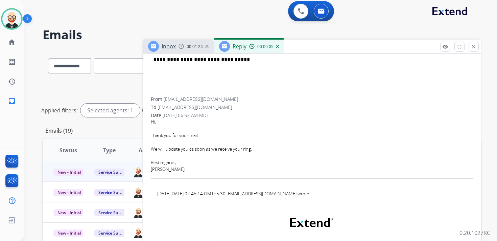
scroll to position [141, 0]
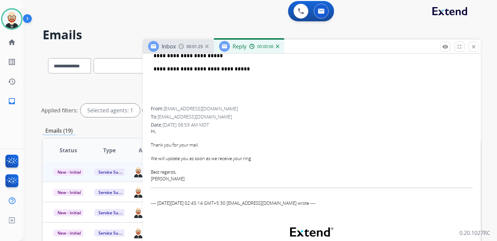
click at [157, 179] on div "[PERSON_NAME]" at bounding box center [312, 179] width 322 height 7
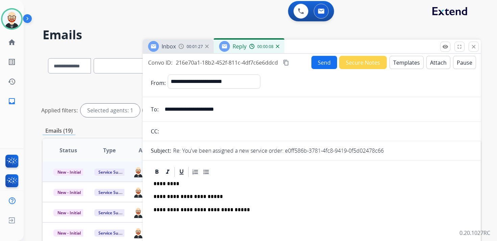
click at [166, 182] on p "*********" at bounding box center [309, 184] width 311 height 6
click at [318, 59] on button "Send" at bounding box center [325, 62] width 26 height 13
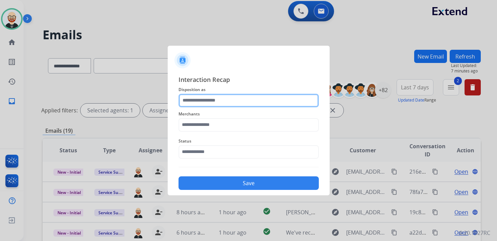
click at [203, 101] on input "text" at bounding box center [249, 101] width 140 height 14
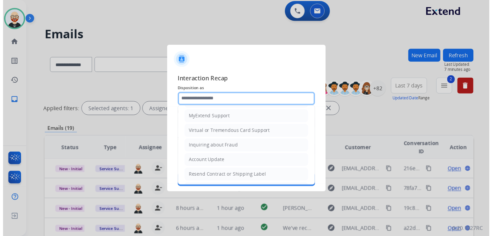
scroll to position [102, 0]
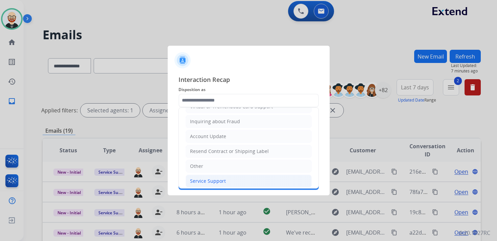
click at [212, 178] on div "Service Support" at bounding box center [208, 181] width 36 height 7
type input "**********"
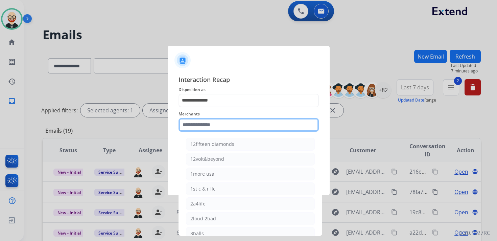
click at [206, 127] on input "text" at bounding box center [249, 125] width 140 height 14
type input "*"
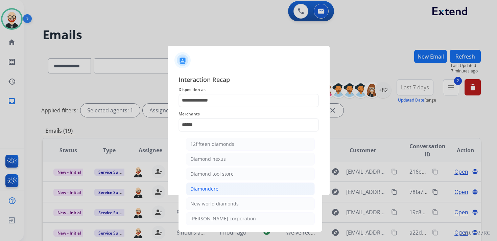
click at [215, 185] on div "Diamondere" at bounding box center [205, 188] width 28 height 7
type input "**********"
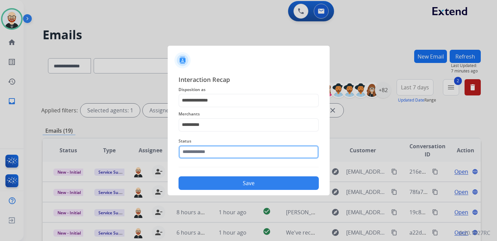
click at [206, 156] on input "text" at bounding box center [249, 152] width 140 height 14
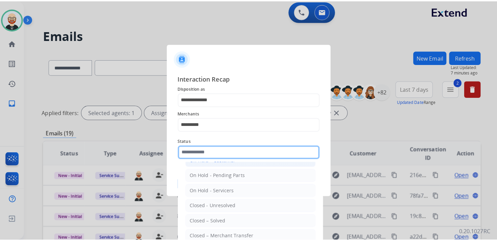
scroll to position [34, 0]
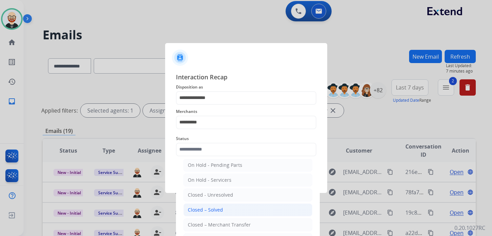
click at [207, 209] on div "Closed – Solved" at bounding box center [205, 209] width 35 height 7
type input "**********"
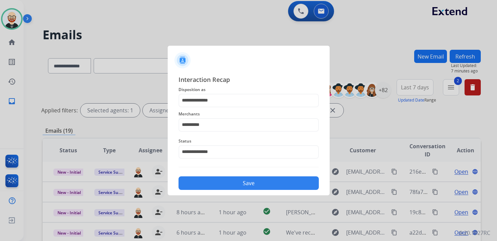
click at [201, 177] on button "Save" at bounding box center [249, 183] width 140 height 14
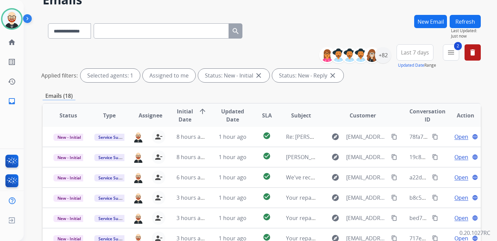
scroll to position [37, 0]
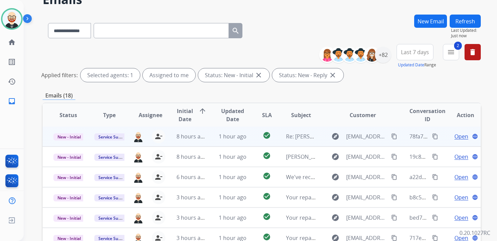
click at [457, 136] on span "Open" at bounding box center [462, 136] width 14 height 8
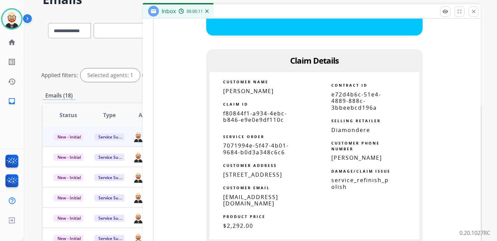
scroll to position [436, 0]
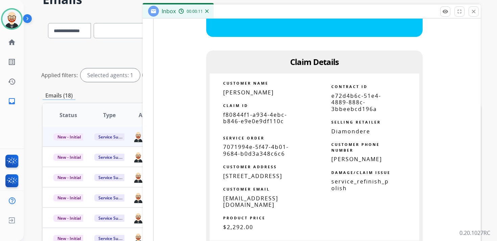
click at [256, 114] on span "f80844f1-a934-4ebc-b846-e9e0e9df110c" at bounding box center [255, 118] width 64 height 14
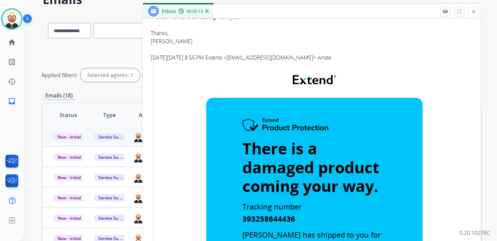
scroll to position [0, 0]
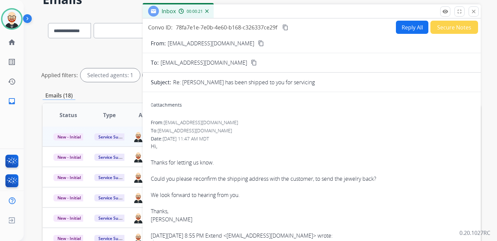
click at [287, 27] on mat-icon "content_copy" at bounding box center [286, 27] width 6 height 6
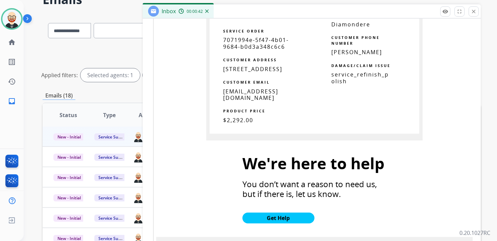
scroll to position [499, 0]
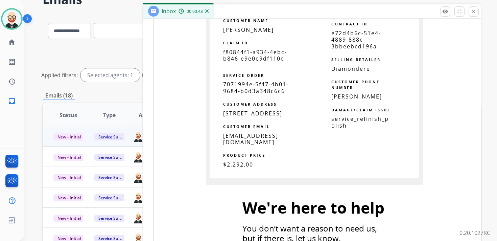
click at [260, 114] on span "[STREET_ADDRESS]" at bounding box center [252, 113] width 59 height 7
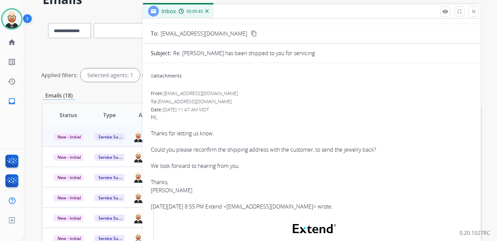
scroll to position [0, 0]
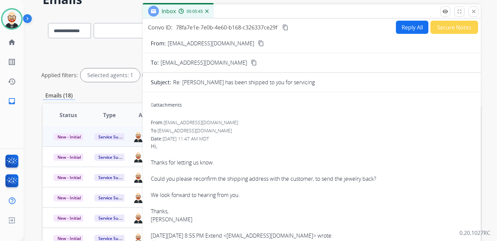
click at [405, 28] on button "Reply All" at bounding box center [412, 27] width 32 height 13
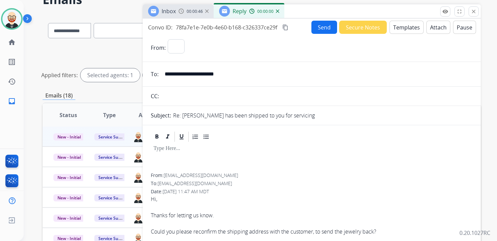
select select "**********"
click at [172, 149] on p at bounding box center [312, 149] width 317 height 6
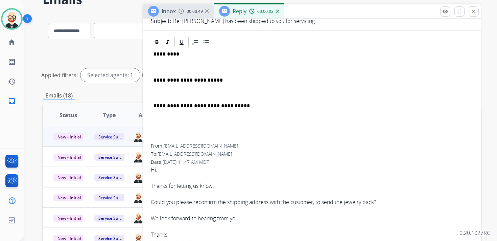
scroll to position [83, 0]
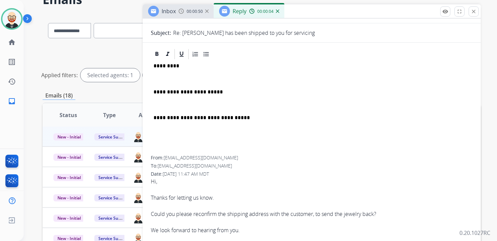
click at [164, 65] on p "*********" at bounding box center [309, 66] width 311 height 6
click at [165, 72] on div "**********" at bounding box center [312, 107] width 322 height 95
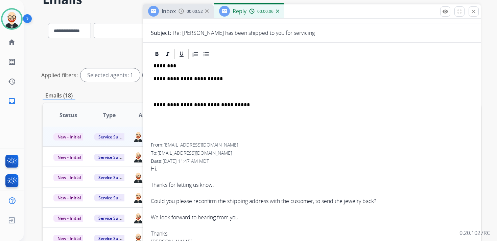
click at [168, 84] on div "**********" at bounding box center [312, 101] width 322 height 83
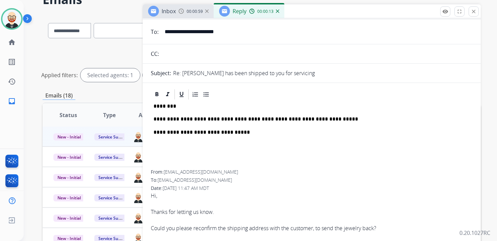
scroll to position [0, 0]
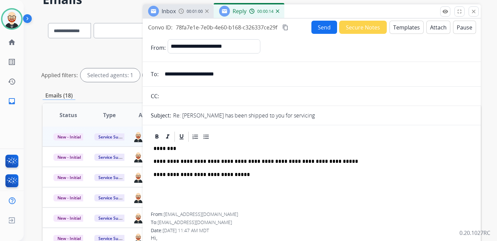
click at [318, 25] on button "Send" at bounding box center [325, 27] width 26 height 13
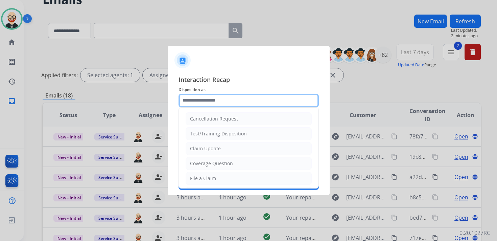
click at [200, 105] on input "text" at bounding box center [249, 101] width 140 height 14
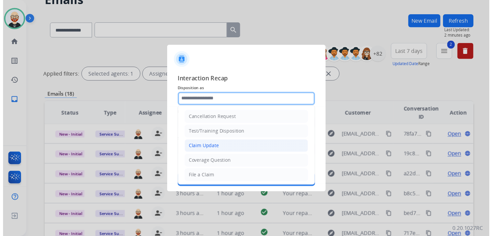
scroll to position [102, 0]
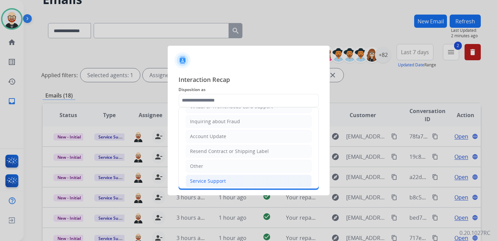
click at [203, 178] on div "Service Support" at bounding box center [208, 181] width 36 height 7
type input "**********"
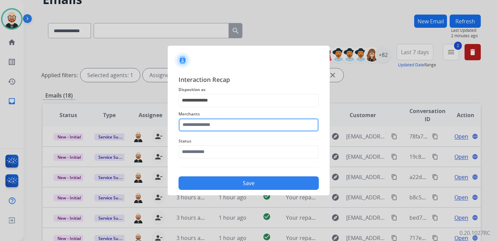
click at [203, 127] on input "text" at bounding box center [249, 125] width 140 height 14
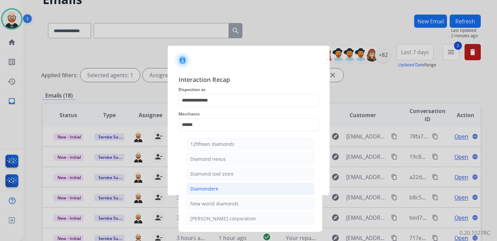
click at [210, 186] on div "Diamondere" at bounding box center [205, 188] width 28 height 7
type input "**********"
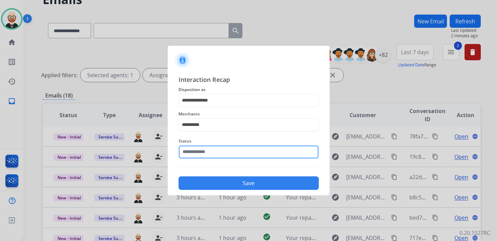
click at [212, 157] on div "Status" at bounding box center [249, 147] width 140 height 27
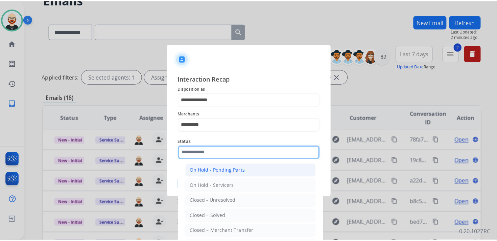
scroll to position [38, 0]
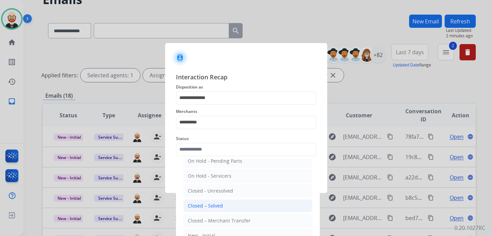
click at [213, 202] on div "Closed – Solved" at bounding box center [205, 205] width 35 height 7
type input "**********"
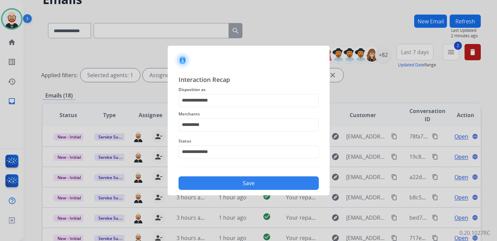
click at [224, 186] on button "Save" at bounding box center [249, 183] width 140 height 14
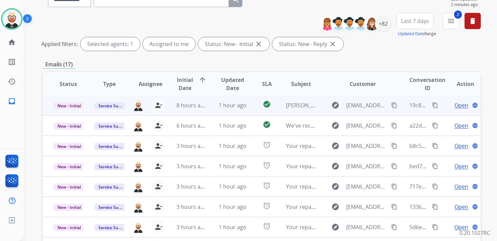
scroll to position [71, 0]
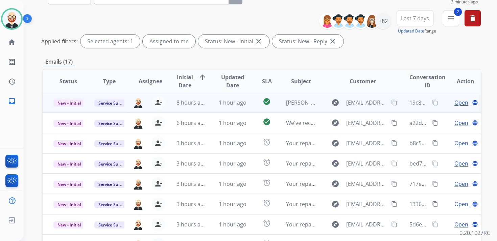
click at [455, 103] on span "Open" at bounding box center [462, 102] width 14 height 8
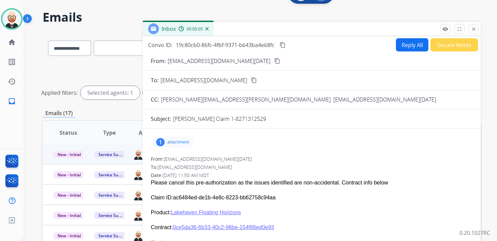
scroll to position [17, 0]
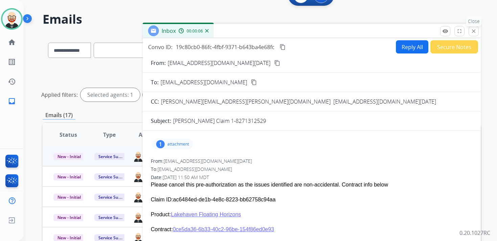
click at [475, 34] on mat-icon "close" at bounding box center [474, 31] width 6 height 6
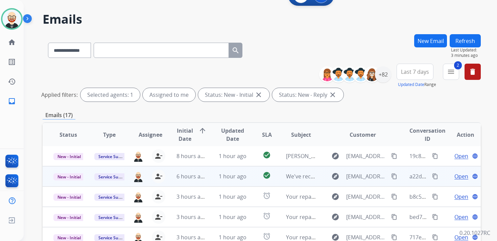
click at [456, 176] on span "Open" at bounding box center [462, 176] width 14 height 8
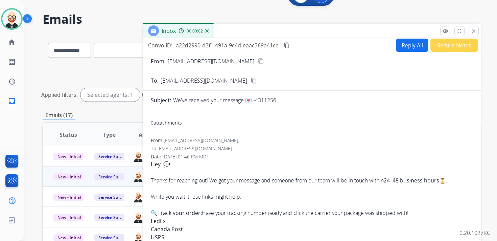
scroll to position [2, 0]
click at [474, 30] on mat-icon "close" at bounding box center [474, 31] width 6 height 6
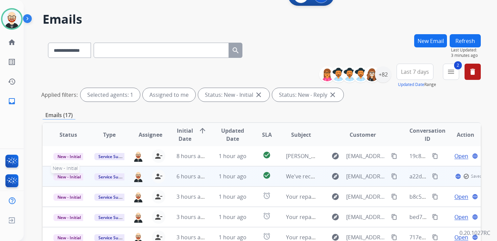
click at [61, 178] on span "New - Initial" at bounding box center [68, 176] width 31 height 7
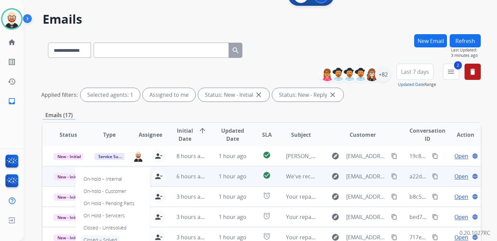
click at [105, 236] on p "Closed – Solved" at bounding box center [100, 239] width 39 height 9
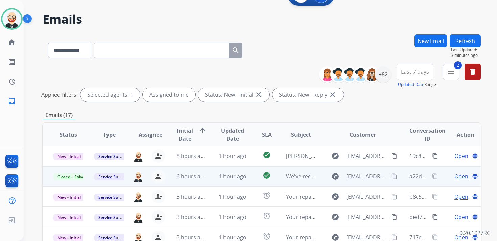
click at [465, 40] on button "Refresh" at bounding box center [465, 40] width 31 height 13
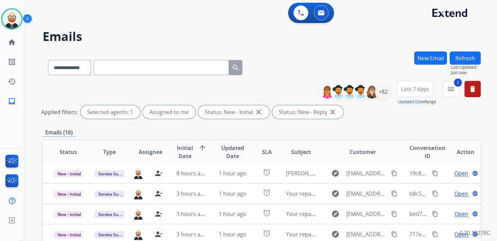
click at [229, 144] on span "Updated Date" at bounding box center [233, 152] width 30 height 16
click at [231, 150] on span "Updated Date" at bounding box center [229, 152] width 23 height 16
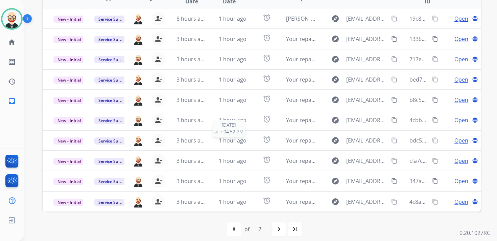
scroll to position [160, 0]
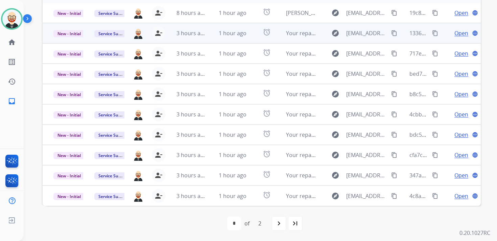
click at [282, 35] on td "Your repair(s) have shipped" at bounding box center [295, 33] width 41 height 20
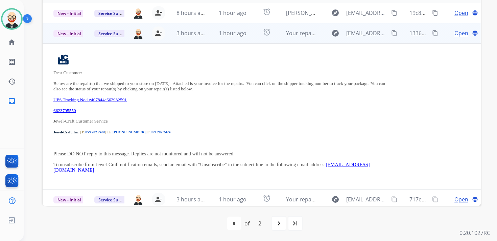
scroll to position [20, 0]
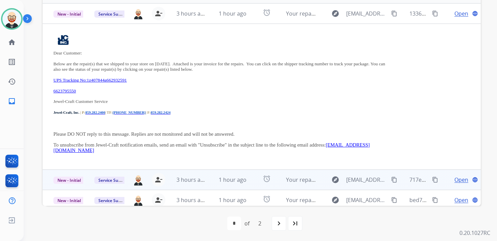
click at [275, 177] on td "Your repair(s) have shipped" at bounding box center [295, 180] width 41 height 20
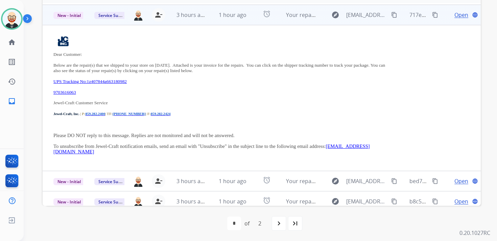
scroll to position [41, 0]
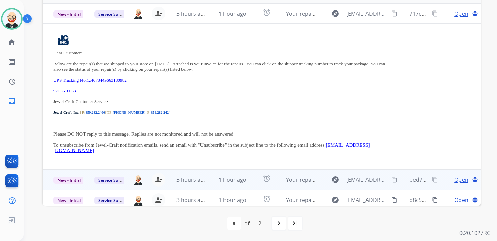
click at [277, 177] on td "Your repair(s) have shipped" at bounding box center [295, 180] width 41 height 20
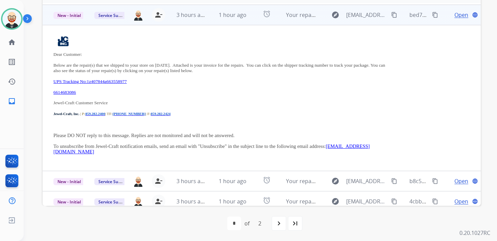
scroll to position [61, 0]
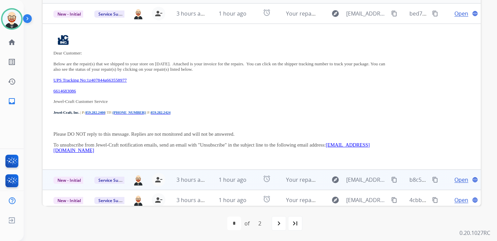
click at [282, 177] on td "Your repair was received" at bounding box center [295, 180] width 41 height 20
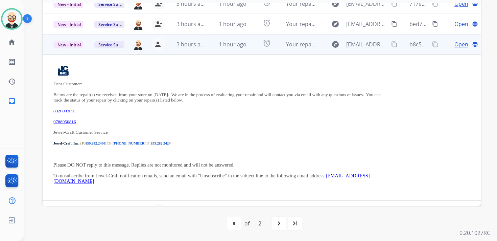
scroll to position [40, 0]
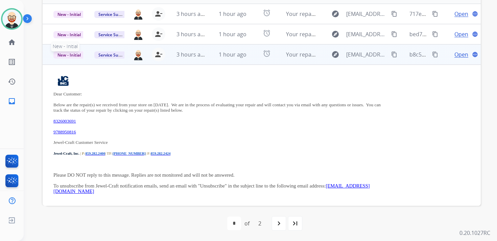
click at [80, 55] on span "New - Initial" at bounding box center [68, 54] width 31 height 7
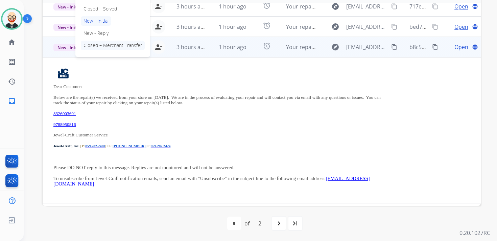
scroll to position [39, 0]
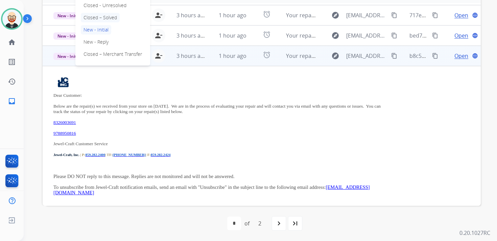
click at [101, 16] on p "Closed – Solved" at bounding box center [100, 17] width 39 height 9
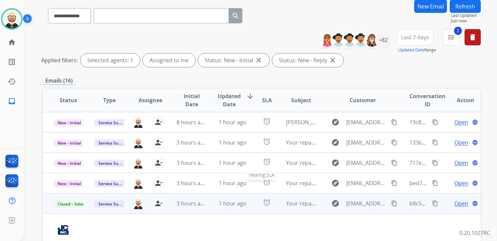
scroll to position [0, 0]
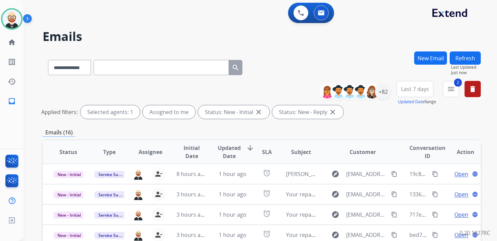
click at [467, 54] on button "Refresh" at bounding box center [465, 57] width 31 height 13
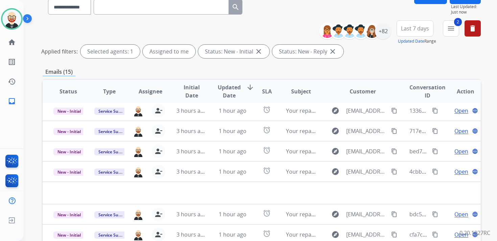
scroll to position [81, 0]
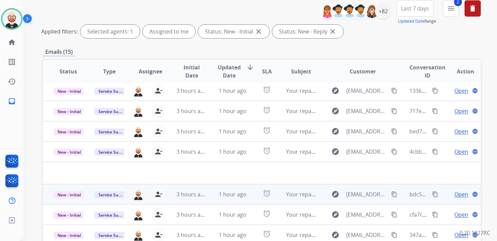
click at [149, 190] on div "person_remove [PERSON_NAME] to Me" at bounding box center [155, 194] width 22 height 14
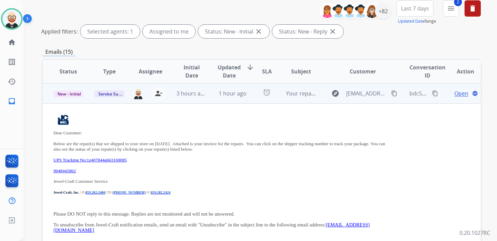
scroll to position [146, 0]
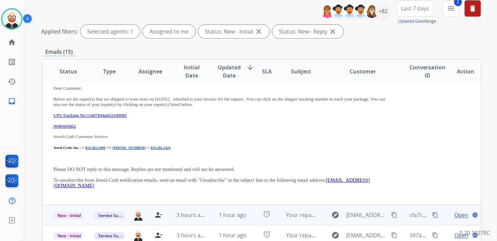
click at [208, 214] on td "1 hour ago" at bounding box center [227, 215] width 41 height 20
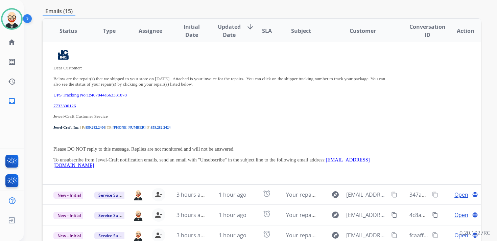
scroll to position [129, 0]
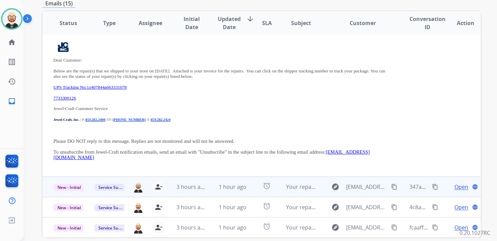
click at [211, 183] on td "1 hour ago" at bounding box center [227, 187] width 41 height 20
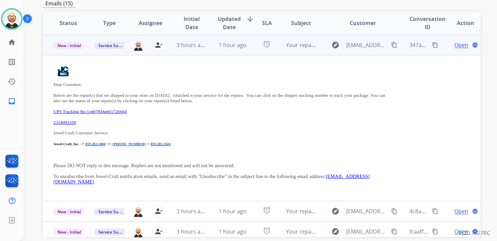
scroll to position [146, 0]
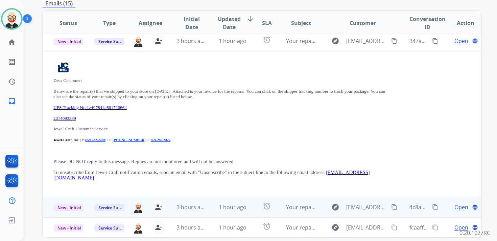
click at [212, 201] on td "1 hour ago" at bounding box center [227, 207] width 41 height 20
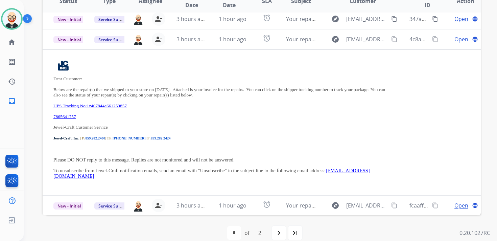
scroll to position [159, 0]
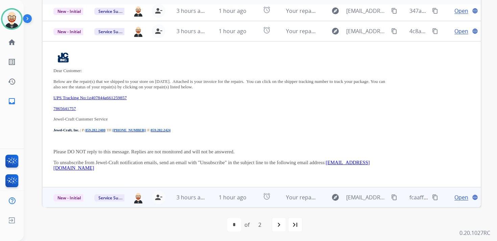
click at [210, 201] on td "1 hour ago" at bounding box center [227, 197] width 41 height 20
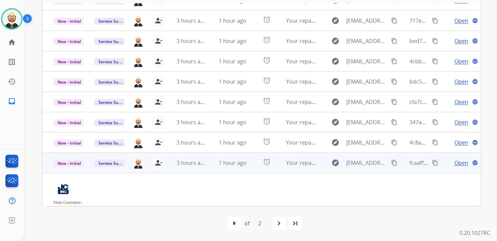
scroll to position [146, 0]
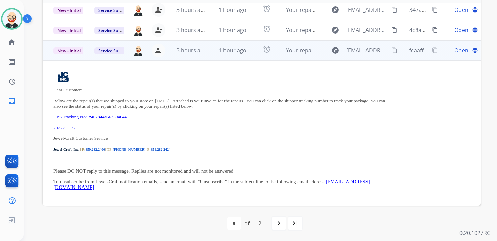
click at [210, 48] on td "1 hour ago" at bounding box center [227, 50] width 41 height 20
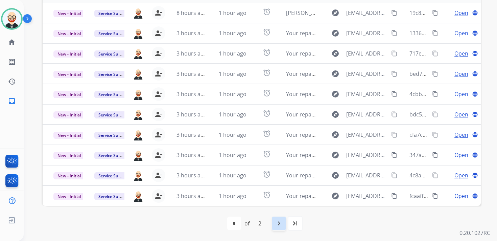
click at [278, 221] on mat-icon "navigate_next" at bounding box center [279, 223] width 8 height 8
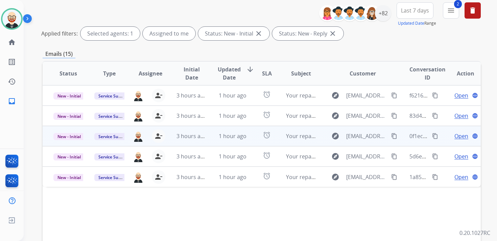
scroll to position [79, 0]
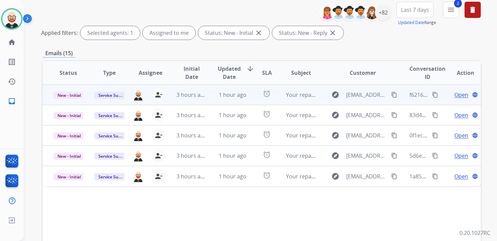
click at [208, 95] on td "1 hour ago" at bounding box center [227, 95] width 41 height 20
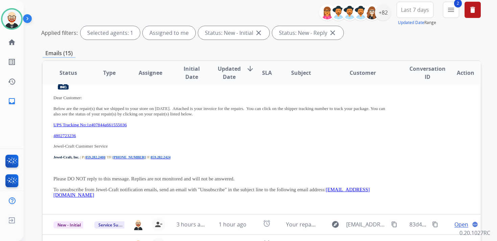
scroll to position [45, 0]
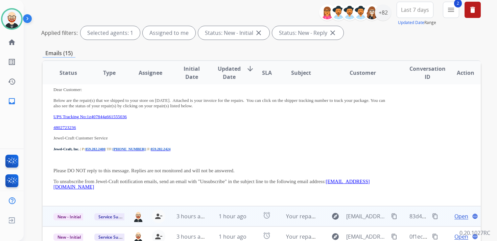
click at [212, 217] on td "1 hour ago" at bounding box center [227, 216] width 41 height 20
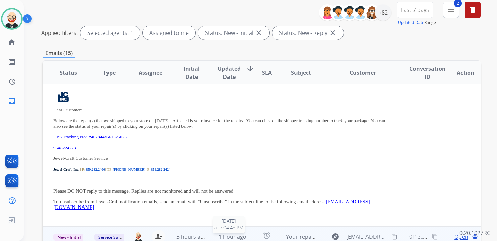
click at [220, 233] on span "1 hour ago" at bounding box center [233, 236] width 28 height 7
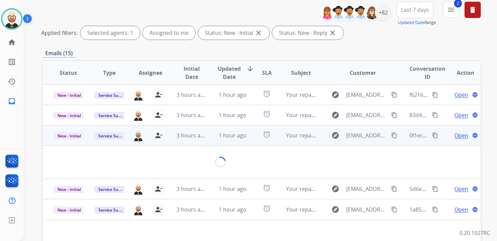
scroll to position [0, 0]
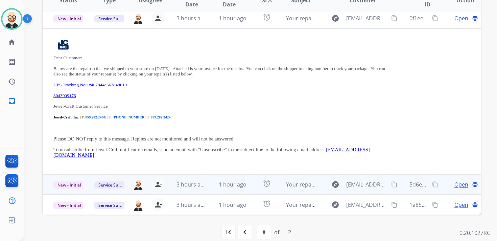
click at [211, 186] on td "1 hour ago" at bounding box center [227, 184] width 41 height 20
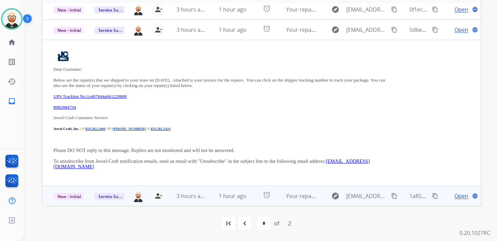
click at [223, 190] on td "1 hour ago" at bounding box center [227, 196] width 41 height 20
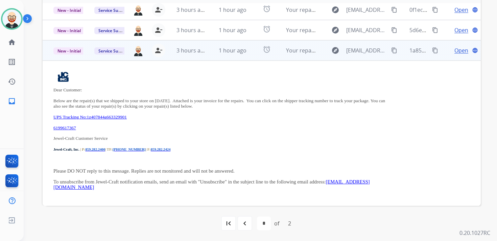
click at [211, 58] on td "1 hour ago" at bounding box center [227, 50] width 41 height 20
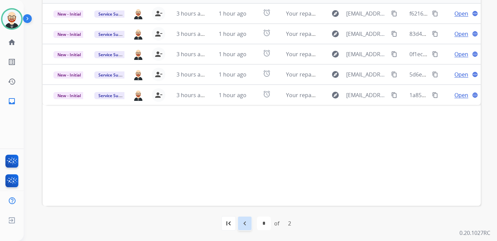
click at [248, 225] on mat-icon "navigate_before" at bounding box center [245, 223] width 8 height 8
select select "*"
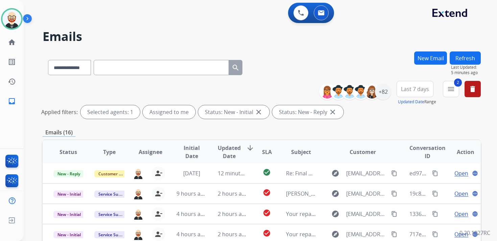
click at [228, 155] on span "Updated Date" at bounding box center [229, 152] width 23 height 16
click at [12, 18] on img at bounding box center [11, 18] width 19 height 19
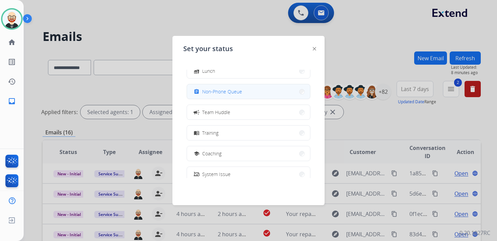
scroll to position [107, 0]
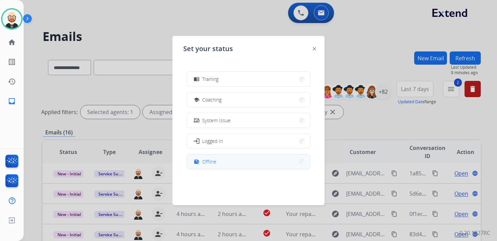
click at [218, 163] on button "work_off Offline" at bounding box center [248, 161] width 123 height 15
